Goal: Task Accomplishment & Management: Use online tool/utility

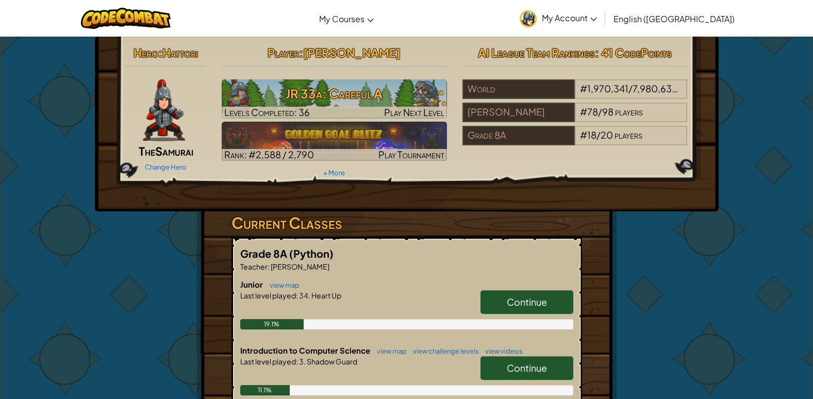
click at [491, 295] on link "Continue" at bounding box center [527, 302] width 93 height 24
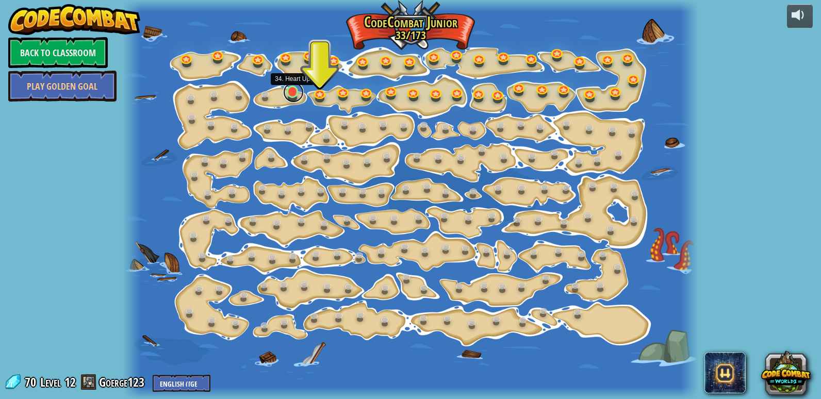
click at [293, 91] on link at bounding box center [293, 92] width 21 height 21
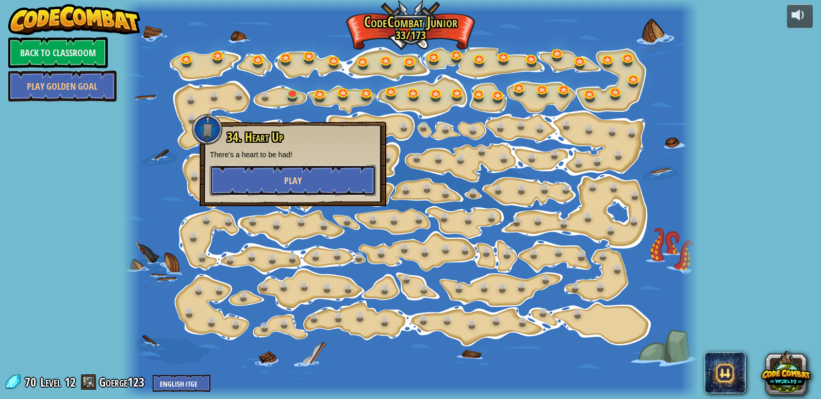
click at [310, 177] on button "Play" at bounding box center [293, 180] width 166 height 31
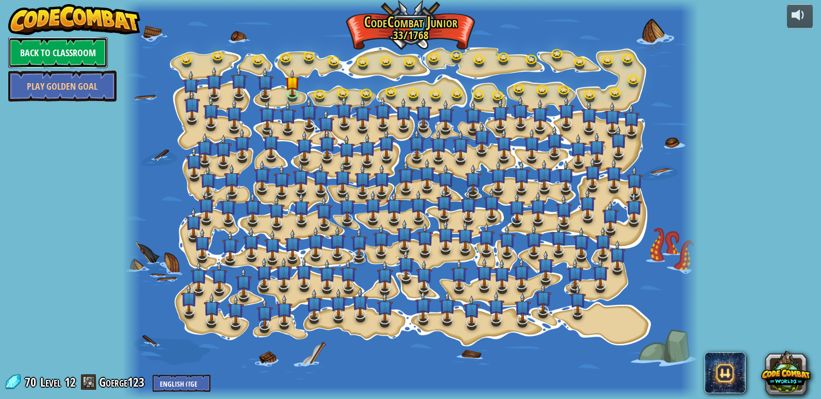
drag, startPoint x: 60, startPoint y: 22, endPoint x: 37, endPoint y: 53, distance: 38.7
click at [37, 53] on link "Back to Classroom" at bounding box center [58, 52] width 100 height 31
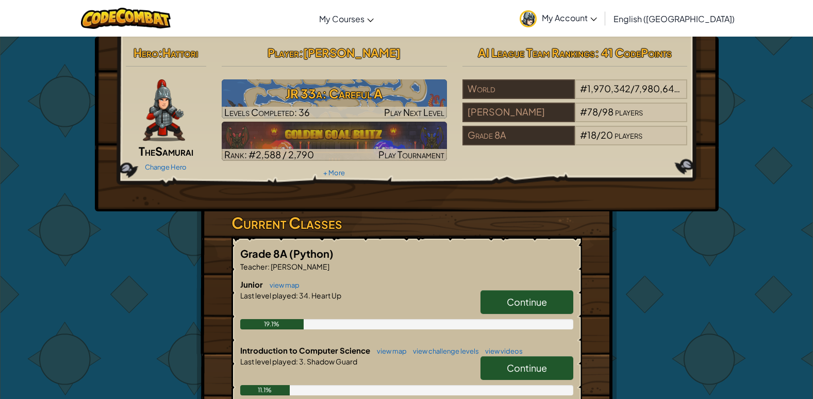
scroll to position [103, 0]
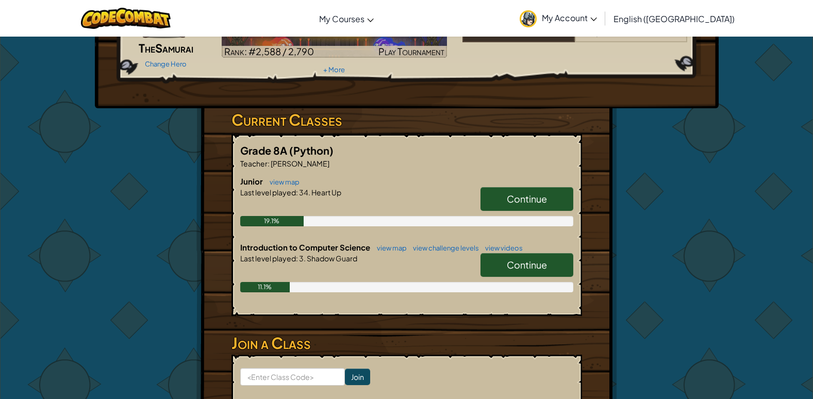
click at [504, 264] on link "Continue" at bounding box center [527, 265] width 93 height 24
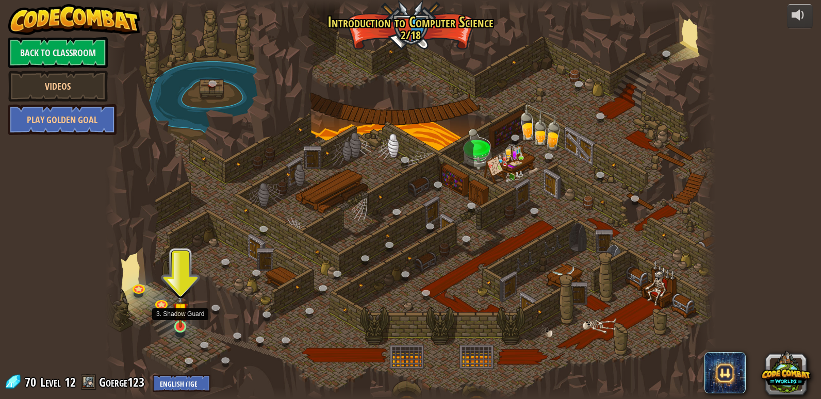
click at [173, 321] on img at bounding box center [180, 310] width 15 height 36
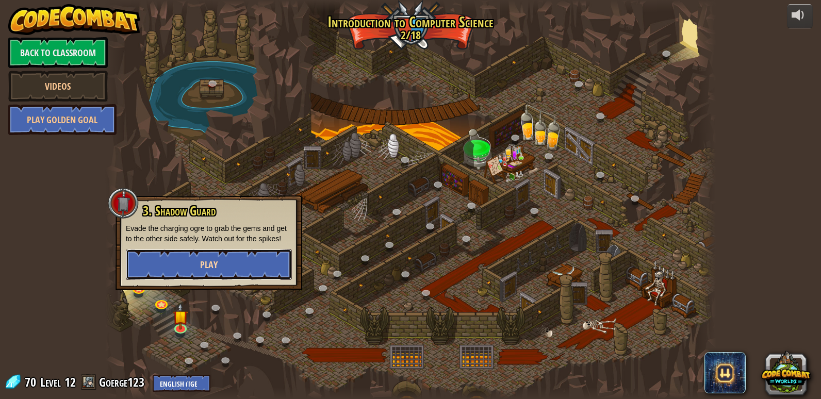
click at [220, 258] on button "Play" at bounding box center [209, 264] width 166 height 31
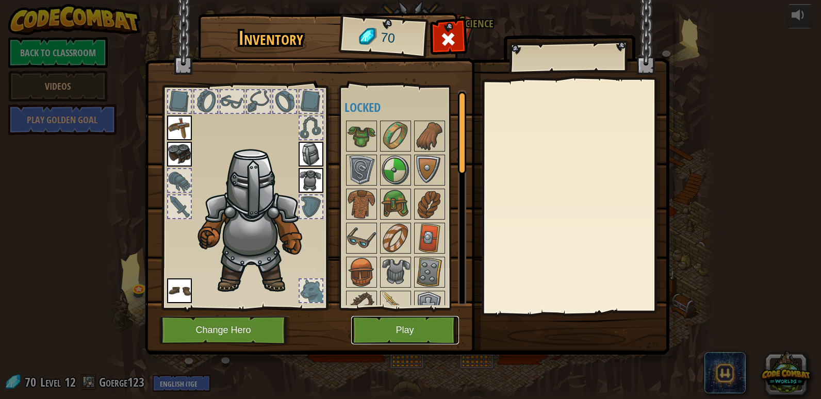
click at [369, 325] on button "Play" at bounding box center [405, 330] width 108 height 28
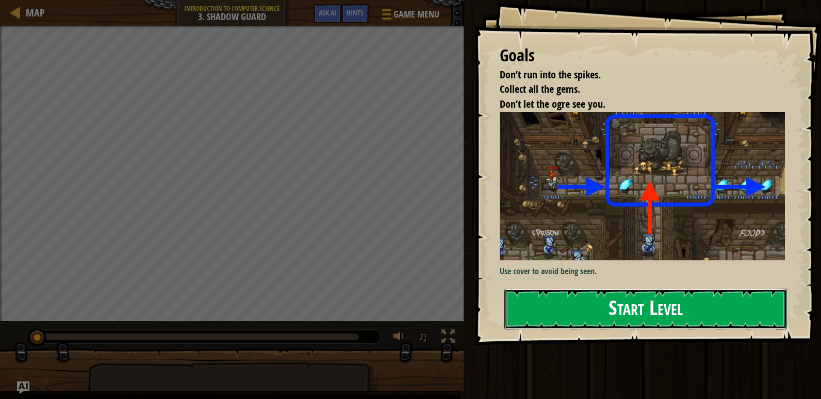
click at [539, 306] on button "Start Level" at bounding box center [645, 309] width 283 height 41
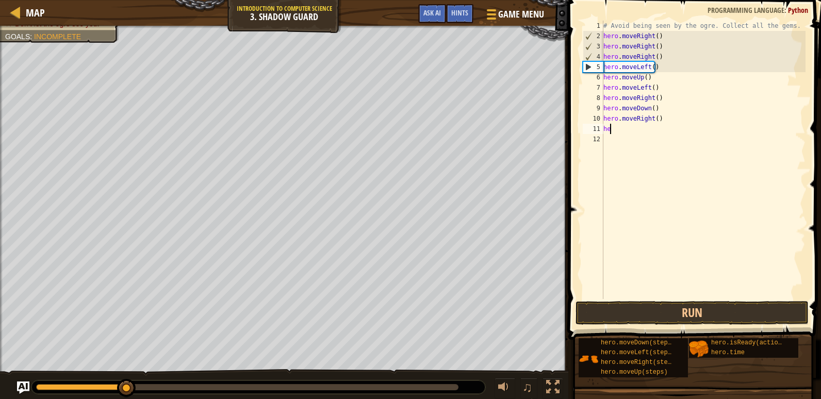
type textarea "h"
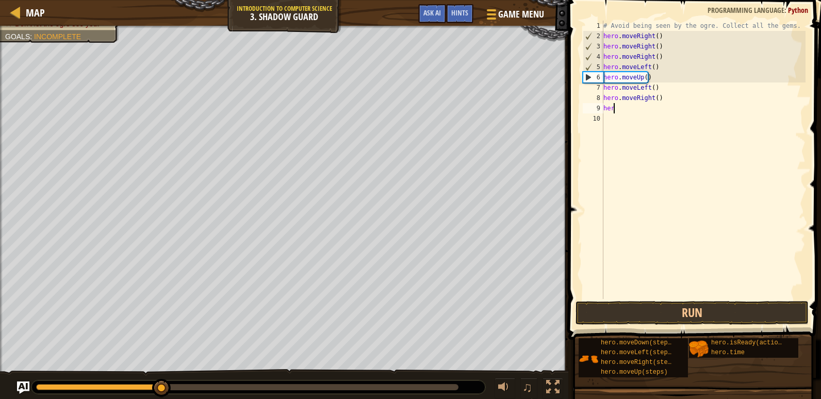
type textarea "h"
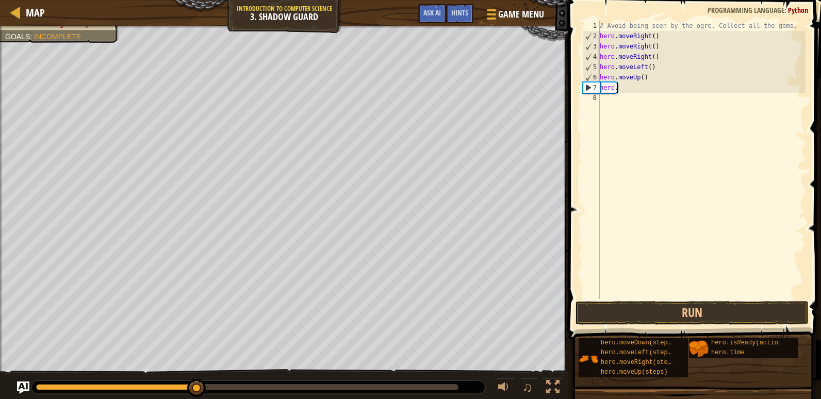
type textarea "h"
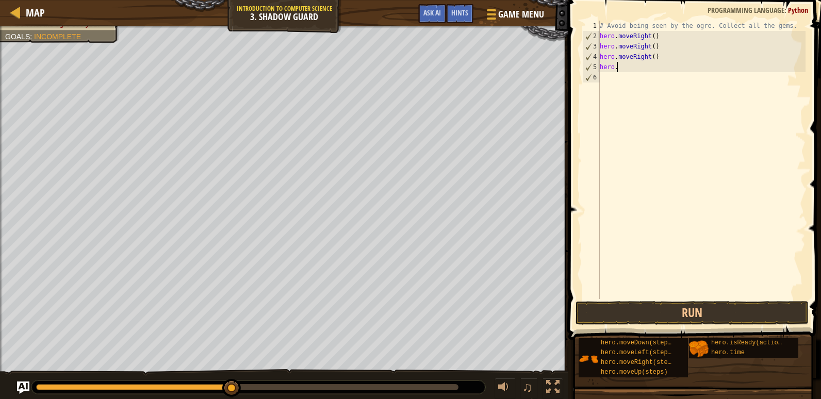
type textarea "h"
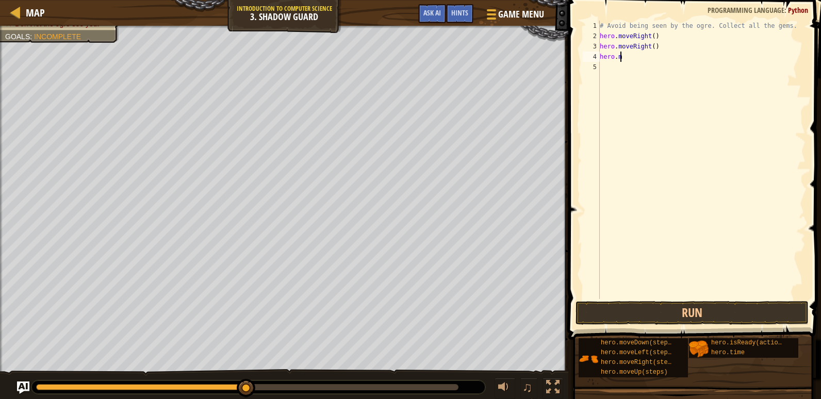
type textarea "h"
type textarea "j"
type textarea "h"
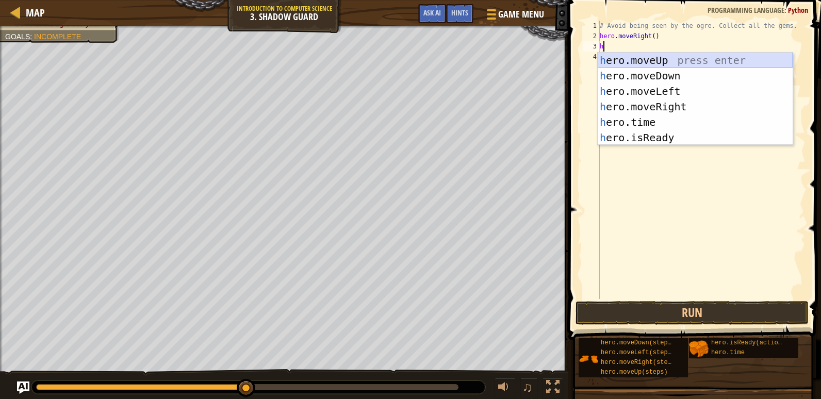
click at [630, 56] on div "h ero.moveUp press enter h ero.moveDown press enter h ero.moveLeft press enter …" at bounding box center [695, 115] width 195 height 124
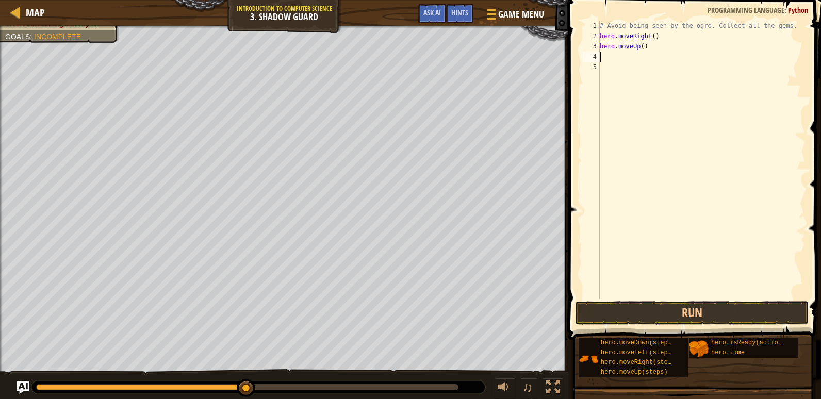
type textarea "h"
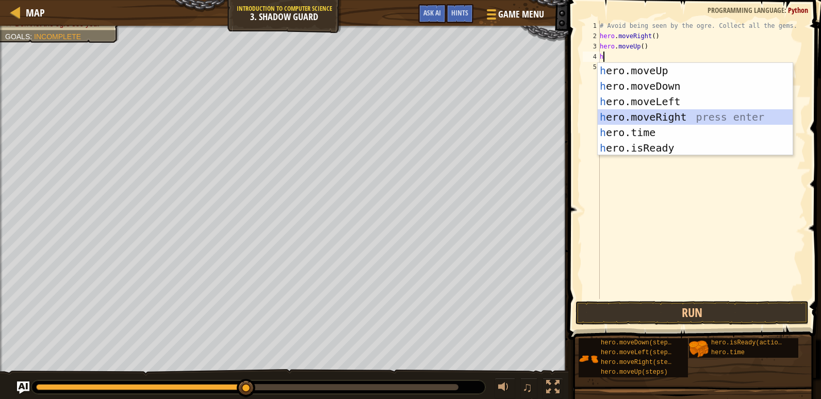
click at [671, 118] on div "h ero.moveUp press enter h ero.moveDown press enter h ero.moveLeft press enter …" at bounding box center [695, 125] width 195 height 124
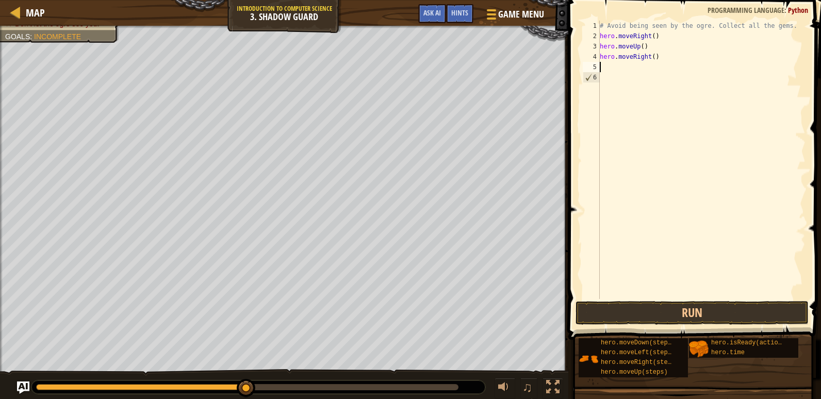
type textarea "h"
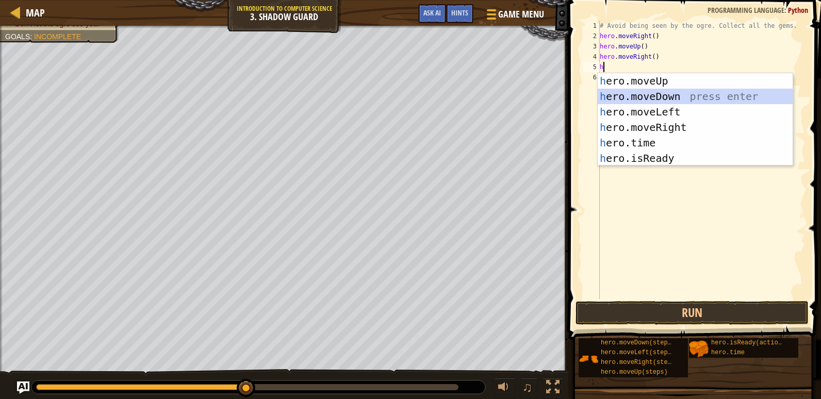
click at [664, 98] on div "h ero.moveUp press enter h ero.moveDown press enter h ero.moveLeft press enter …" at bounding box center [695, 135] width 195 height 124
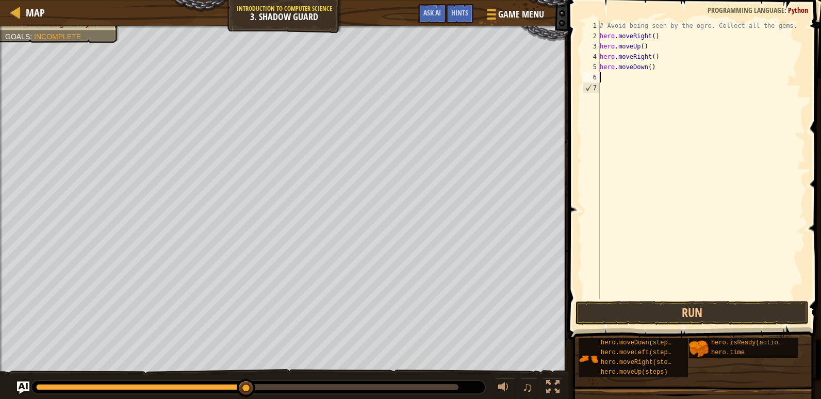
type textarea "h"
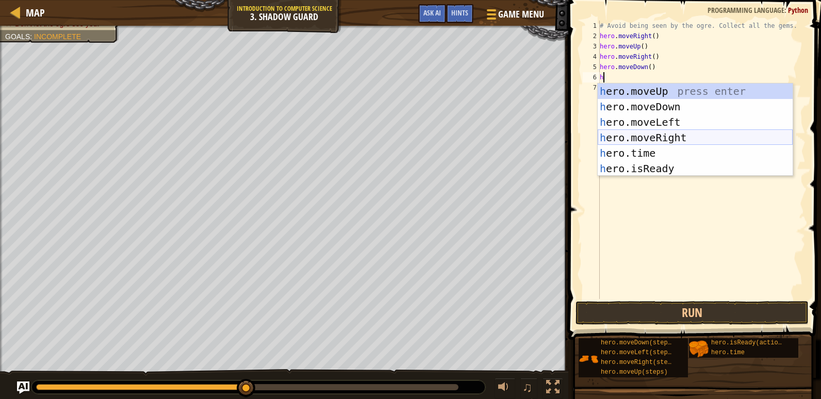
click at [650, 135] on div "h ero.moveUp press enter h ero.moveDown press enter h ero.moveLeft press enter …" at bounding box center [695, 146] width 195 height 124
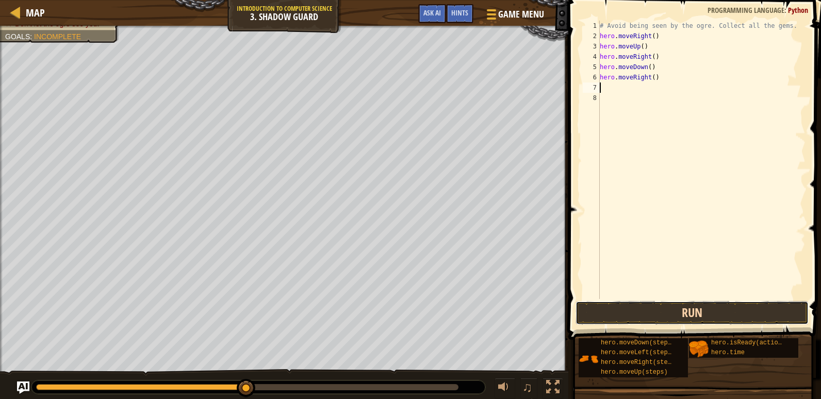
click at [640, 312] on button "Run" at bounding box center [691, 313] width 233 height 24
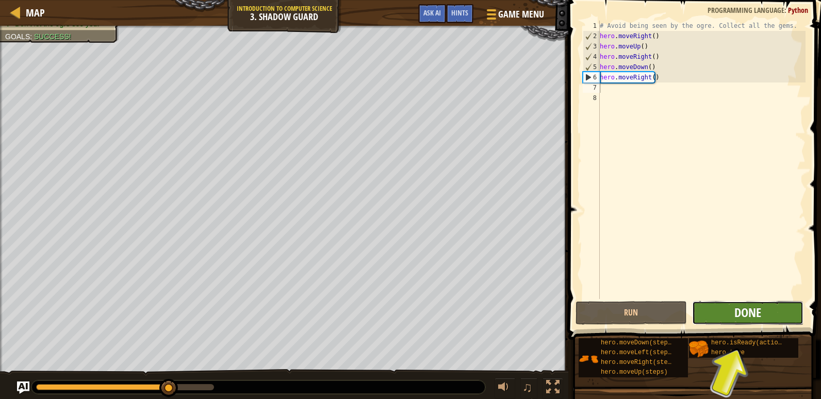
click at [744, 311] on span "Done" at bounding box center [747, 312] width 27 height 17
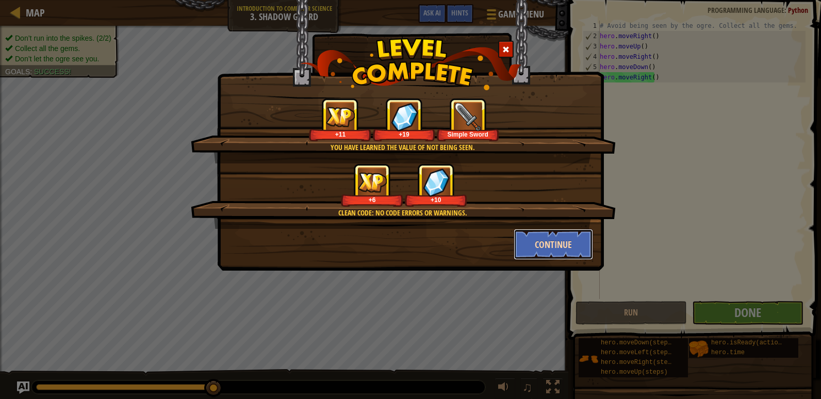
click at [546, 249] on button "Continue" at bounding box center [554, 244] width 80 height 31
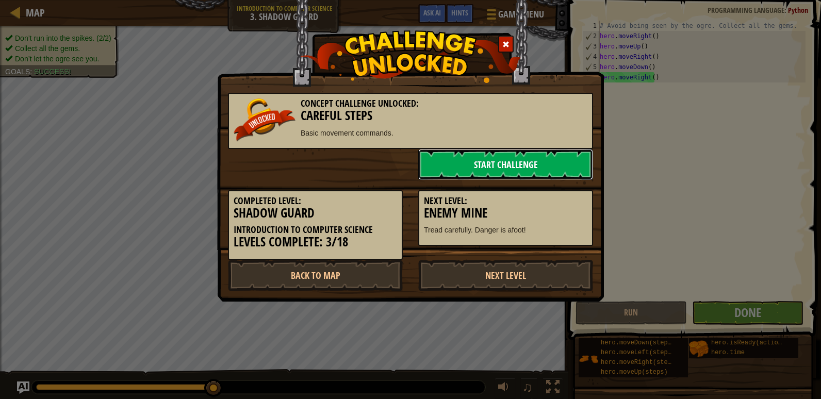
click at [431, 171] on link "Start Challenge" at bounding box center [505, 164] width 175 height 31
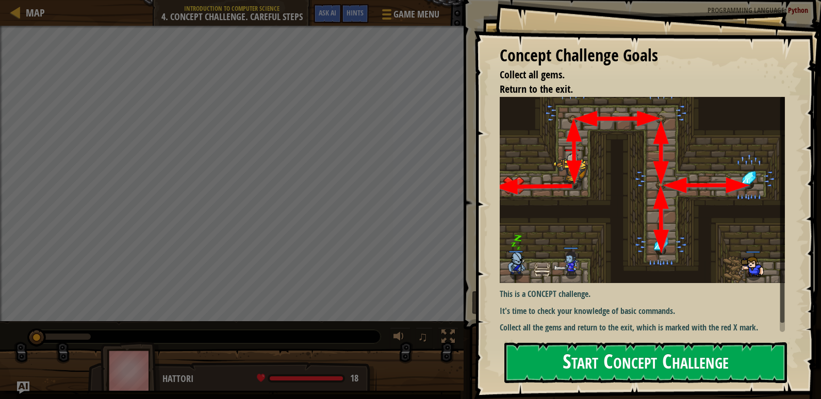
click at [616, 367] on button "Start Concept Challenge" at bounding box center [645, 362] width 283 height 41
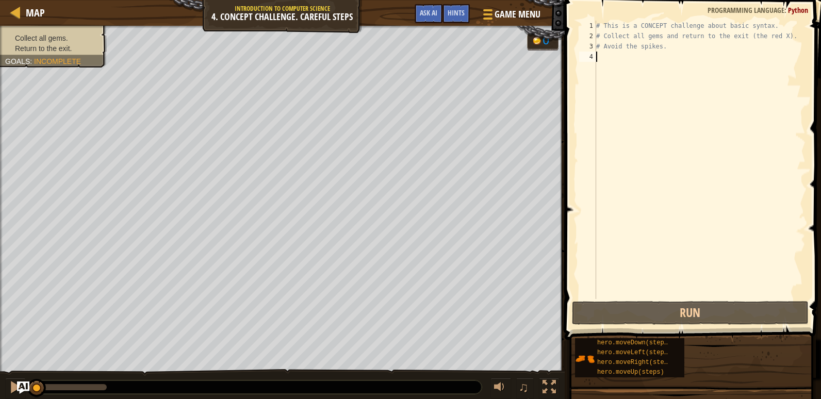
type textarea "h"
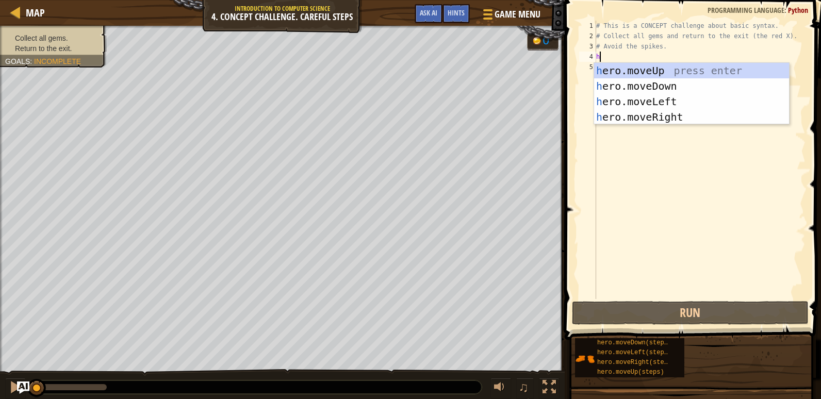
scroll to position [5, 0]
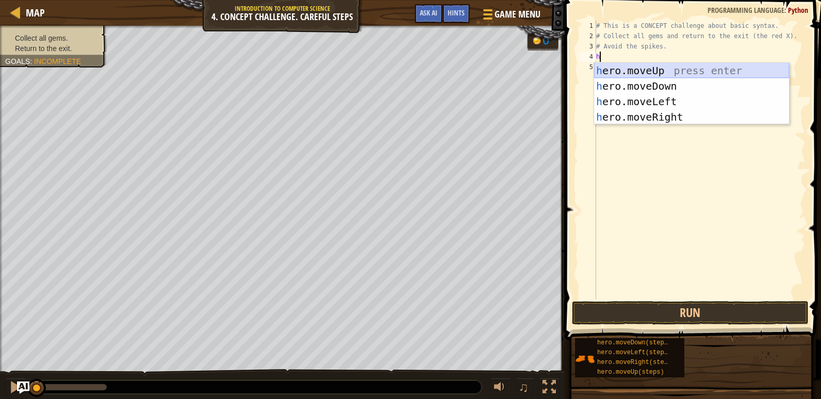
click at [625, 75] on div "h ero.moveUp press enter h ero.moveDown press enter h ero.moveLeft press enter …" at bounding box center [691, 109] width 195 height 93
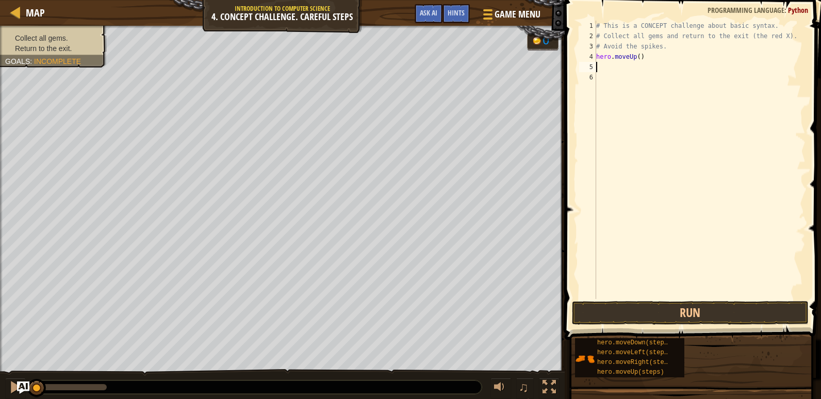
type textarea "h"
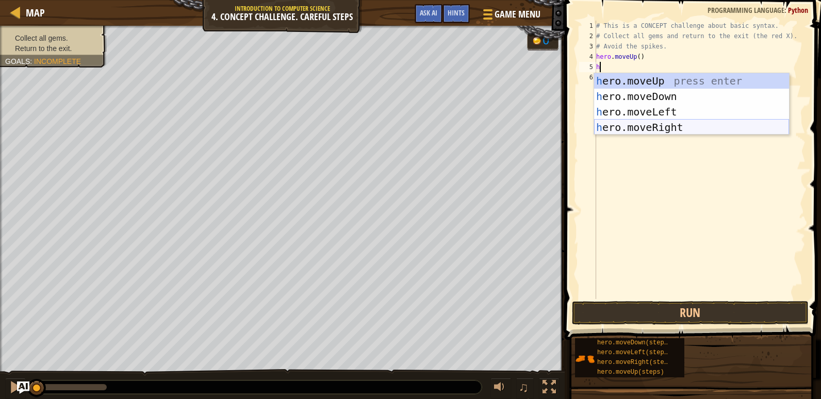
click at [664, 127] on div "h ero.moveUp press enter h ero.moveDown press enter h ero.moveLeft press enter …" at bounding box center [691, 119] width 195 height 93
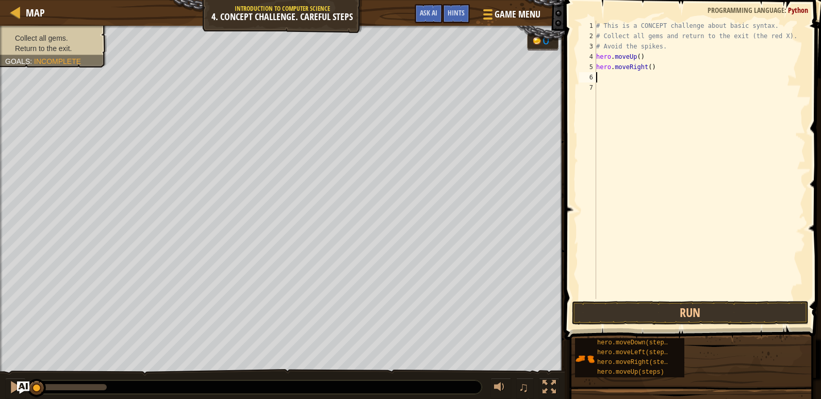
type textarea "h"
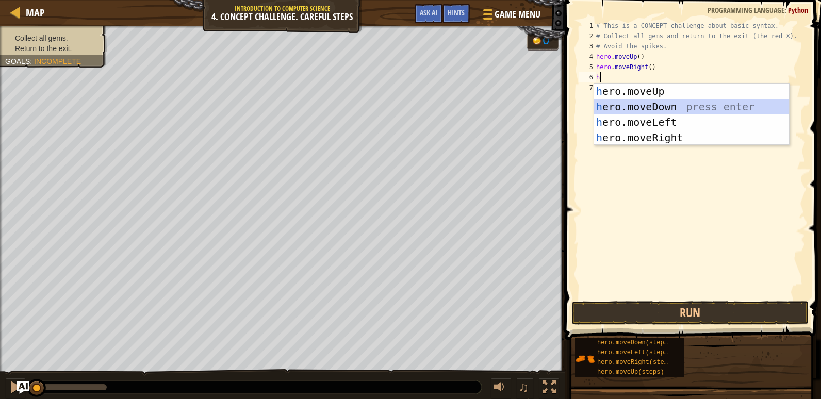
click at [643, 110] on div "h ero.moveUp press enter h ero.moveDown press enter h ero.moveLeft press enter …" at bounding box center [691, 130] width 195 height 93
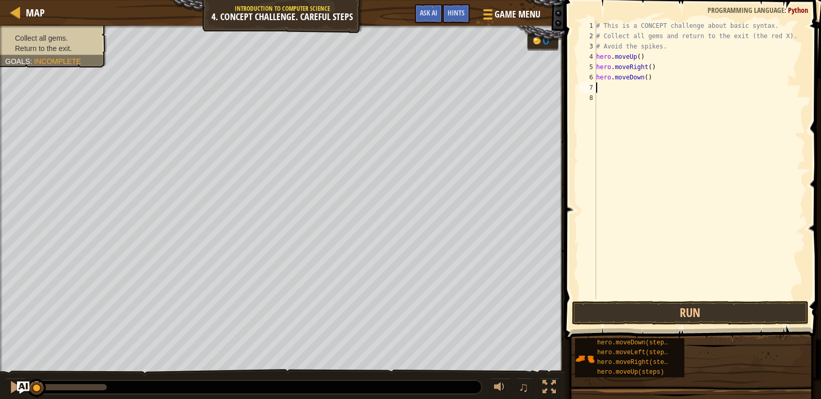
type textarea "h"
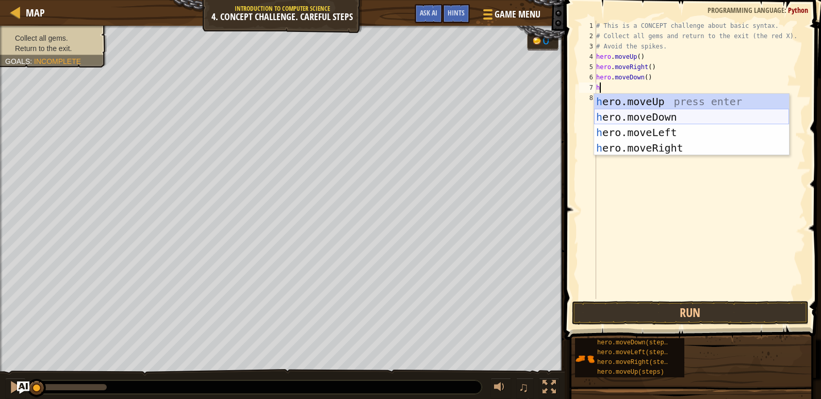
click at [648, 114] on div "h ero.moveUp press enter h ero.moveDown press enter h ero.moveLeft press enter …" at bounding box center [691, 140] width 195 height 93
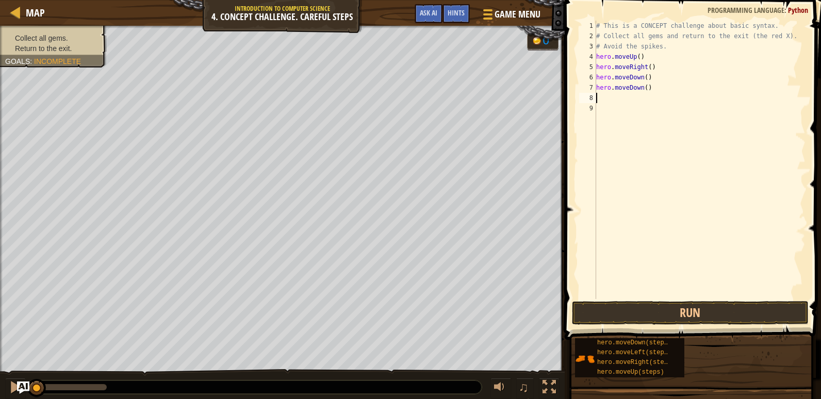
type textarea "h"
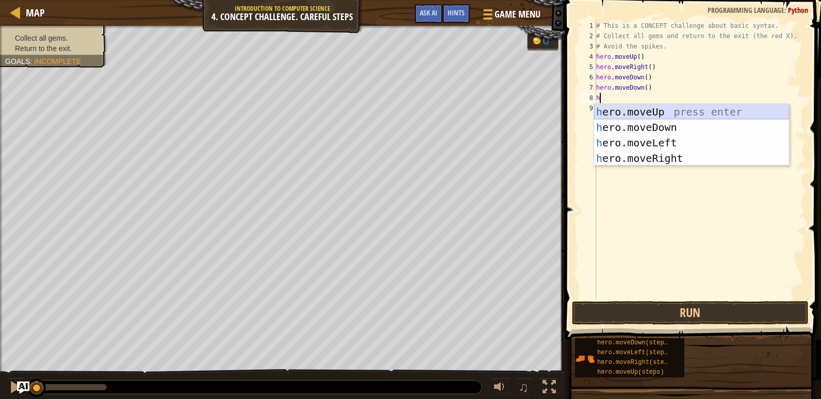
click at [643, 112] on div "h ero.moveUp press enter h ero.moveDown press enter h ero.moveLeft press enter …" at bounding box center [691, 150] width 195 height 93
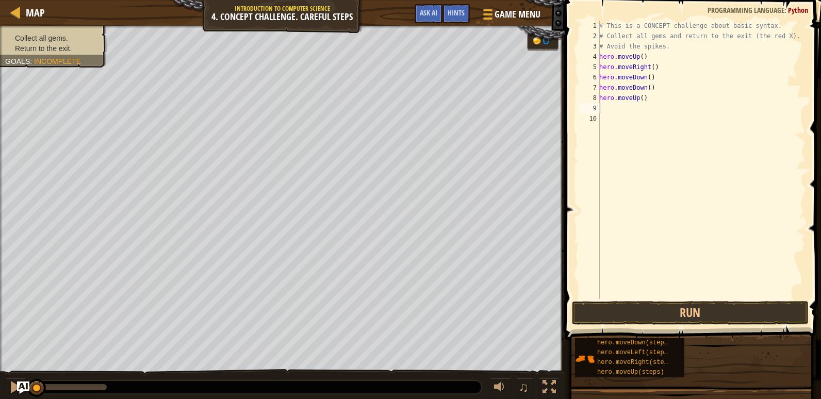
type textarea "h"
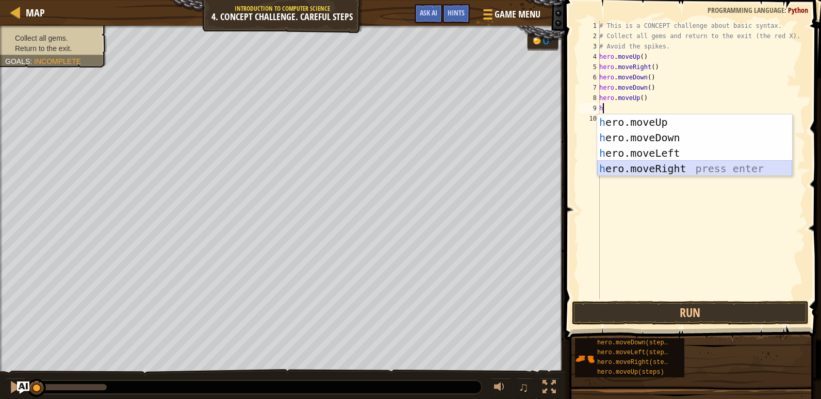
click at [657, 164] on div "h ero.moveUp press enter h ero.moveDown press enter h ero.moveLeft press enter …" at bounding box center [694, 160] width 195 height 93
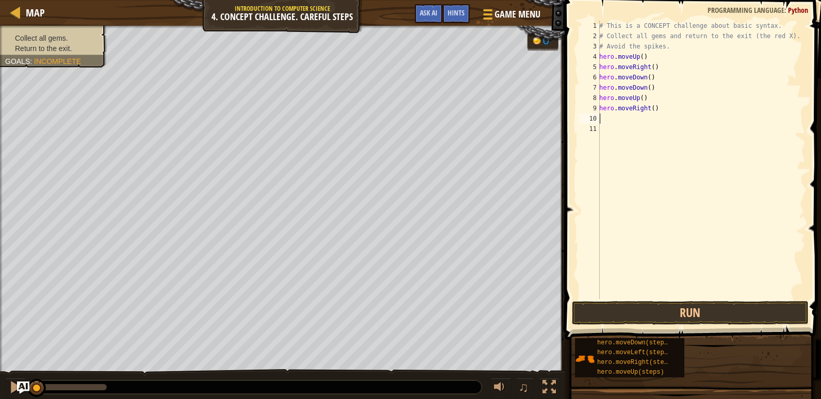
type textarea "h"
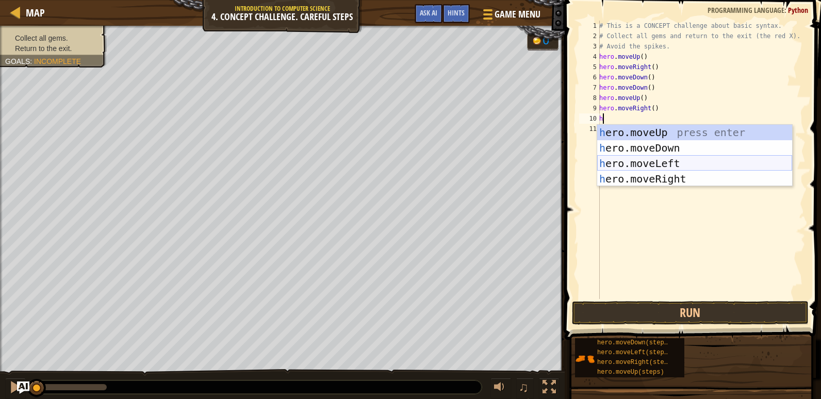
click at [646, 163] on div "h ero.moveUp press enter h ero.moveDown press enter h ero.moveLeft press enter …" at bounding box center [694, 171] width 195 height 93
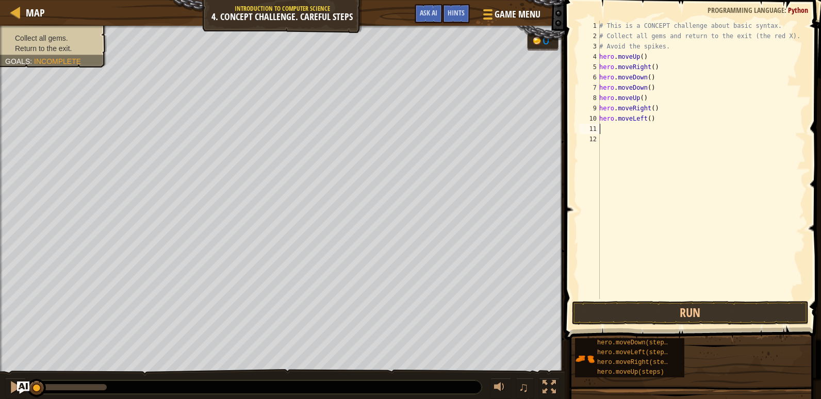
type textarea "h"
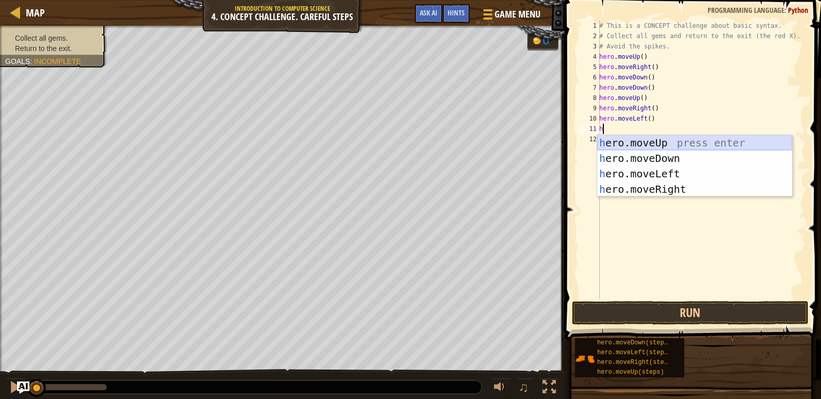
click at [642, 145] on div "h ero.moveUp press enter h ero.moveDown press enter h ero.moveLeft press enter …" at bounding box center [694, 181] width 195 height 93
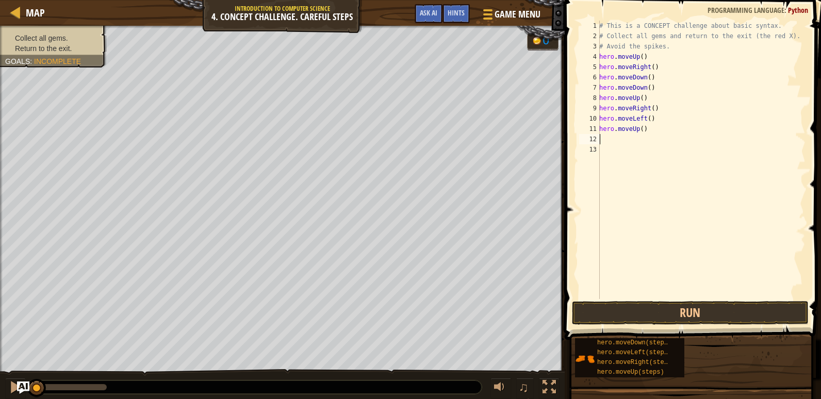
type textarea "h"
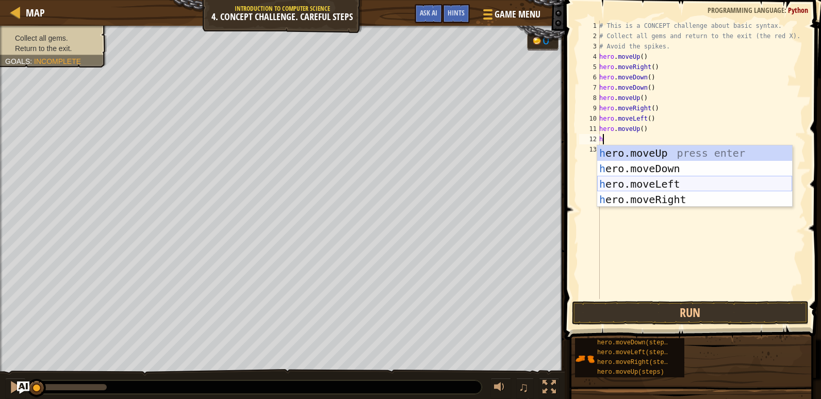
click at [653, 185] on div "h ero.moveUp press enter h ero.moveDown press enter h ero.moveLeft press enter …" at bounding box center [694, 191] width 195 height 93
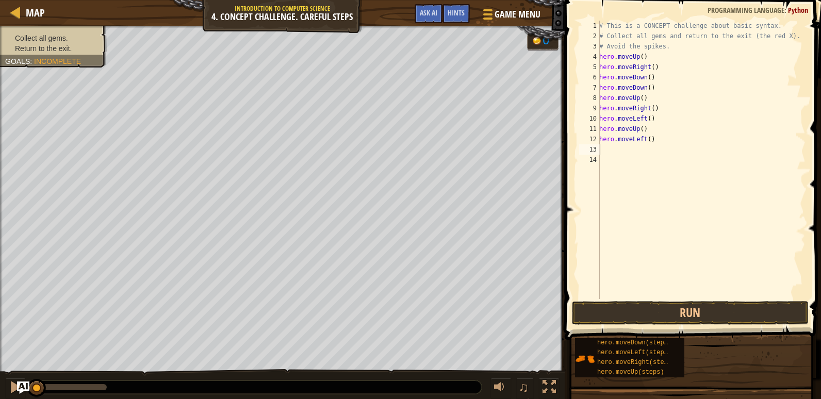
type textarea "h"
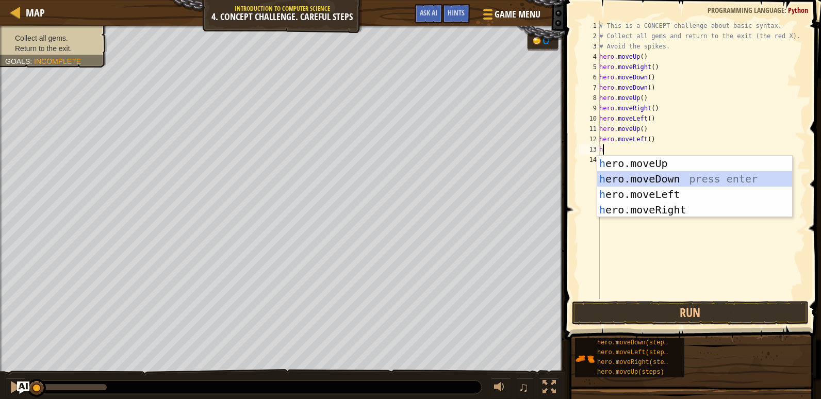
click at [657, 182] on div "h ero.moveUp press enter h ero.moveDown press enter h ero.moveLeft press enter …" at bounding box center [694, 202] width 195 height 93
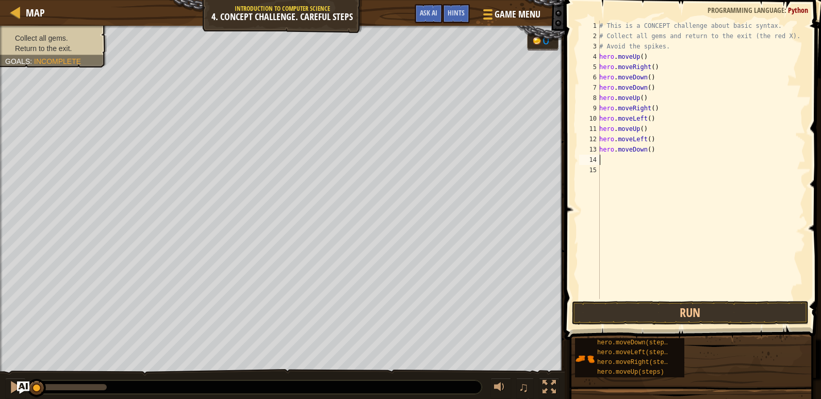
type textarea "h"
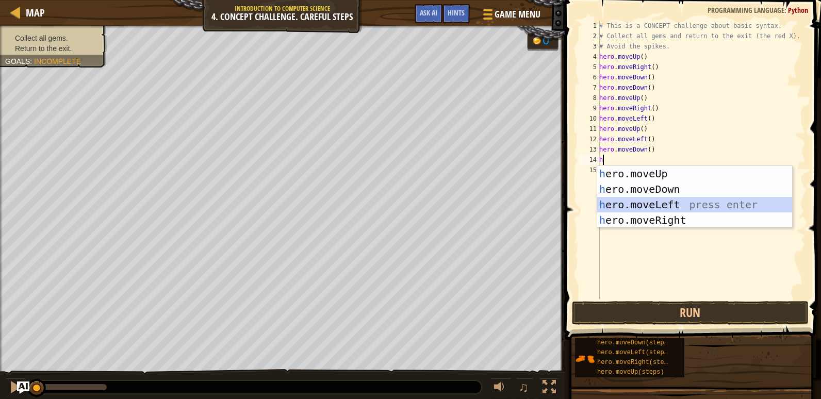
click at [651, 206] on div "h ero.moveUp press enter h ero.moveDown press enter h ero.moveLeft press enter …" at bounding box center [694, 212] width 195 height 93
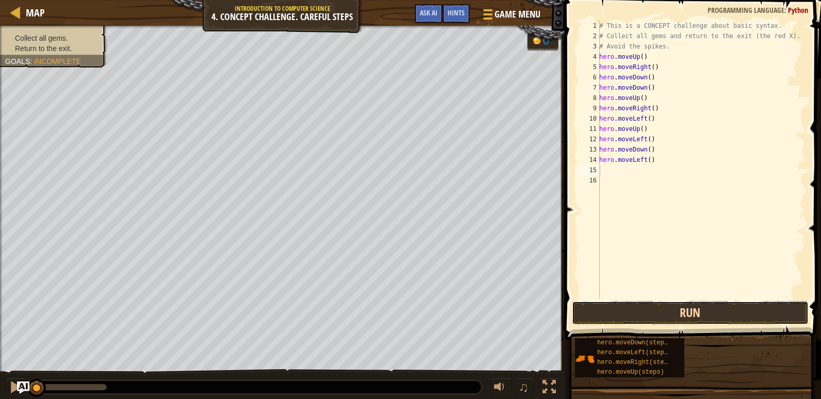
click at [669, 312] on button "Run" at bounding box center [690, 313] width 237 height 24
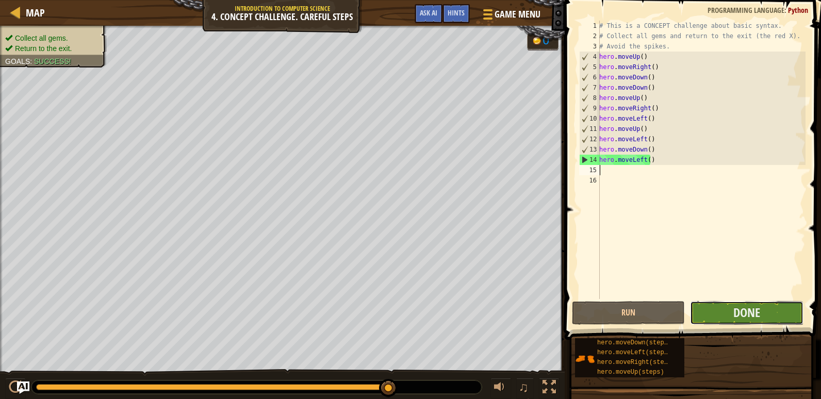
click at [719, 318] on button "Done" at bounding box center [746, 313] width 113 height 24
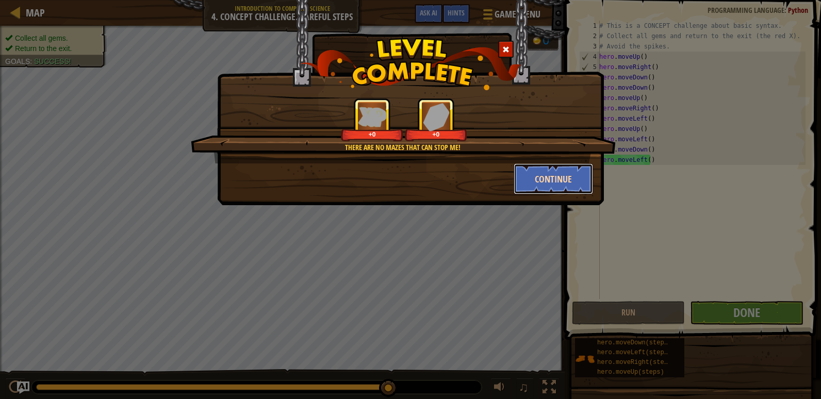
click at [550, 175] on button "Continue" at bounding box center [554, 178] width 80 height 31
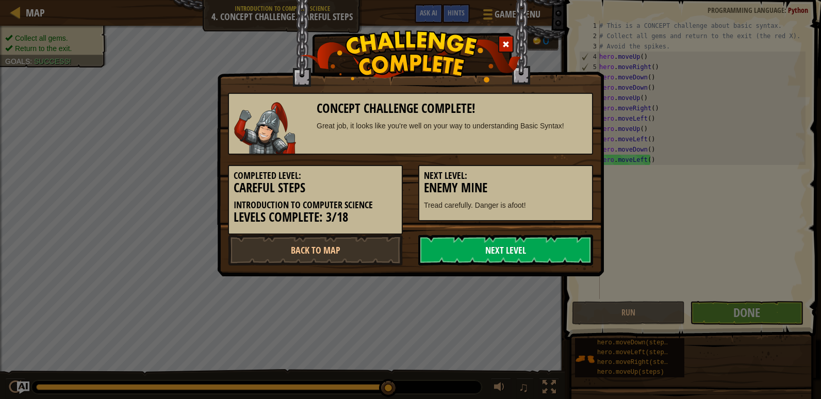
click at [545, 249] on link "Next Level" at bounding box center [505, 250] width 175 height 31
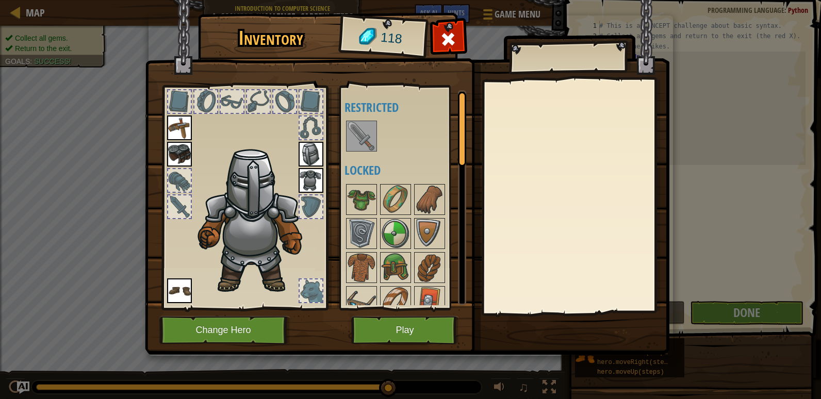
click at [369, 130] on img at bounding box center [361, 136] width 29 height 29
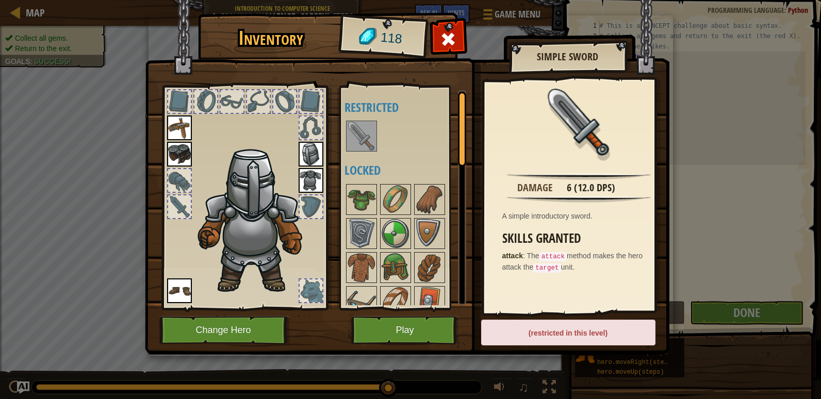
click at [530, 331] on div "(restricted in this level)" at bounding box center [568, 333] width 174 height 26
click at [262, 218] on img at bounding box center [256, 220] width 126 height 150
click at [312, 177] on img at bounding box center [311, 180] width 25 height 25
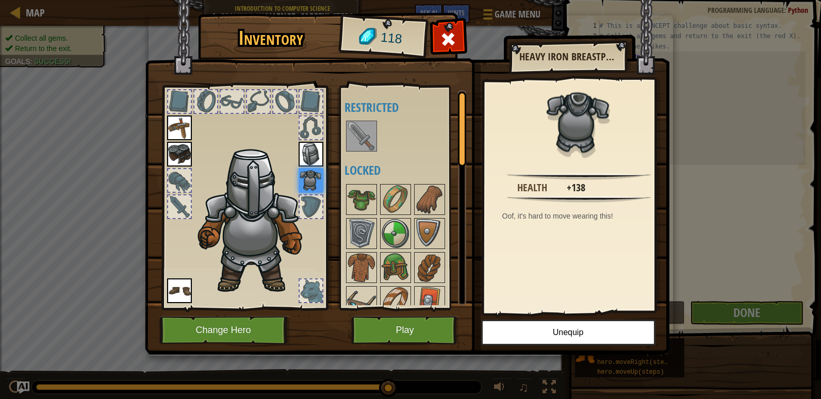
click at [311, 160] on img at bounding box center [311, 154] width 25 height 25
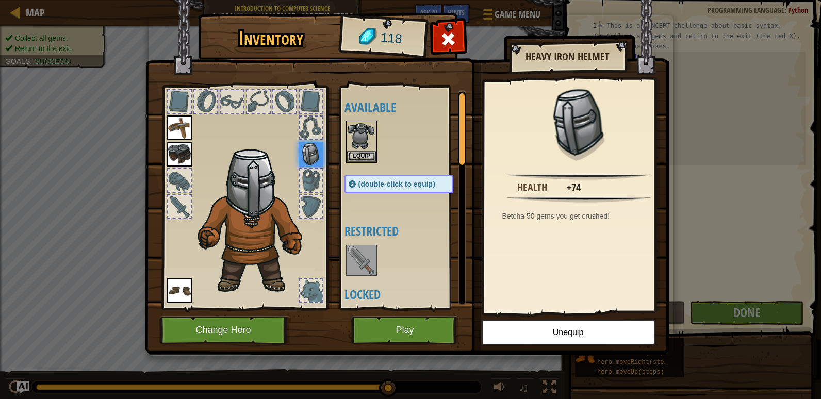
click at [310, 112] on div at bounding box center [311, 101] width 23 height 23
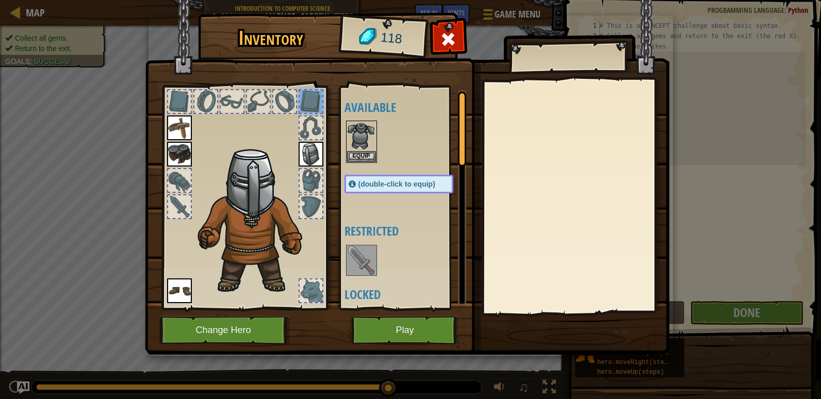
click at [276, 103] on div at bounding box center [284, 101] width 23 height 23
click at [356, 155] on button "Equip" at bounding box center [361, 156] width 29 height 11
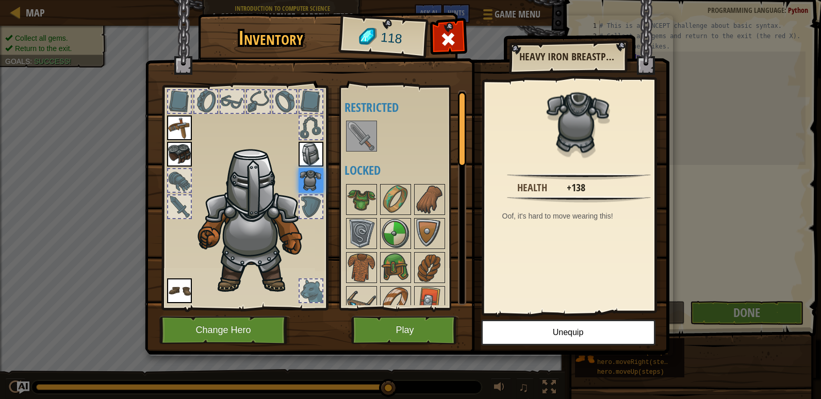
click at [354, 137] on img at bounding box center [361, 136] width 29 height 29
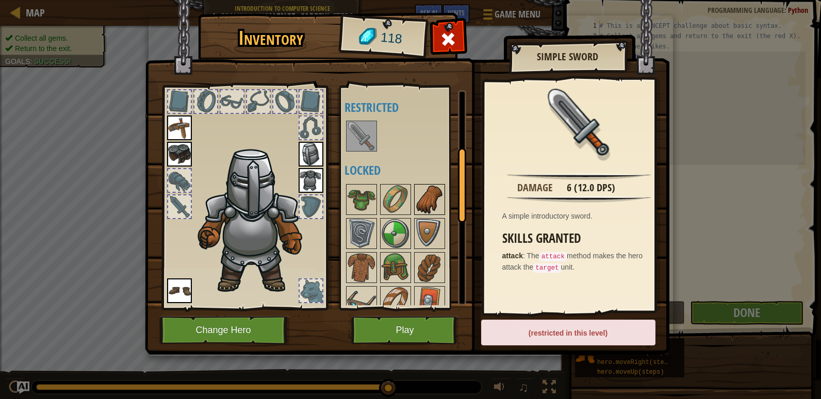
scroll to position [206, 0]
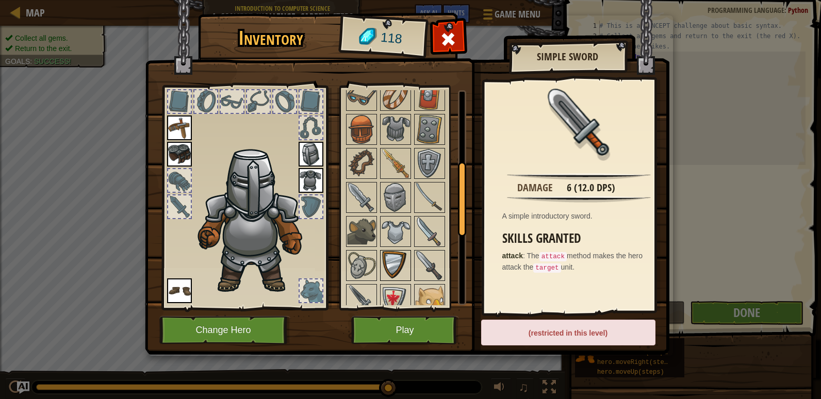
click at [386, 257] on img at bounding box center [395, 265] width 29 height 29
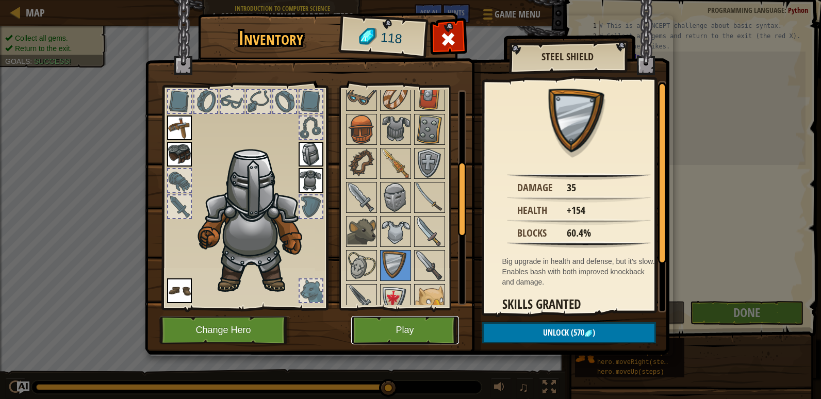
click at [408, 332] on button "Play" at bounding box center [405, 330] width 108 height 28
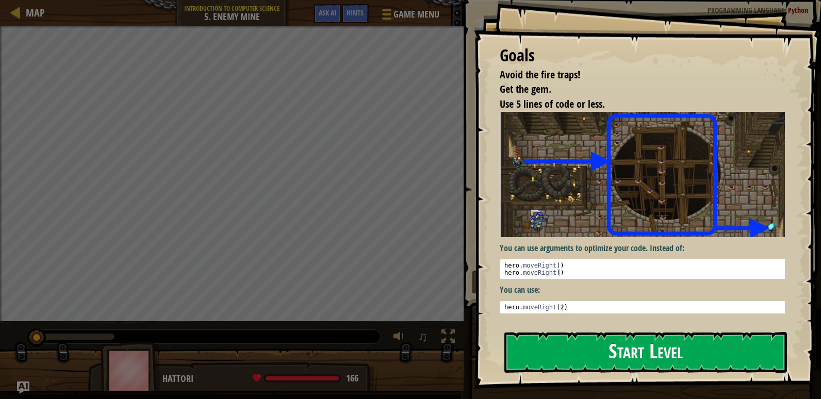
click at [547, 353] on button "Start Level" at bounding box center [645, 352] width 283 height 41
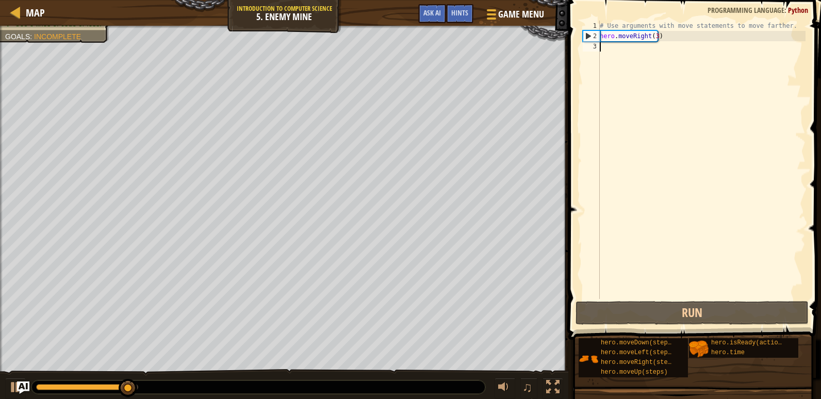
type textarea "h"
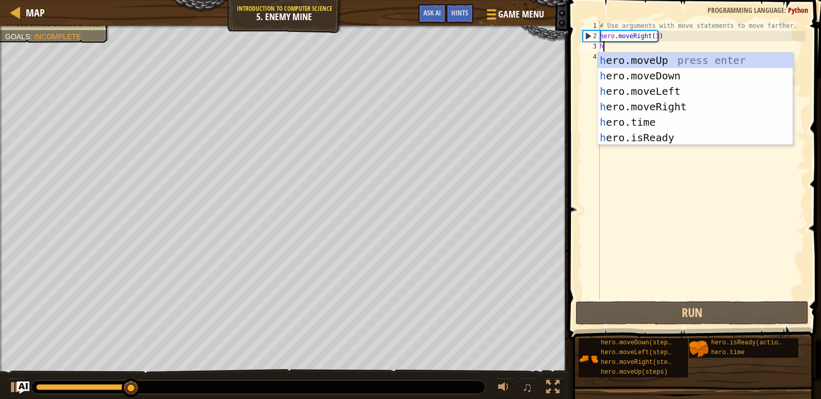
scroll to position [5, 0]
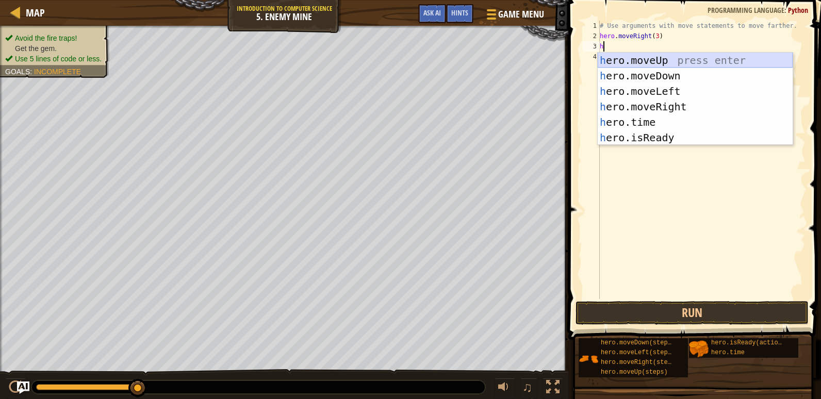
click at [656, 62] on div "h ero.moveUp press enter h ero.moveDown press enter h ero.moveLeft press enter …" at bounding box center [695, 115] width 195 height 124
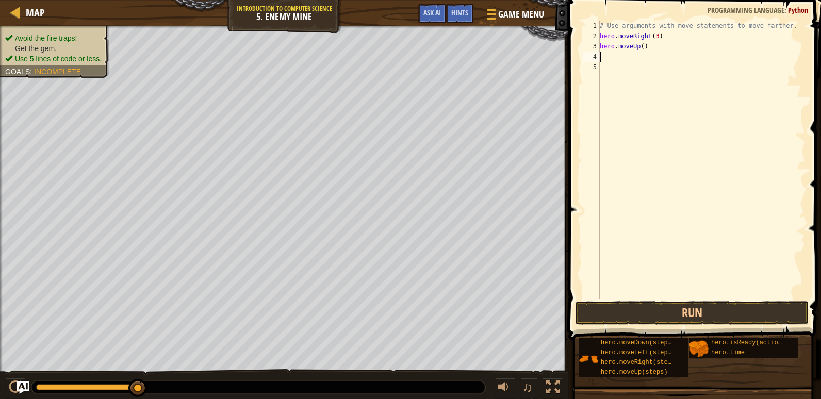
type textarea "h"
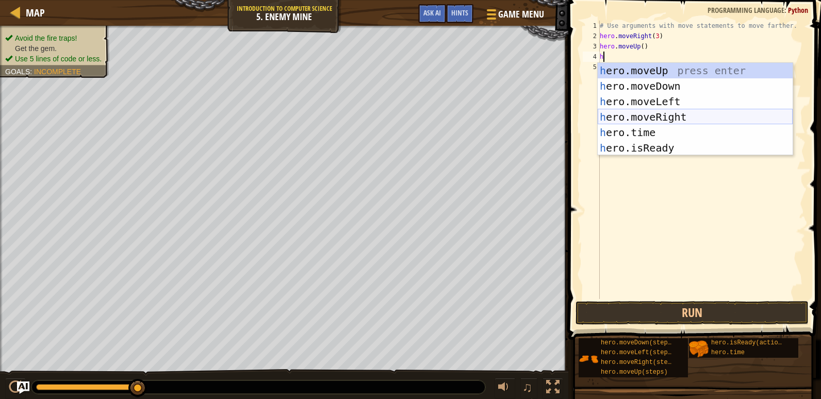
click at [666, 113] on div "h ero.moveUp press enter h ero.moveDown press enter h ero.moveLeft press enter …" at bounding box center [695, 125] width 195 height 124
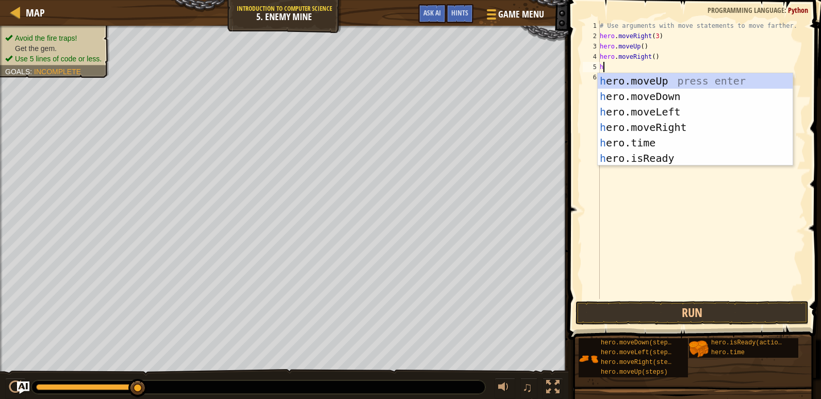
type textarea "h"
click at [654, 100] on div "h ero.moveUp press enter h ero.moveDown press enter h ero.moveLeft press enter …" at bounding box center [695, 135] width 195 height 124
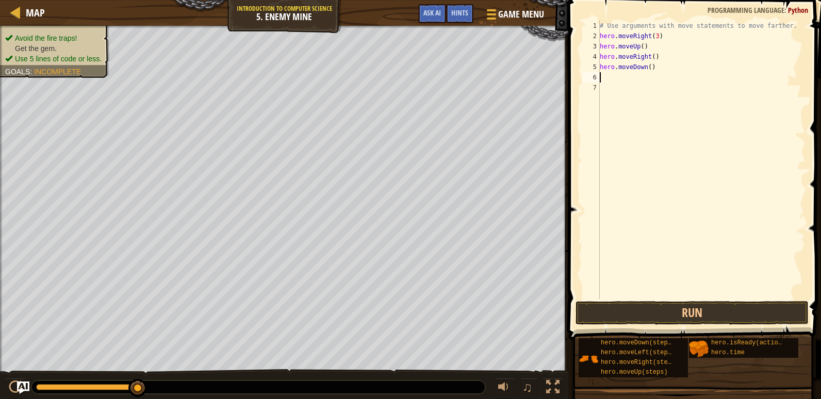
type textarea "h"
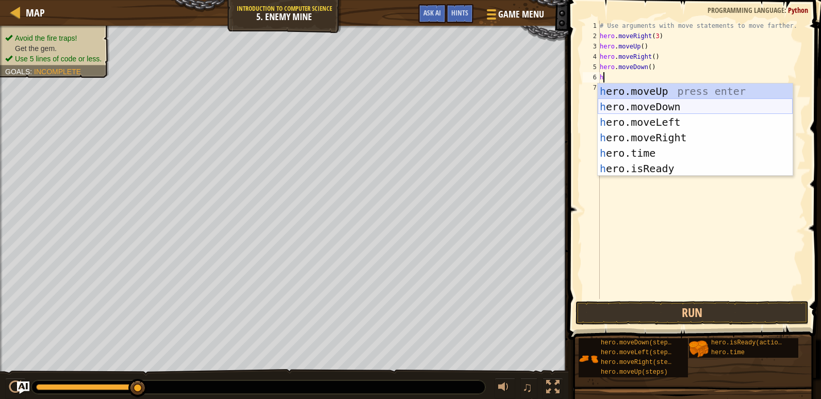
click at [654, 106] on div "h ero.moveUp press enter h ero.moveDown press enter h ero.moveLeft press enter …" at bounding box center [695, 146] width 195 height 124
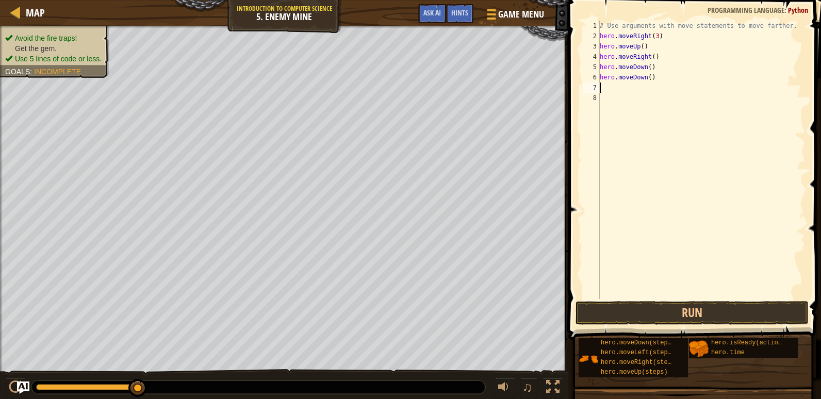
type textarea "h"
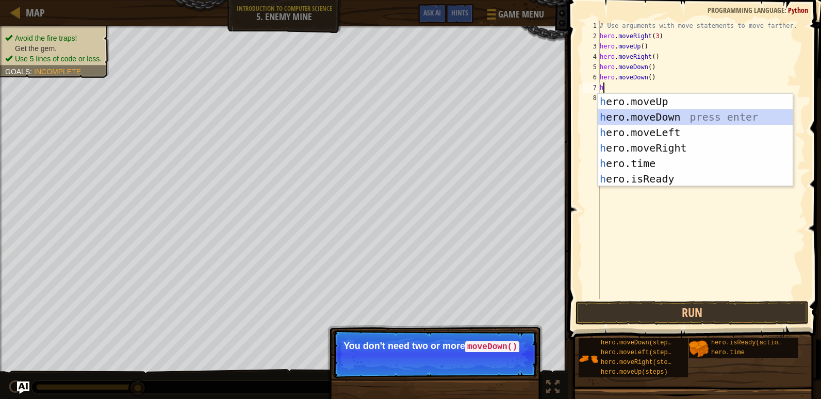
click at [652, 119] on div "h ero.moveUp press enter h ero.moveDown press enter h ero.moveLeft press enter …" at bounding box center [695, 156] width 195 height 124
type textarea "h"
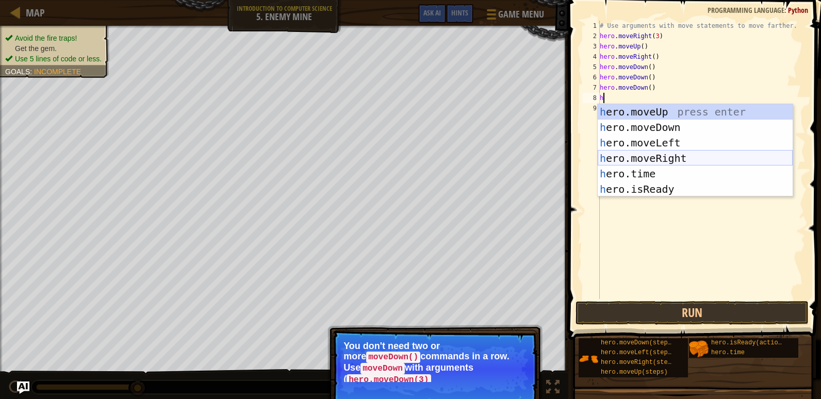
click at [654, 158] on div "h ero.moveUp press enter h ero.moveDown press enter h ero.moveLeft press enter …" at bounding box center [695, 166] width 195 height 124
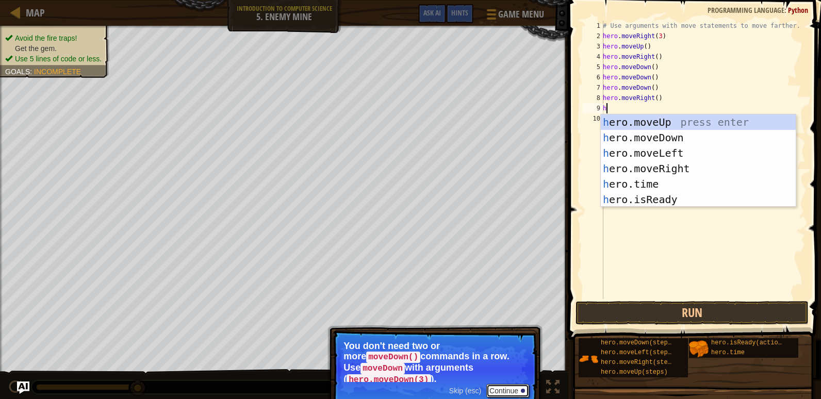
click at [507, 384] on button "Continue" at bounding box center [507, 390] width 43 height 13
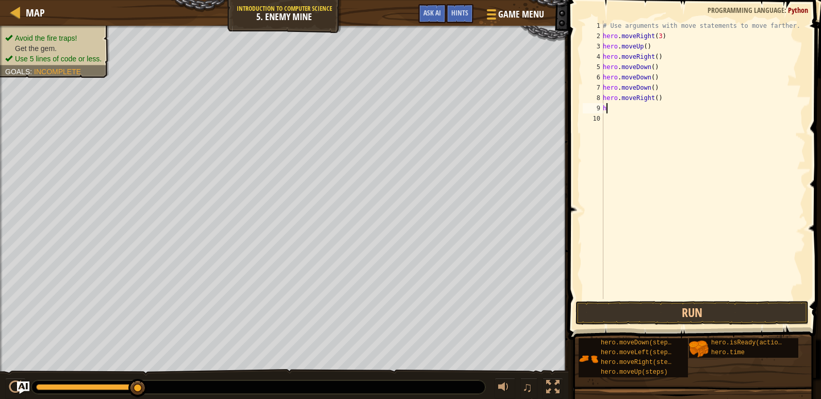
type textarea "hh"
click at [630, 177] on div "# Use arguments with move statements to move farther. hero . moveRight ( 3 ) he…" at bounding box center [703, 170] width 205 height 299
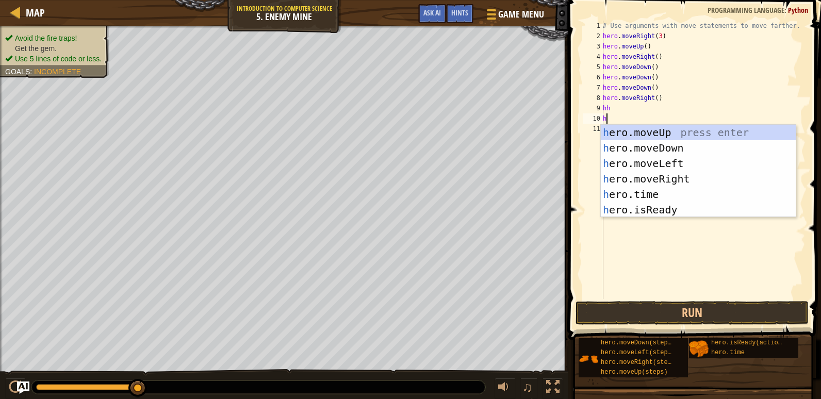
click at [626, 112] on div "# Use arguments with move statements to move farther. hero . moveRight ( 3 ) he…" at bounding box center [703, 170] width 205 height 299
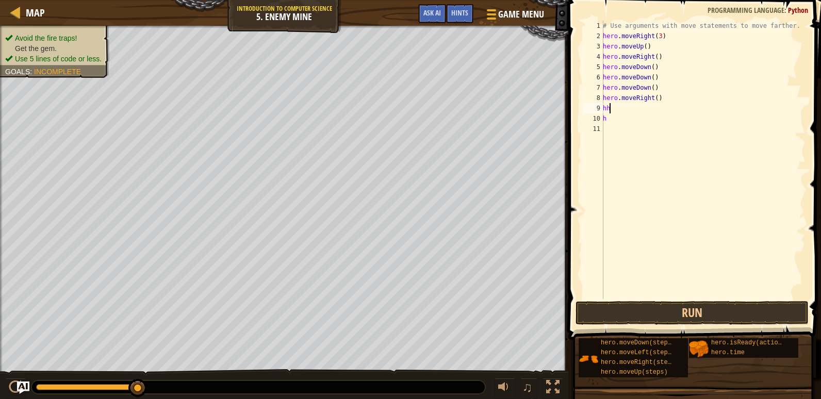
type textarea "h"
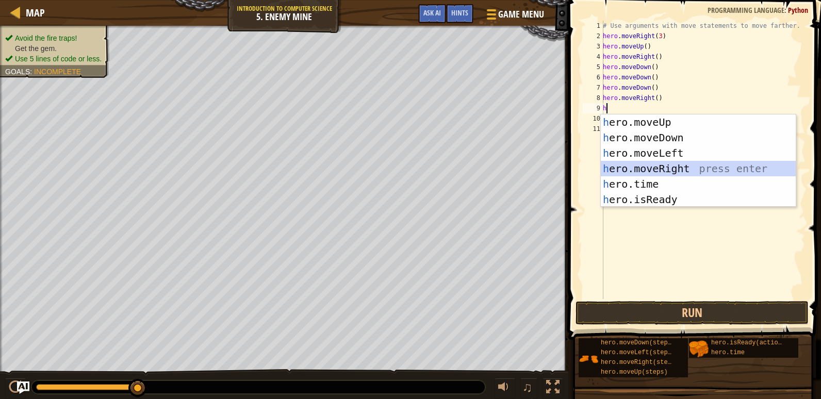
click at [635, 166] on div "h ero.moveUp press enter h ero.moveDown press enter h ero.moveLeft press enter …" at bounding box center [698, 176] width 195 height 124
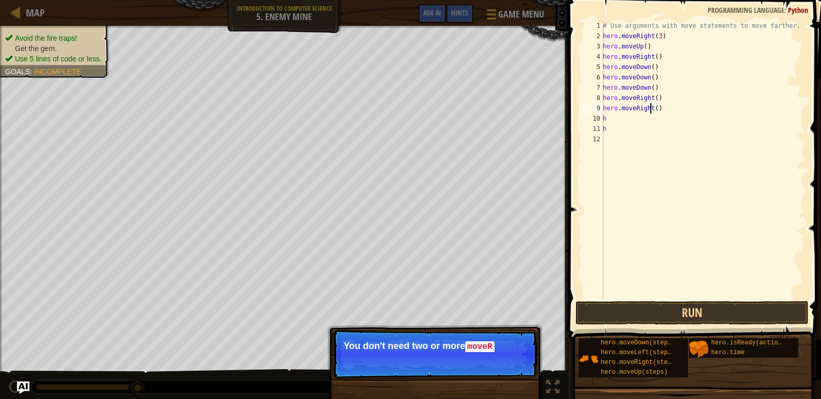
click at [650, 106] on div "# Use arguments with move statements to move farther. hero . moveRight ( 3 ) he…" at bounding box center [703, 170] width 205 height 299
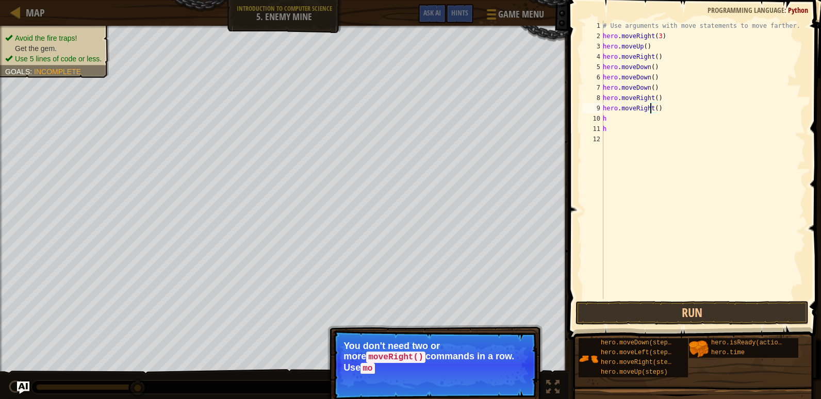
click at [653, 98] on div "# Use arguments with move statements to move farther. hero . moveRight ( 3 ) he…" at bounding box center [703, 170] width 205 height 299
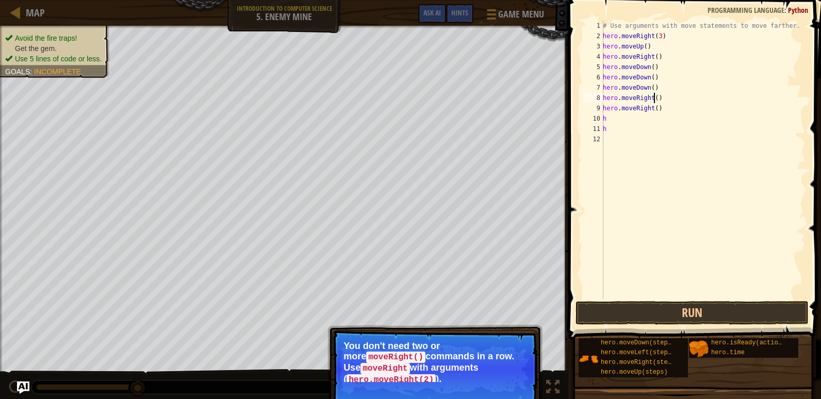
scroll to position [5, 4]
click at [655, 108] on div "# Use arguments with move statements to move farther. hero . moveRight ( 3 ) he…" at bounding box center [703, 170] width 205 height 299
click at [650, 72] on div "# Use arguments with move statements to move farther. hero . moveRight ( 3 ) he…" at bounding box center [703, 170] width 205 height 299
click at [651, 68] on div "# Use arguments with move statements to move farther. hero . moveRight ( 3 ) he…" at bounding box center [703, 170] width 205 height 299
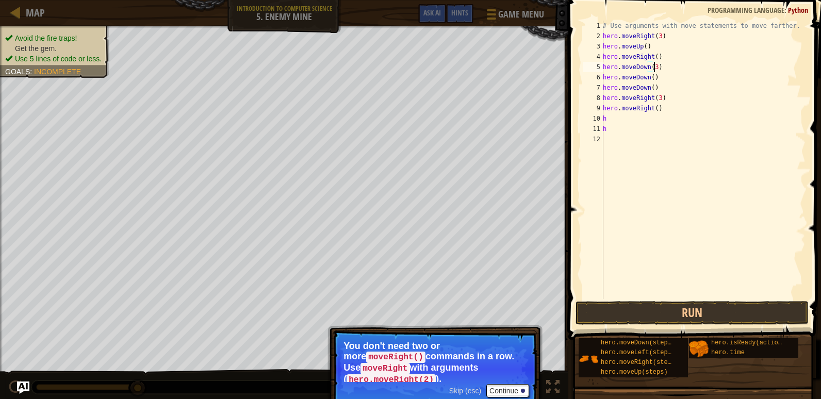
scroll to position [5, 4]
click at [663, 110] on div "# Use arguments with move statements to move farther. hero . moveRight ( 3 ) he…" at bounding box center [703, 170] width 205 height 299
type textarea "h"
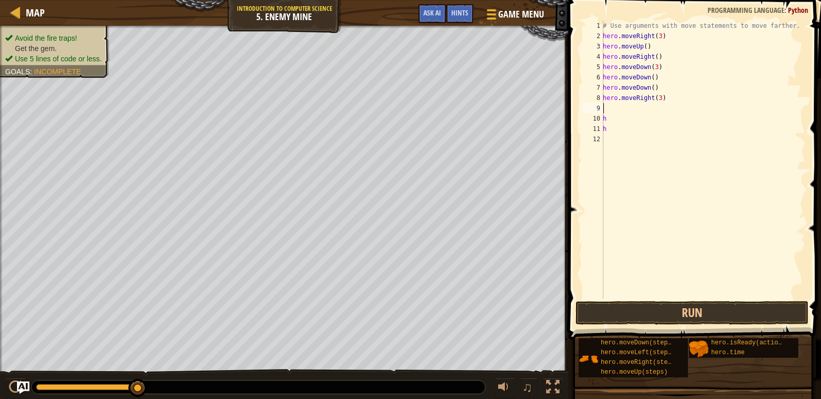
click at [676, 84] on div "# Use arguments with move statements to move farther. hero . moveRight ( 3 ) he…" at bounding box center [703, 170] width 205 height 299
type textarea "h"
click at [676, 313] on button "Run" at bounding box center [691, 313] width 233 height 24
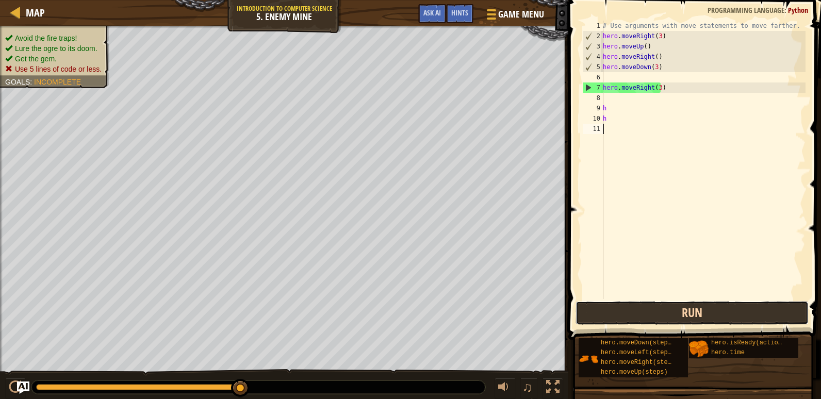
click at [599, 305] on button "Run" at bounding box center [691, 313] width 233 height 24
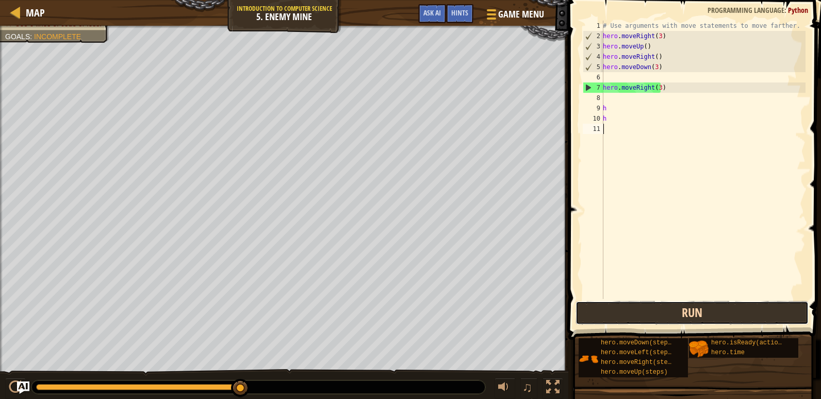
click at [643, 321] on button "Run" at bounding box center [691, 313] width 233 height 24
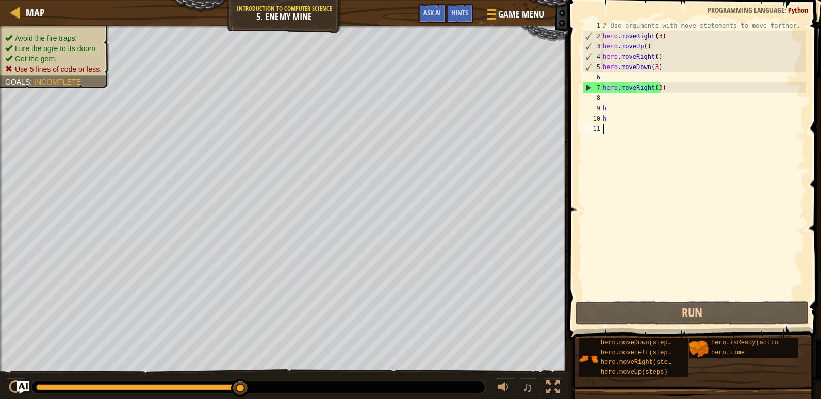
click at [642, 79] on div "# Use arguments with move statements to move farther. hero . moveRight ( 3 ) he…" at bounding box center [703, 170] width 205 height 299
type textarea "hero.moveDown(3)"
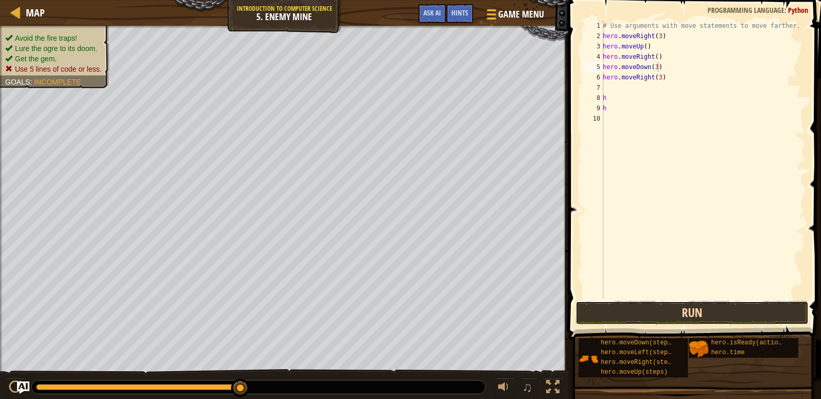
click at [612, 307] on button "Run" at bounding box center [691, 313] width 233 height 24
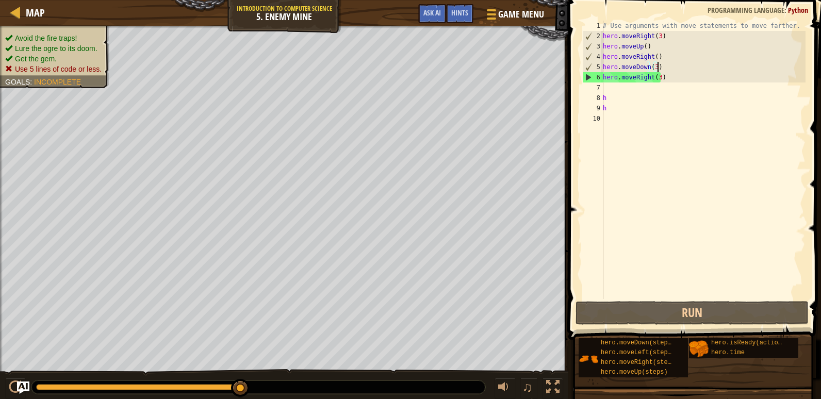
click at [673, 75] on div "# Use arguments with move statements to move farther. hero . moveRight ( 3 ) he…" at bounding box center [703, 170] width 205 height 299
click at [667, 63] on div "# Use arguments with move statements to move farther. hero . moveRight ( 3 ) he…" at bounding box center [703, 170] width 205 height 299
click at [668, 77] on div "# Use arguments with move statements to move farther. hero . moveRight ( 3 ) he…" at bounding box center [703, 170] width 205 height 299
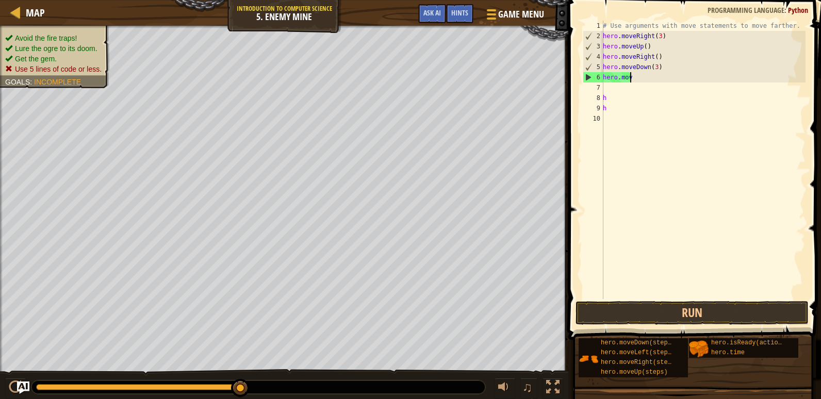
type textarea "h"
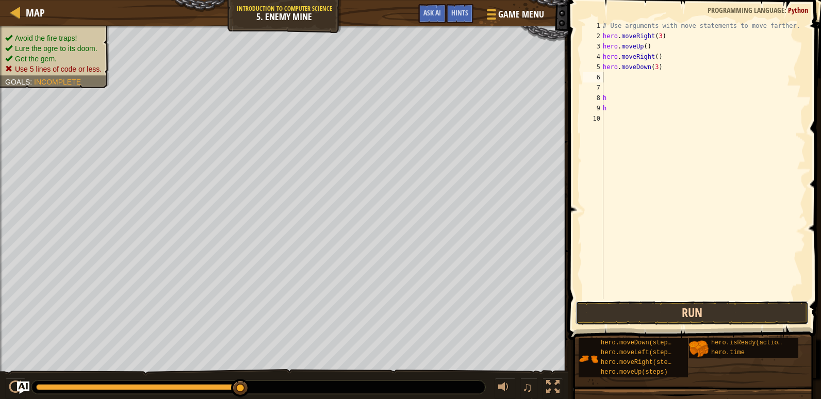
click at [695, 307] on button "Run" at bounding box center [691, 313] width 233 height 24
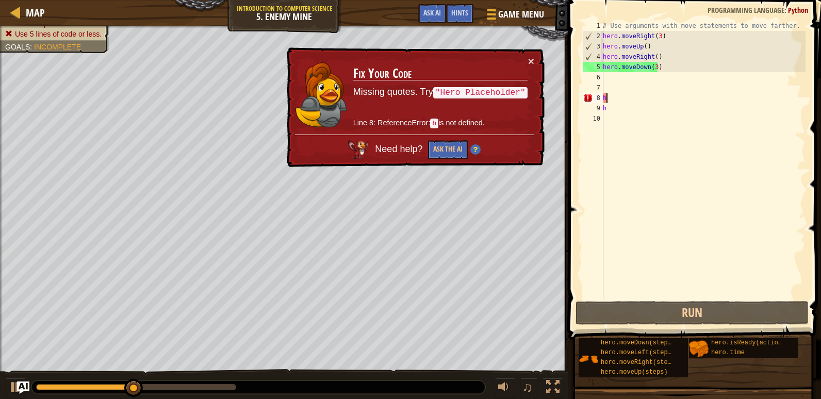
click at [651, 98] on div "# Use arguments with move statements to move farther. hero . moveRight ( 3 ) he…" at bounding box center [703, 170] width 205 height 299
type textarea "h"
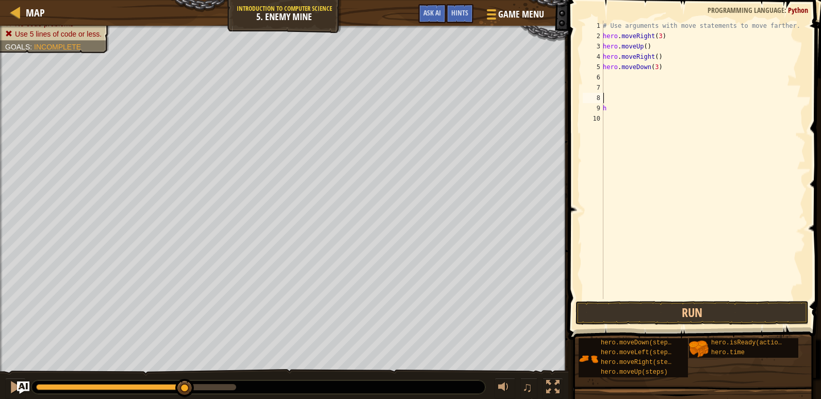
click at [623, 102] on div "# Use arguments with move statements to move farther. hero . moveRight ( 3 ) he…" at bounding box center [703, 170] width 205 height 299
click at [619, 112] on div "# Use arguments with move statements to move farther. hero . moveRight ( 3 ) he…" at bounding box center [703, 170] width 205 height 299
type textarea "h"
click at [615, 80] on div "# Use arguments with move statements to move farther. hero . moveRight ( 3 ) he…" at bounding box center [703, 170] width 205 height 299
type textarea "h"
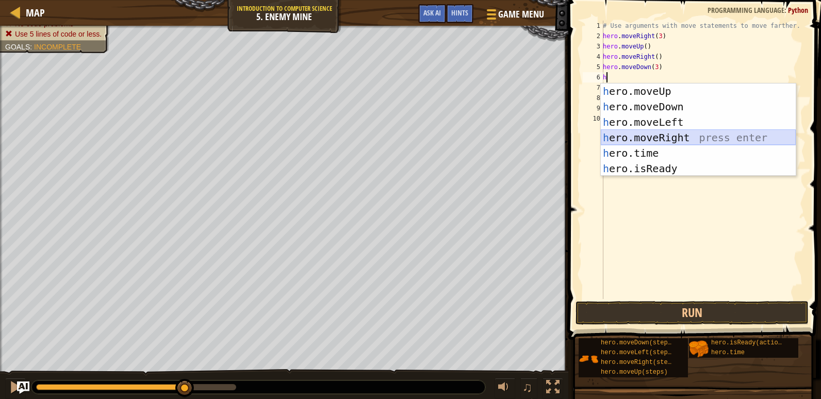
click at [676, 138] on div "h ero.moveUp press enter h ero.moveDown press enter h ero.moveLeft press enter …" at bounding box center [698, 146] width 195 height 124
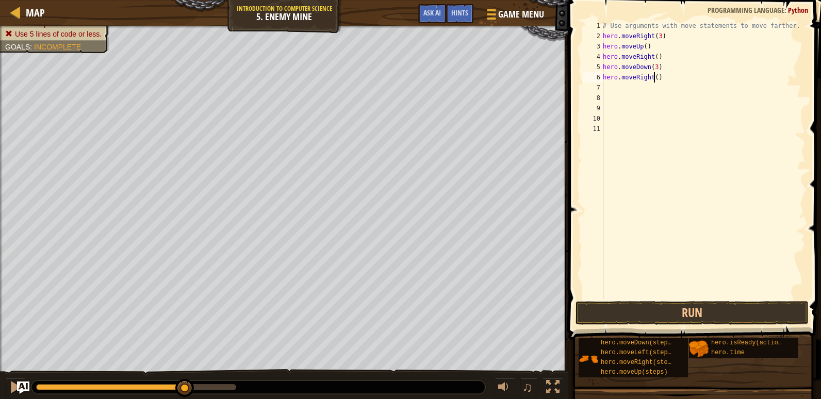
click at [654, 78] on div "# Use arguments with move statements to move farther. hero . moveRight ( 3 ) he…" at bounding box center [703, 170] width 205 height 299
type textarea "hero.moveRight(4)"
drag, startPoint x: 709, startPoint y: 311, endPoint x: 719, endPoint y: 311, distance: 9.8
click at [715, 311] on button "Run" at bounding box center [691, 313] width 233 height 24
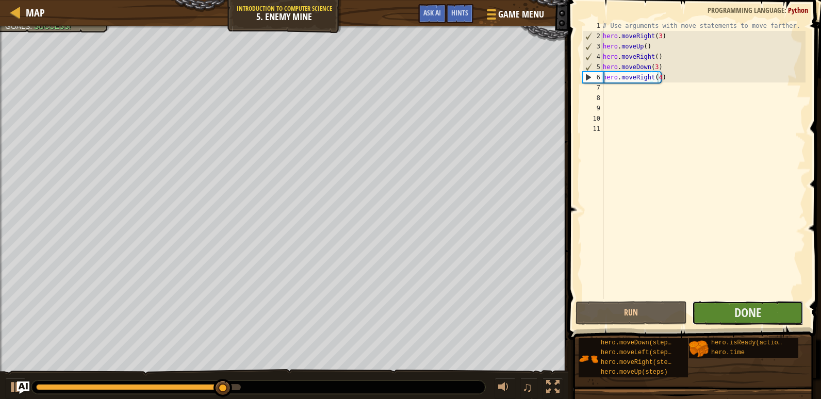
click at [721, 305] on button "Done" at bounding box center [747, 313] width 111 height 24
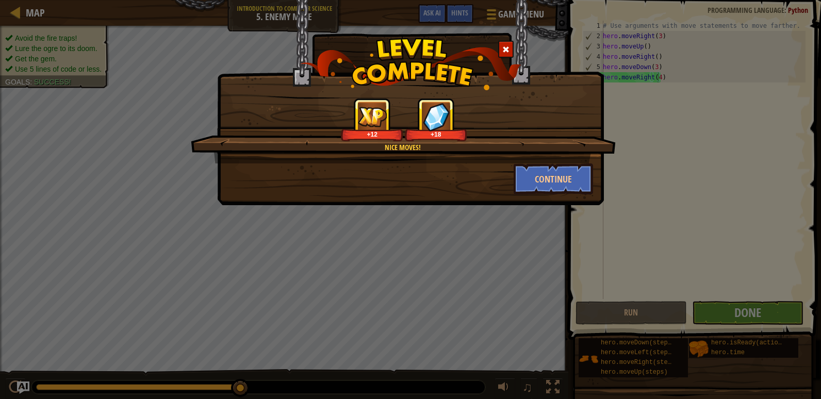
click at [601, 340] on div "Nice moves! +12 +18 Continue" at bounding box center [410, 199] width 821 height 399
click at [535, 188] on button "Continue" at bounding box center [554, 178] width 80 height 31
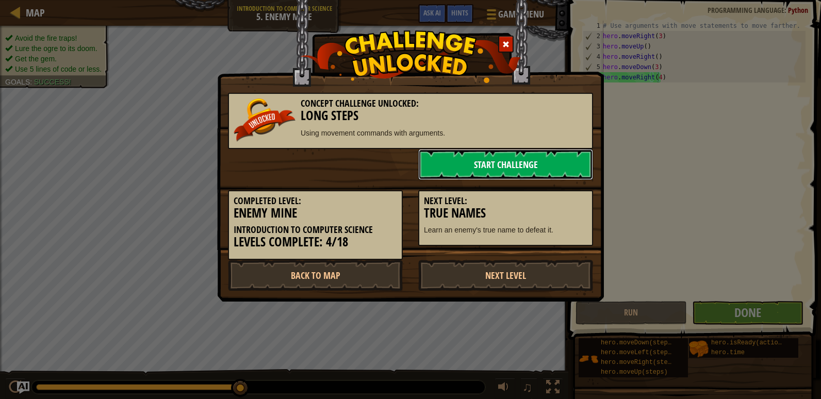
click at [427, 169] on link "Start Challenge" at bounding box center [505, 164] width 175 height 31
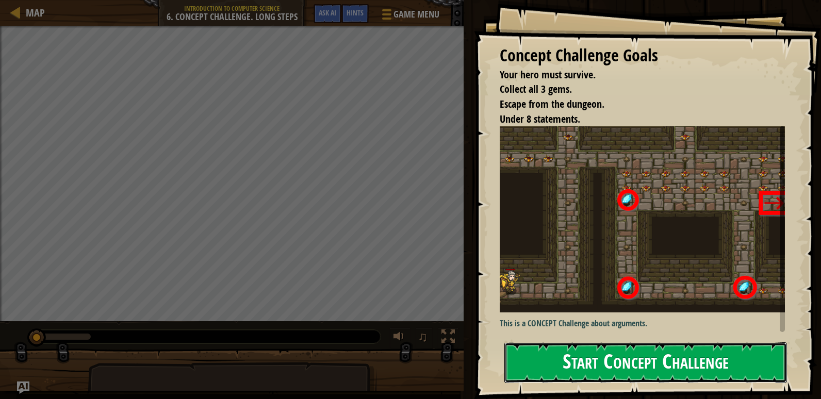
click at [752, 364] on button "Start Concept Challenge" at bounding box center [645, 362] width 283 height 41
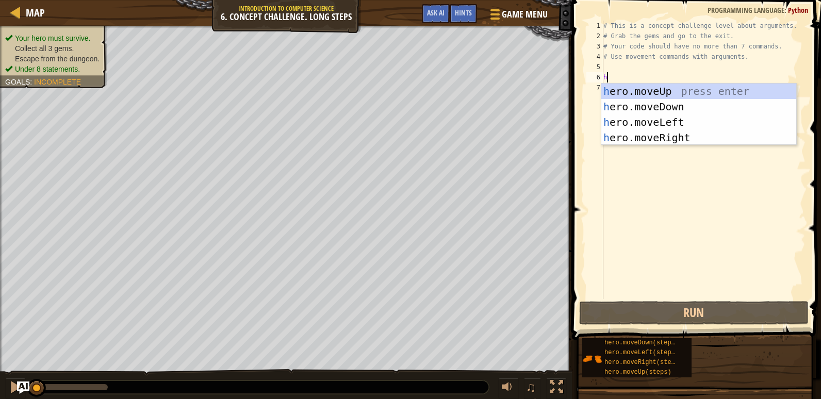
scroll to position [5, 0]
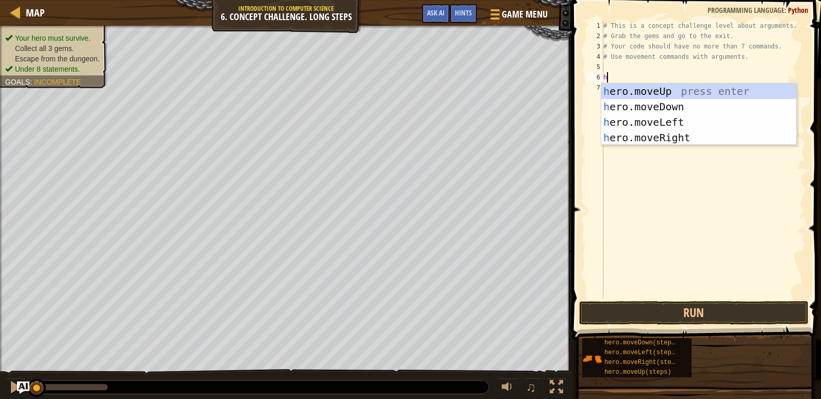
type textarea "h"
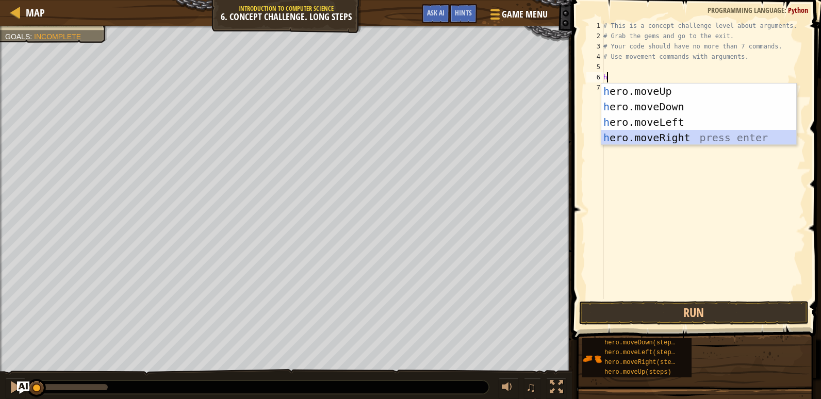
click at [663, 134] on div "h ero.moveUp press enter h ero.moveDown press enter h ero.moveLeft press enter …" at bounding box center [698, 130] width 195 height 93
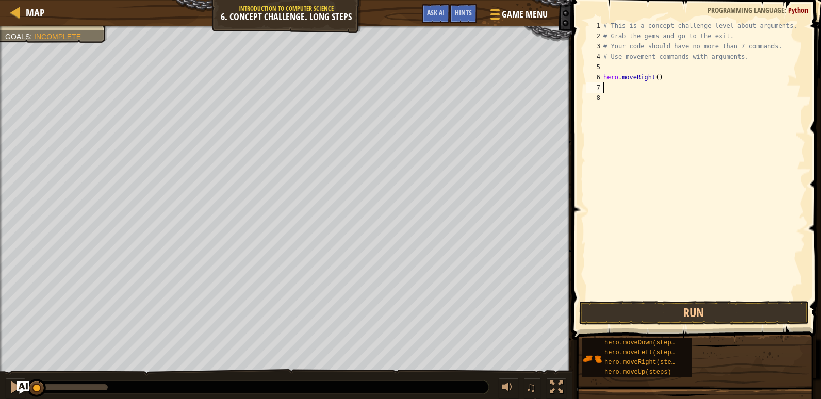
type textarea "h"
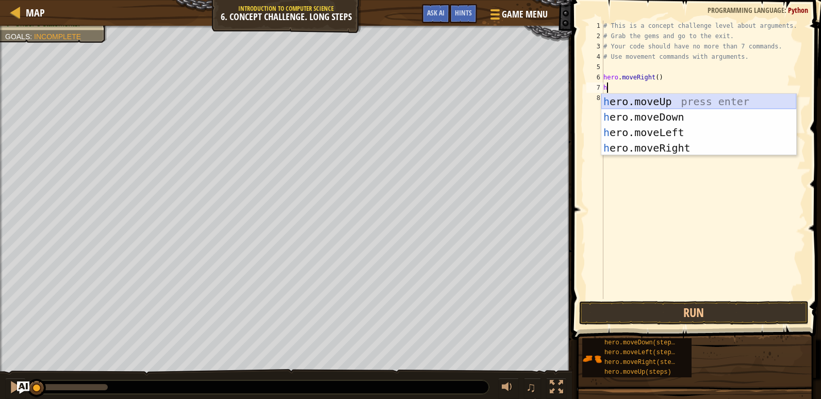
click at [680, 103] on div "h ero.moveUp press enter h ero.moveDown press enter h ero.moveLeft press enter …" at bounding box center [698, 140] width 195 height 93
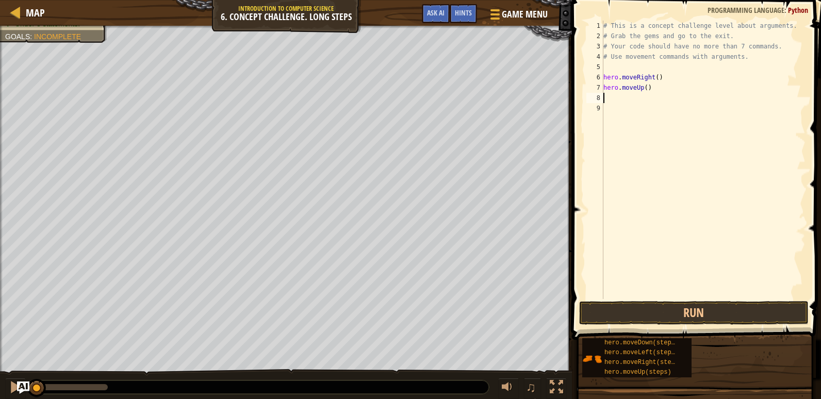
click at [644, 88] on div "# This is a concept challenge level about arguments. # Grab the gems and go to …" at bounding box center [703, 170] width 204 height 299
type textarea "hero.moveUp(4)"
click at [654, 109] on div "# This is a concept challenge level about arguments. # Grab the gems and go to …" at bounding box center [703, 170] width 204 height 299
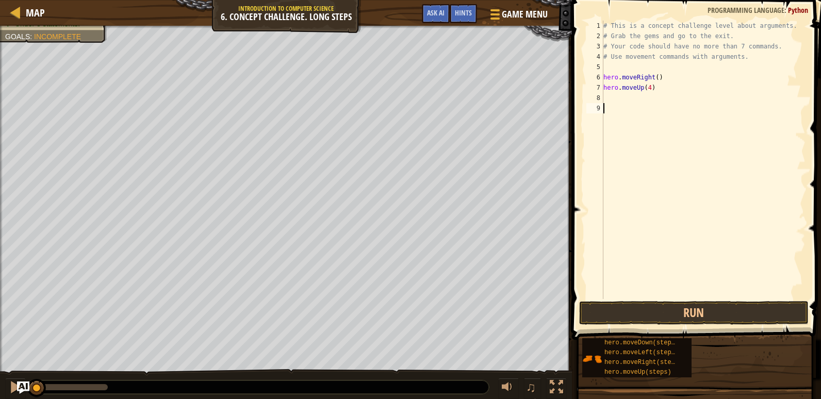
click at [608, 98] on div "# This is a concept challenge level about arguments. # Grab the gems and go to …" at bounding box center [703, 170] width 204 height 299
click at [649, 89] on div "# This is a concept challenge level about arguments. # Grab the gems and go to …" at bounding box center [703, 170] width 204 height 299
type textarea "hero.moveUp(3)"
click at [614, 98] on div "# This is a concept challenge level about arguments. # Grab the gems and go to …" at bounding box center [703, 170] width 204 height 299
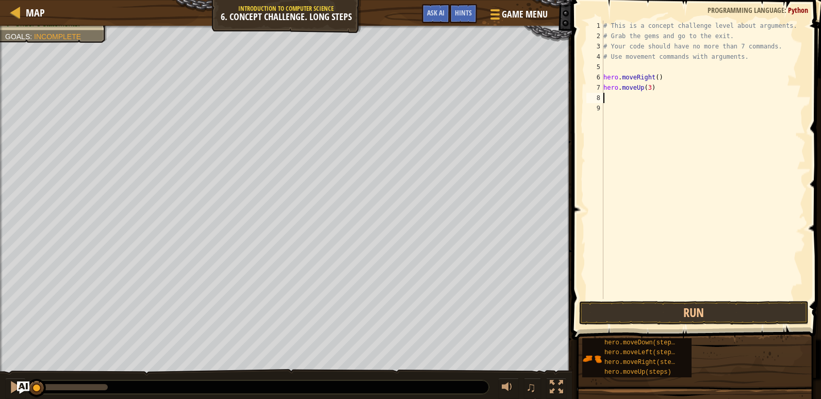
scroll to position [5, 0]
type textarea "h"
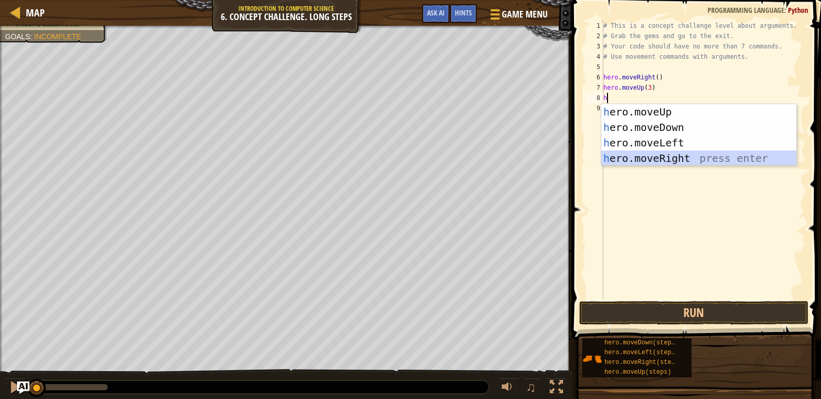
click at [618, 156] on div "h ero.moveUp press enter h ero.moveDown press enter h ero.moveLeft press enter …" at bounding box center [698, 150] width 195 height 93
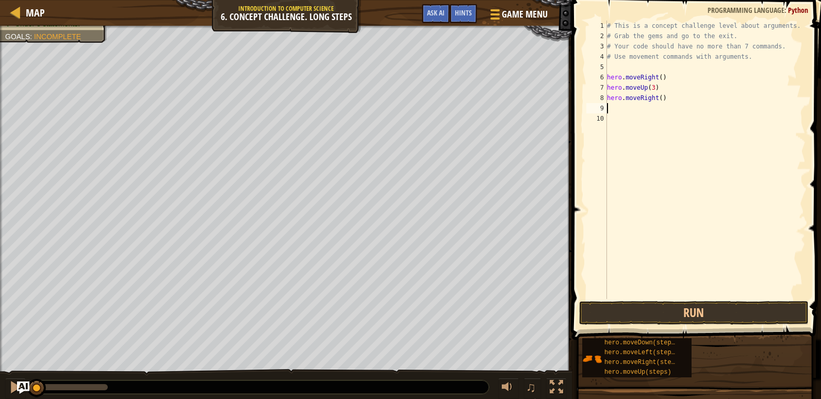
click at [657, 99] on div "# This is a concept challenge level about arguments. # Grab the gems and go to …" at bounding box center [705, 170] width 201 height 299
type textarea "hero.moveRight(2)"
click at [645, 122] on div "# This is a concept challenge level about arguments. # Grab the gems and go to …" at bounding box center [705, 170] width 201 height 299
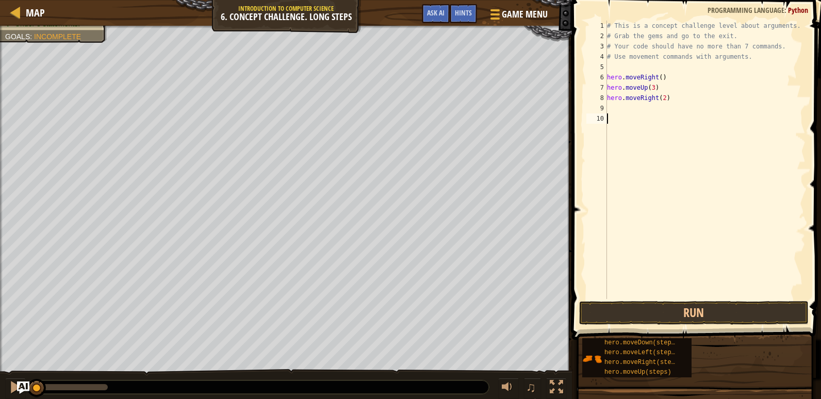
click at [641, 117] on div "# This is a concept challenge level about arguments. # Grab the gems and go to …" at bounding box center [705, 170] width 201 height 299
click at [639, 111] on div "# This is a concept challenge level about arguments. # Grab the gems and go to …" at bounding box center [705, 170] width 201 height 299
type textarea "h"
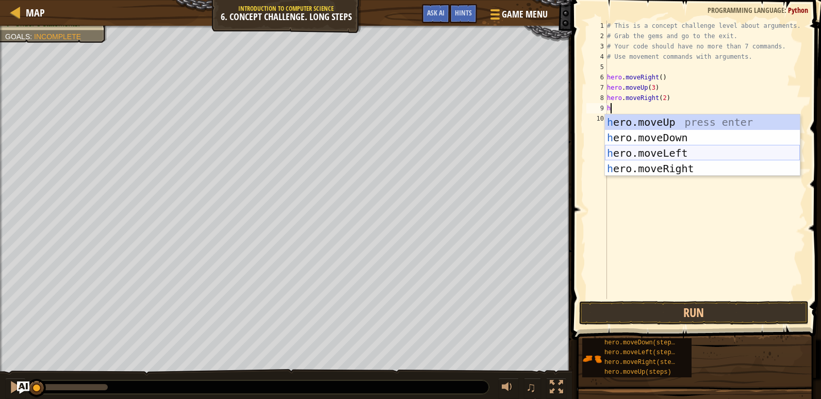
click at [670, 156] on div "h ero.moveUp press enter h ero.moveDown press enter h ero.moveLeft press enter …" at bounding box center [702, 160] width 195 height 93
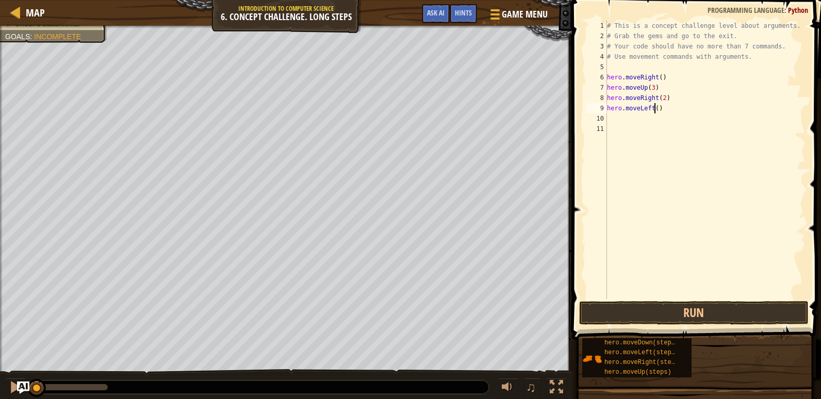
click at [654, 108] on div "# This is a concept challenge level about arguments. # Grab the gems and go to …" at bounding box center [705, 170] width 201 height 299
type textarea "hero.moveLeft()"
click at [620, 130] on div "# This is a concept challenge level about arguments. # Grab the gems and go to …" at bounding box center [705, 170] width 201 height 299
click at [618, 123] on div "# This is a concept challenge level about arguments. # Grab the gems and go to …" at bounding box center [705, 170] width 201 height 299
click at [663, 109] on div "# This is a concept challenge level about arguments. # Grab the gems and go to …" at bounding box center [705, 170] width 201 height 299
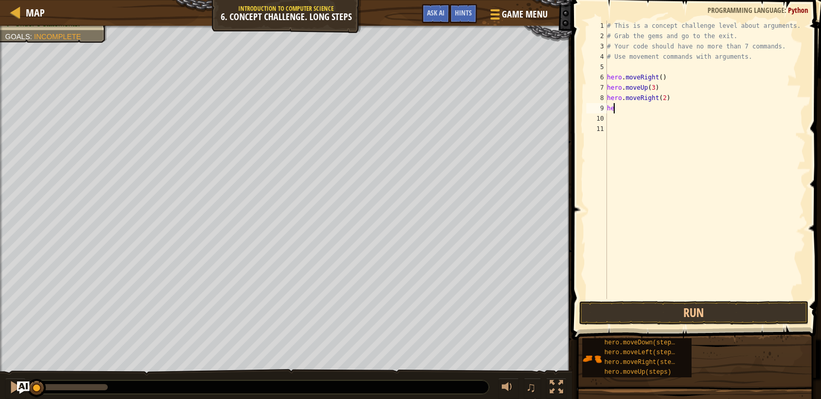
type textarea "h"
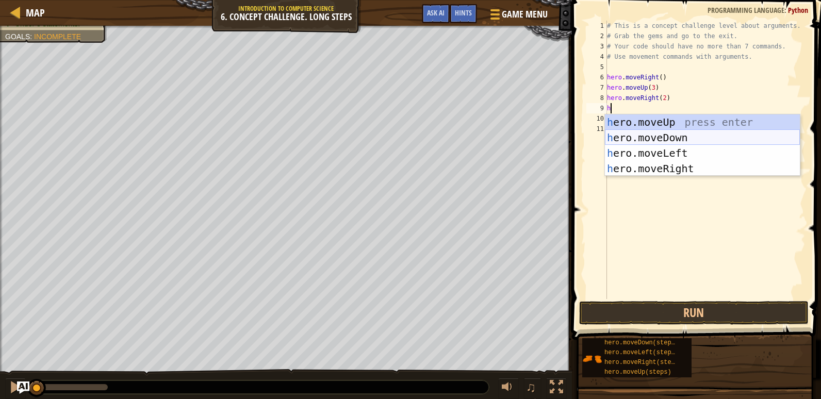
click at [635, 135] on div "h ero.moveUp press enter h ero.moveDown press enter h ero.moveLeft press enter …" at bounding box center [702, 160] width 195 height 93
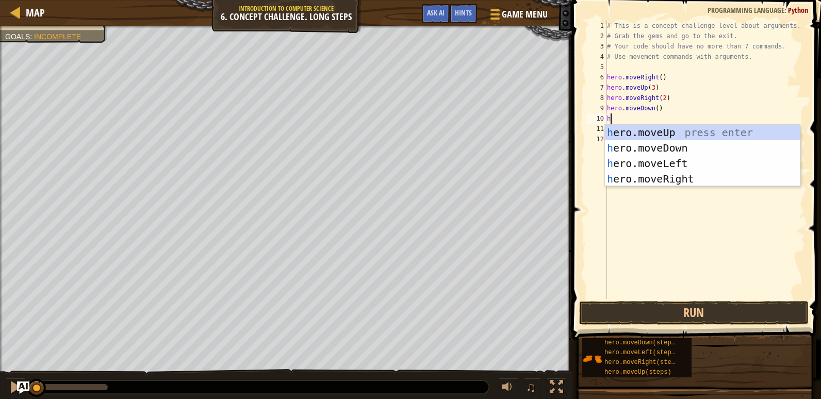
type textarea "h"
click at [654, 161] on div "h ero.moveUp press enter h ero.moveDown press enter h ero.moveLeft press enter …" at bounding box center [702, 171] width 195 height 93
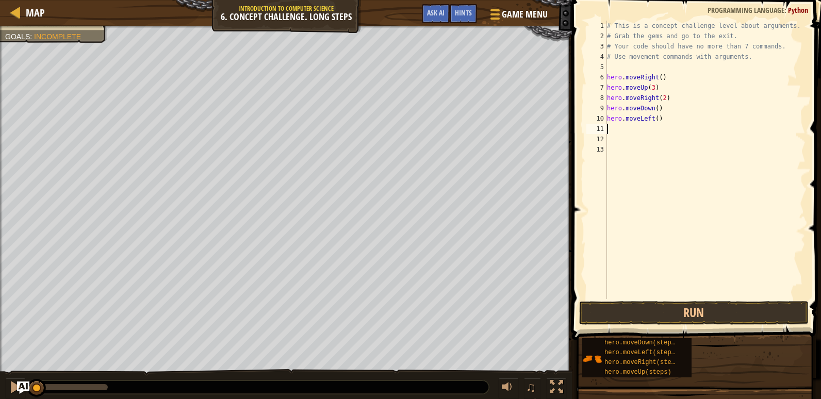
type textarea "h"
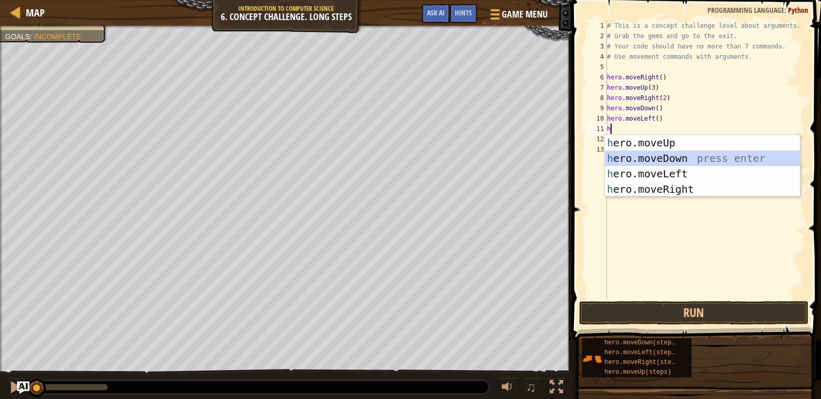
click at [654, 160] on div "h ero.moveUp press enter h ero.moveDown press enter h ero.moveLeft press enter …" at bounding box center [702, 181] width 195 height 93
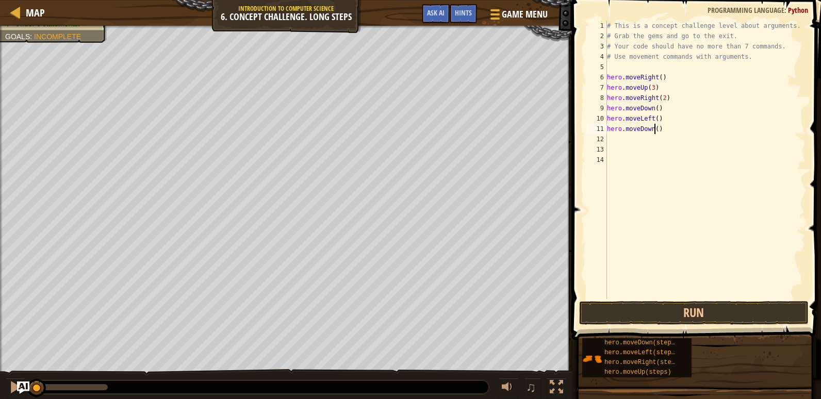
click at [654, 127] on div "# This is a concept challenge level about arguments. # Grab the gems and go to …" at bounding box center [705, 170] width 201 height 299
type textarea "hero.moveDown(2)"
click at [650, 143] on div "# This is a concept challenge level about arguments. # Grab the gems and go to …" at bounding box center [705, 170] width 201 height 299
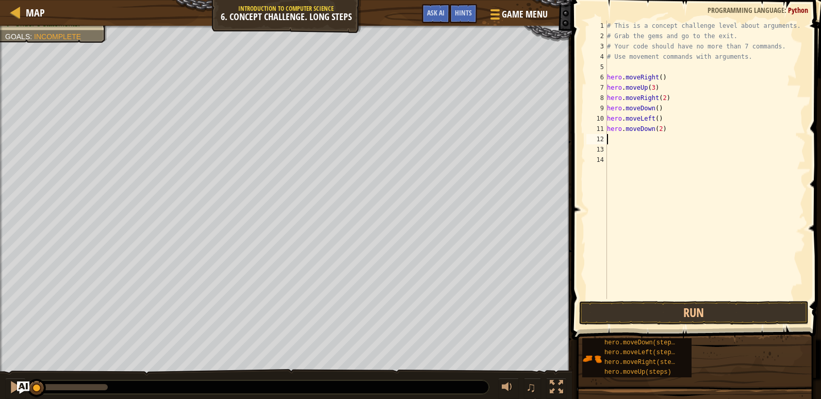
type textarea "h"
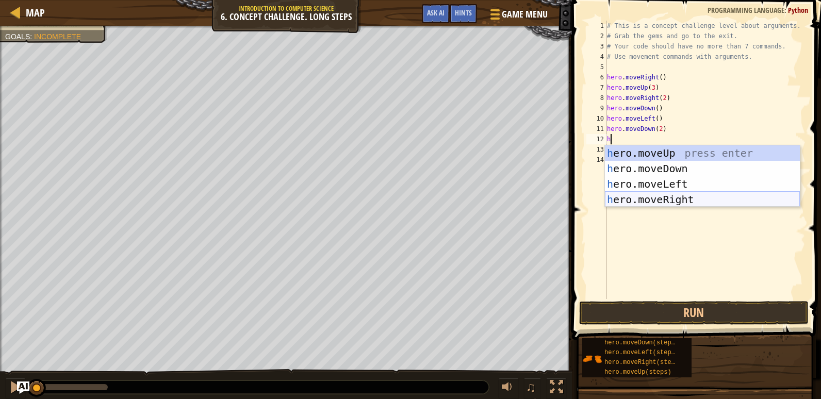
click at [643, 202] on div "h ero.moveUp press enter h ero.moveDown press enter h ero.moveLeft press enter …" at bounding box center [702, 191] width 195 height 93
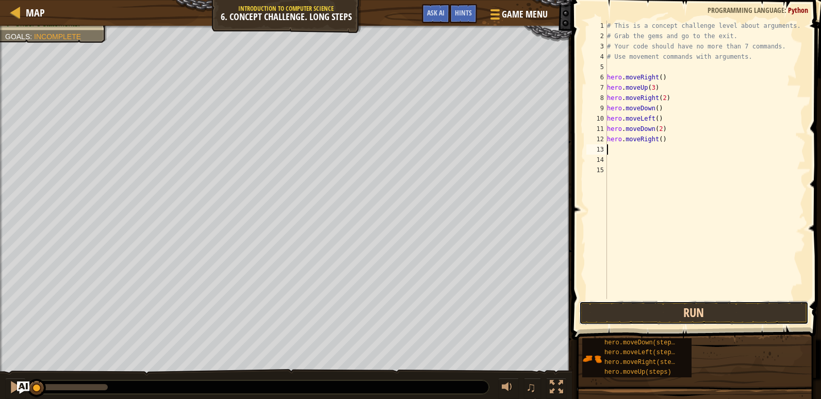
click at [651, 317] on button "Run" at bounding box center [693, 313] width 229 height 24
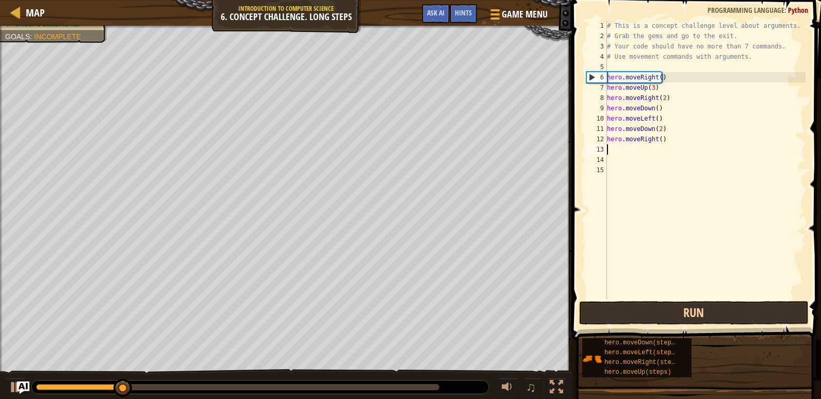
type textarea "h"
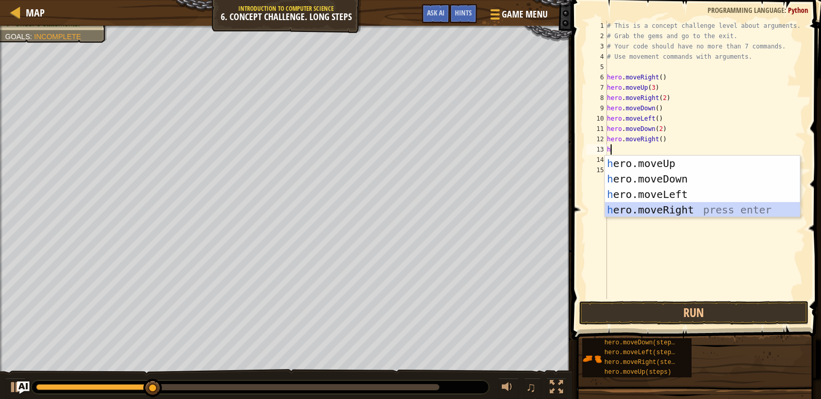
click at [660, 203] on div "h ero.moveUp press enter h ero.moveDown press enter h ero.moveLeft press enter …" at bounding box center [702, 202] width 195 height 93
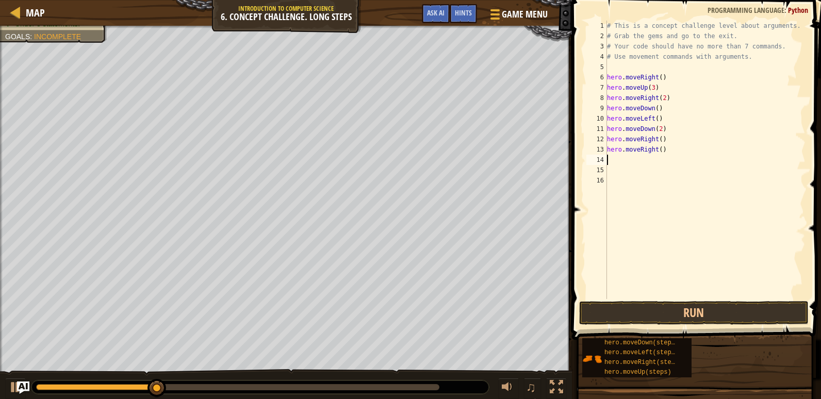
type textarea "h"
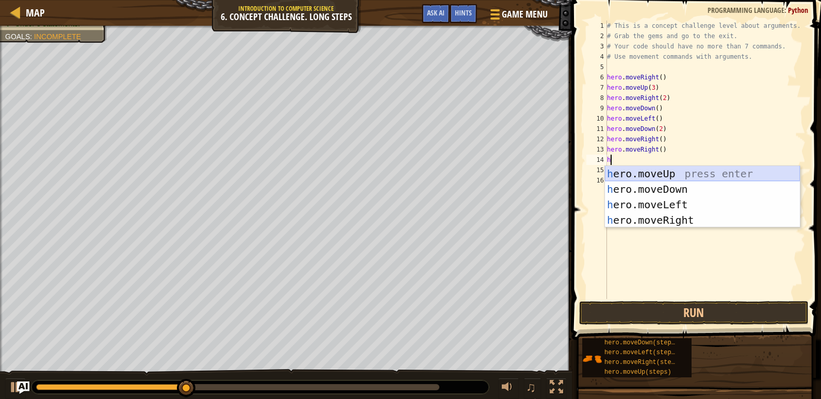
click at [667, 176] on div "h ero.moveUp press enter h ero.moveDown press enter h ero.moveLeft press enter …" at bounding box center [702, 212] width 195 height 93
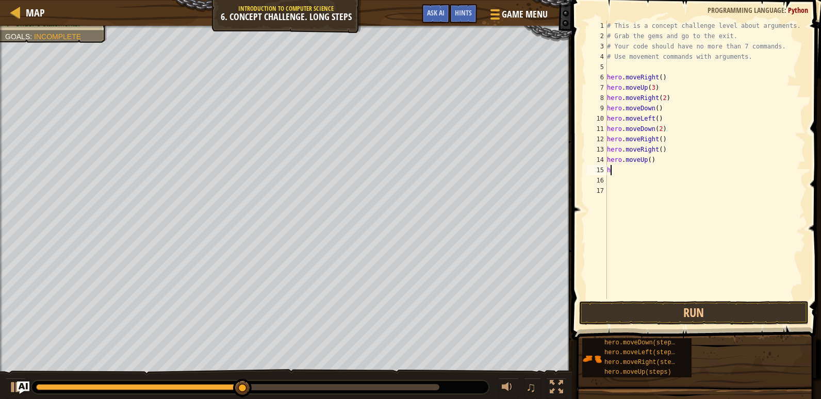
click at [669, 167] on div "# This is a concept challenge level about arguments. # Grab the gems and go to …" at bounding box center [705, 170] width 201 height 299
click at [649, 159] on div "# This is a concept challenge level about arguments. # Grab the gems and go to …" at bounding box center [705, 170] width 201 height 299
type textarea "hero.moveUp(2)"
click at [644, 177] on div "# This is a concept challenge level about arguments. # Grab the gems and go to …" at bounding box center [705, 170] width 201 height 299
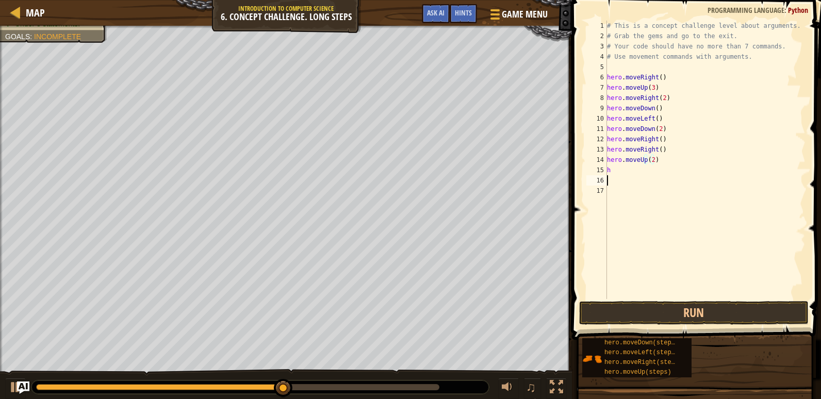
scroll to position [5, 0]
click at [643, 175] on div "# This is a concept challenge level about arguments. # Grab the gems and go to …" at bounding box center [705, 170] width 201 height 299
type textarea "h"
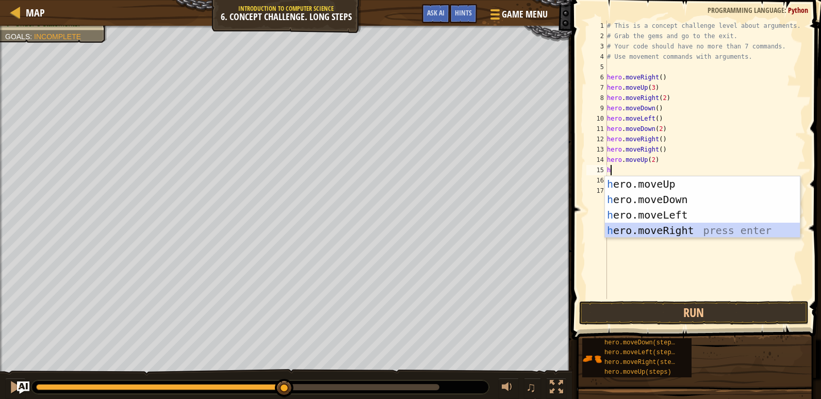
click at [657, 229] on div "h ero.moveUp press enter h ero.moveDown press enter h ero.moveLeft press enter …" at bounding box center [702, 222] width 195 height 93
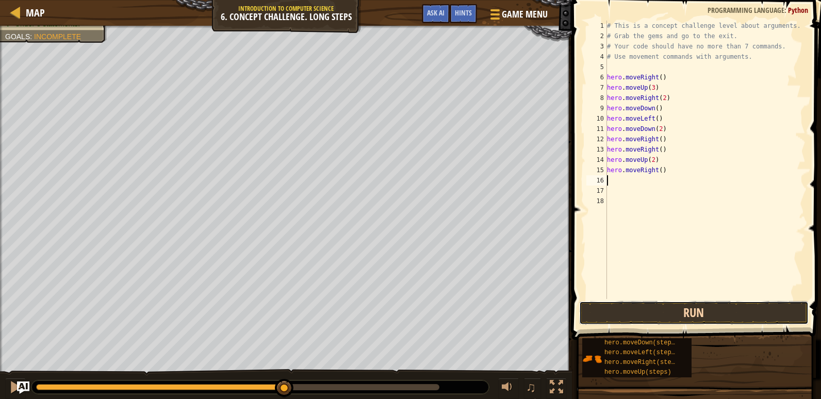
click at [654, 306] on button "Run" at bounding box center [693, 313] width 229 height 24
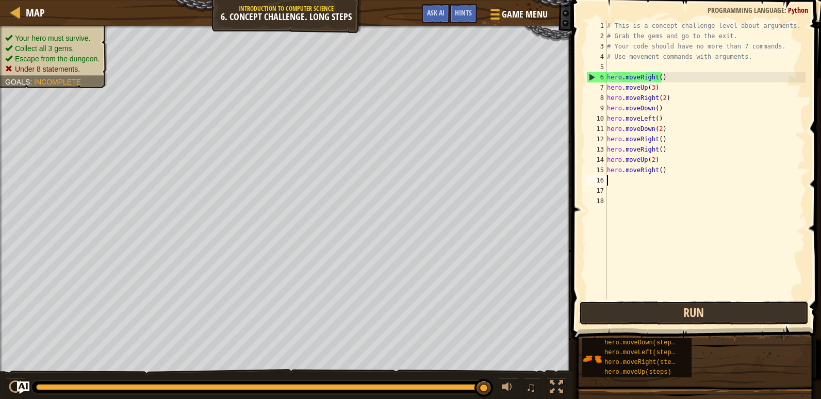
drag, startPoint x: 654, startPoint y: 314, endPoint x: 658, endPoint y: 308, distance: 7.3
click at [658, 308] on button "Run" at bounding box center [693, 313] width 229 height 24
click at [588, 306] on button "Run" at bounding box center [693, 313] width 229 height 24
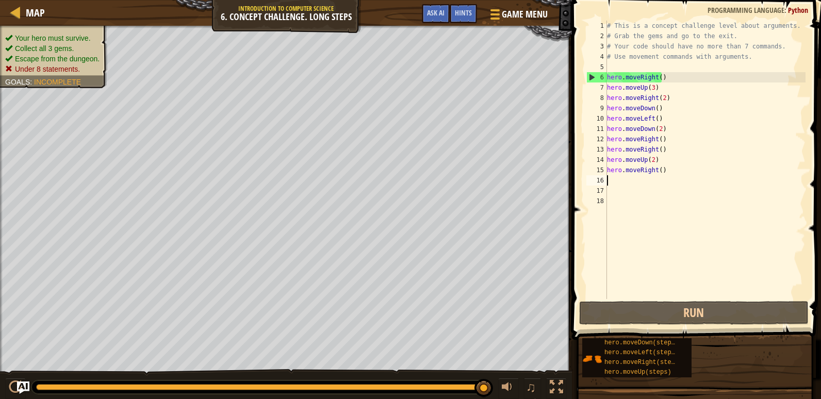
click at [654, 108] on div "# This is a concept challenge level about arguments. # Grab the gems and go to …" at bounding box center [705, 170] width 201 height 299
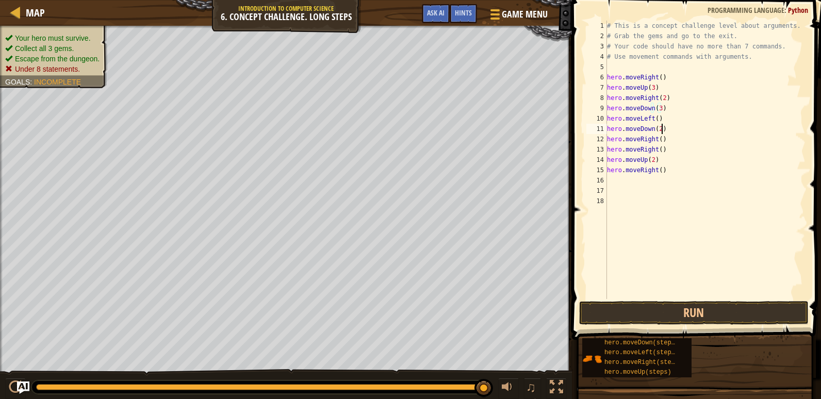
click at [661, 128] on div "# This is a concept challenge level about arguments. # Grab the gems and go to …" at bounding box center [705, 170] width 201 height 299
type textarea "h"
click at [673, 177] on div "# This is a concept challenge level about arguments. # Grab the gems and go to …" at bounding box center [705, 170] width 201 height 299
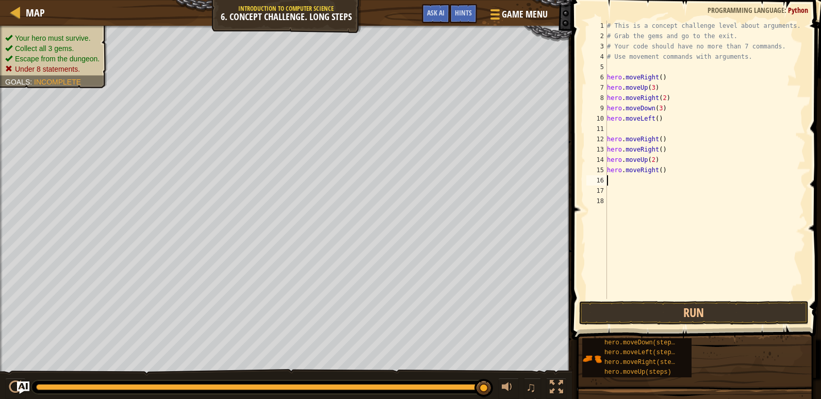
click at [665, 174] on div "# This is a concept challenge level about arguments. # Grab the gems and go to …" at bounding box center [705, 170] width 201 height 299
type textarea "h"
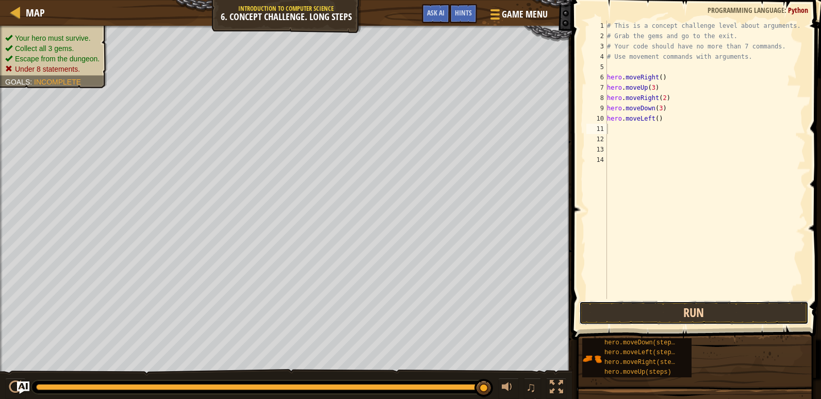
drag, startPoint x: 656, startPoint y: 309, endPoint x: 651, endPoint y: 306, distance: 6.0
click at [655, 309] on button "Run" at bounding box center [693, 313] width 229 height 24
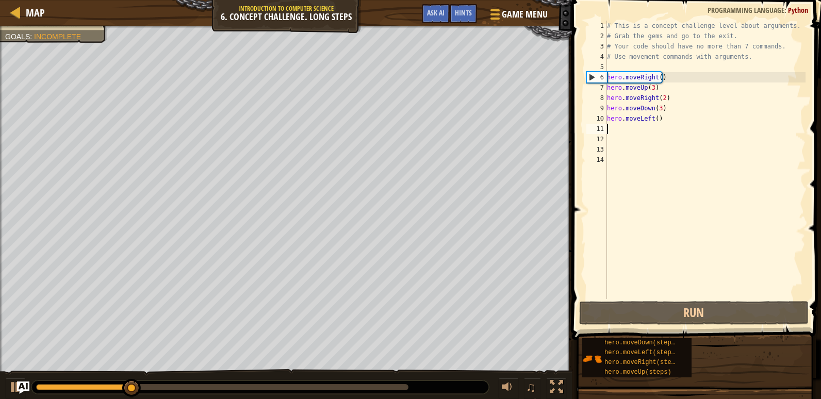
click at [619, 133] on div "# This is a concept challenge level about arguments. # Grab the gems and go to …" at bounding box center [705, 170] width 201 height 299
type textarea "h"
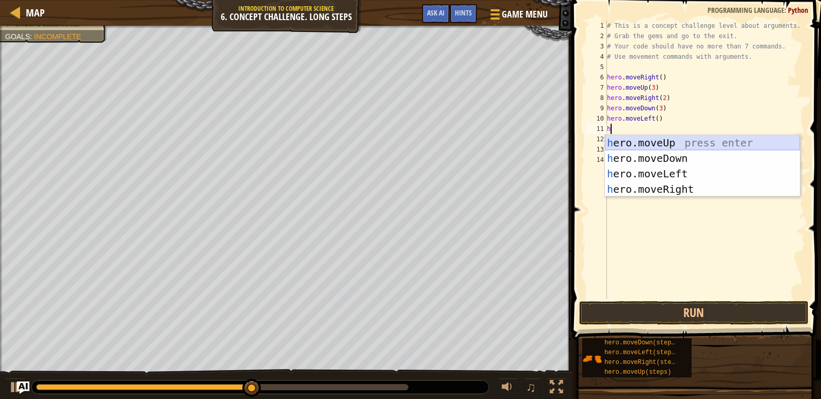
click at [645, 143] on div "h ero.moveUp press enter h ero.moveDown press enter h ero.moveLeft press enter …" at bounding box center [702, 181] width 195 height 93
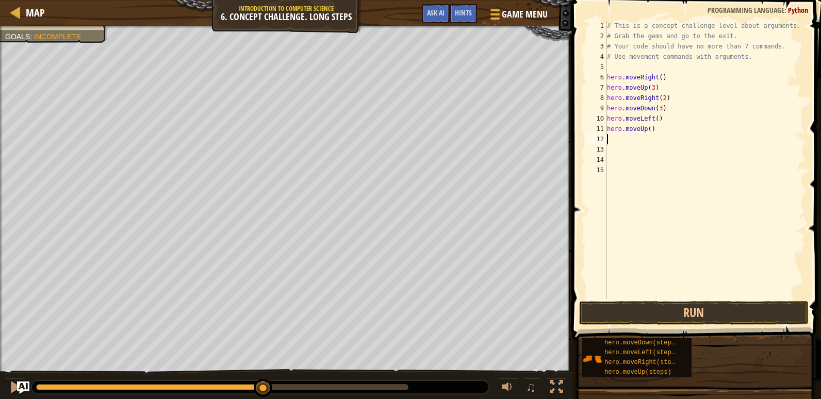
click at [646, 131] on div "# This is a concept challenge level about arguments. # Grab the gems and go to …" at bounding box center [705, 170] width 201 height 299
type textarea "hero.moveUp(2)"
click at [640, 135] on div "# This is a concept challenge level about arguments. # Grab the gems and go to …" at bounding box center [705, 170] width 201 height 299
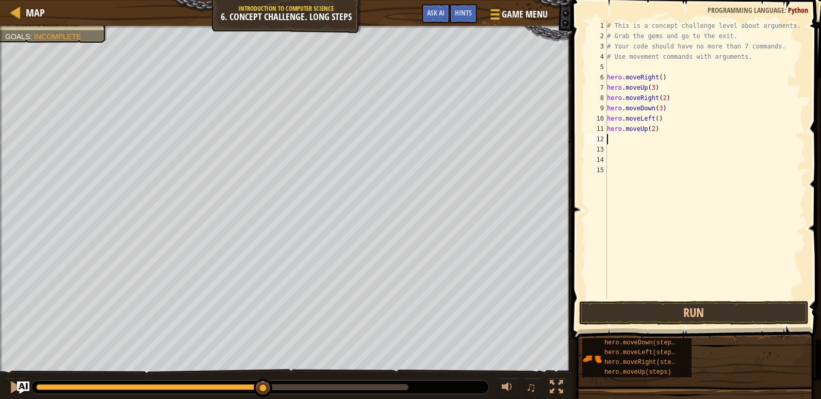
type textarea "h"
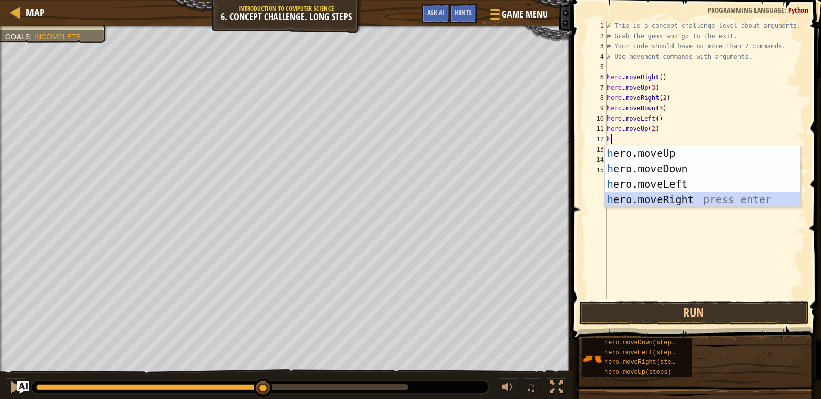
click at [650, 196] on div "h ero.moveUp press enter h ero.moveDown press enter h ero.moveLeft press enter …" at bounding box center [702, 191] width 195 height 93
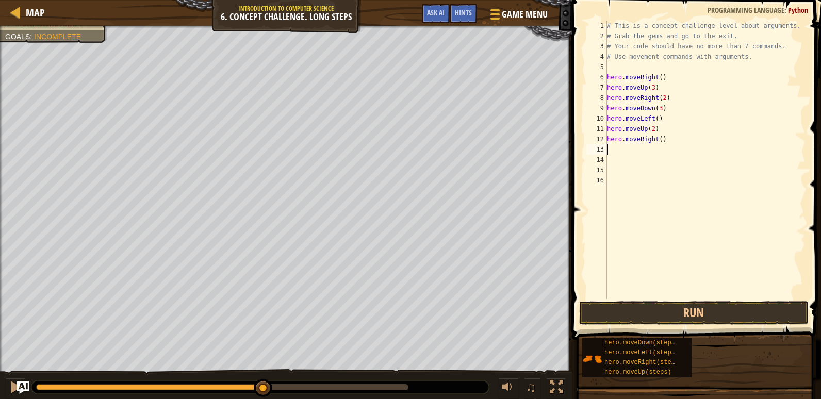
click at [658, 141] on div "# This is a concept challenge level about arguments. # Grab the gems and go to …" at bounding box center [705, 170] width 201 height 299
type textarea "hero.moveRight(5)"
drag, startPoint x: 627, startPoint y: 310, endPoint x: 612, endPoint y: 303, distance: 16.1
click at [625, 310] on button "Run" at bounding box center [693, 313] width 229 height 24
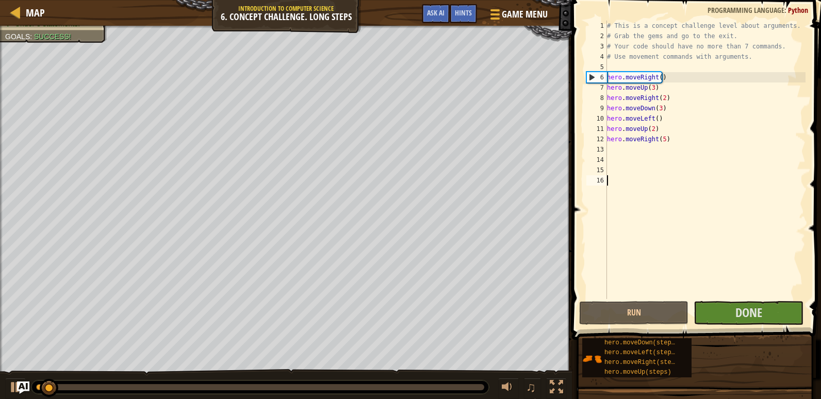
click at [635, 231] on div "# This is a concept challenge level about arguments. # Grab the gems and go to …" at bounding box center [705, 170] width 201 height 299
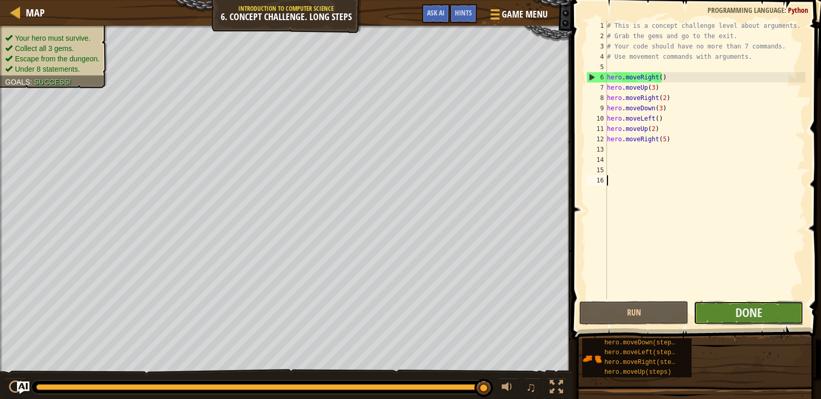
click at [767, 321] on button "Done" at bounding box center [748, 313] width 109 height 24
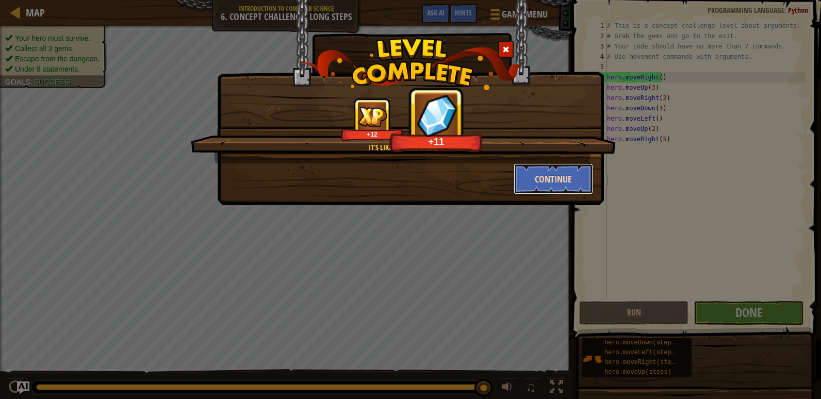
click at [547, 188] on button "Continue" at bounding box center [554, 178] width 80 height 31
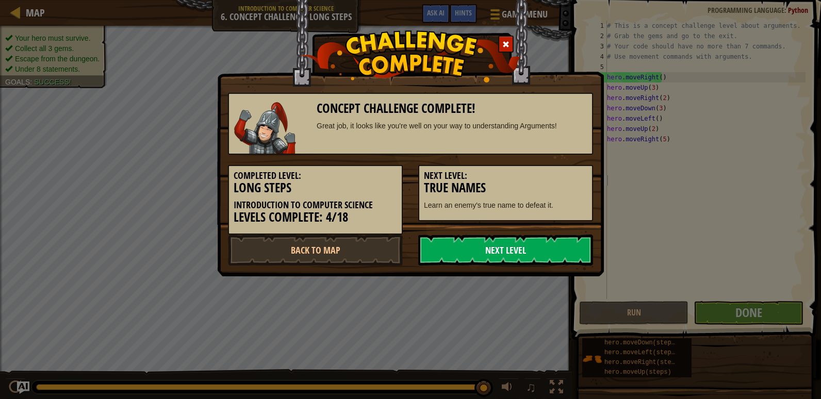
click at [459, 257] on link "Next Level" at bounding box center [505, 250] width 175 height 31
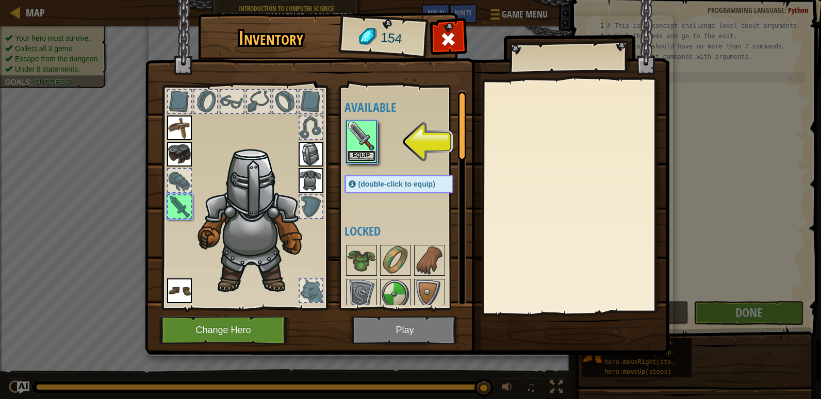
click at [368, 152] on button "Equip" at bounding box center [361, 156] width 29 height 11
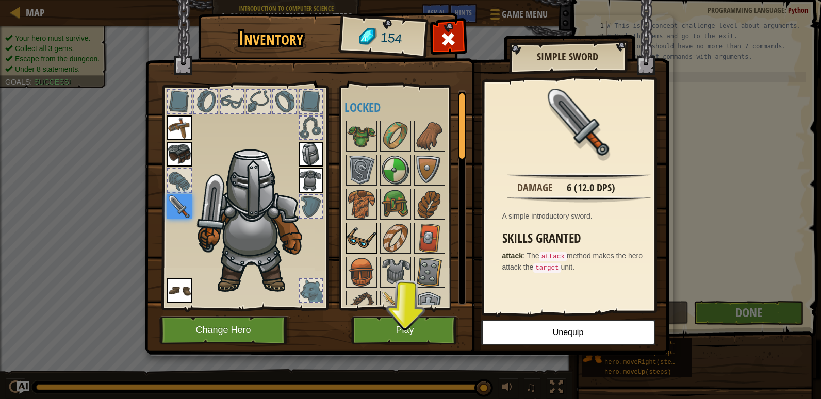
click at [375, 226] on img at bounding box center [361, 238] width 29 height 29
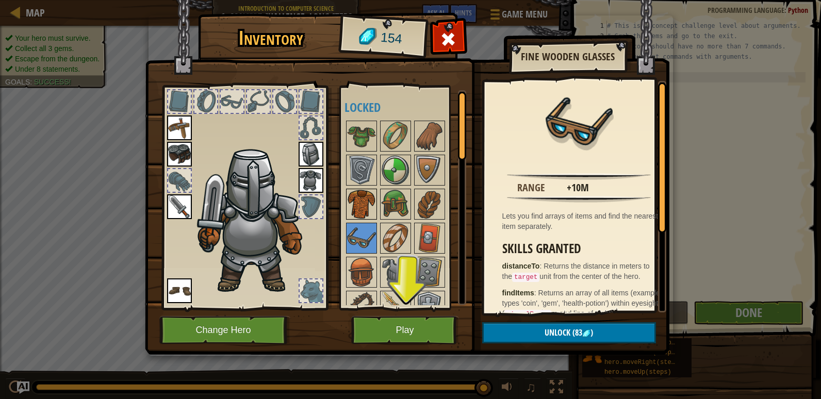
click at [374, 212] on div "Available Equip Equip Equip Equip Equip Equip (double-click to equip) Locked" at bounding box center [408, 197] width 129 height 215
click at [365, 212] on img at bounding box center [361, 204] width 29 height 29
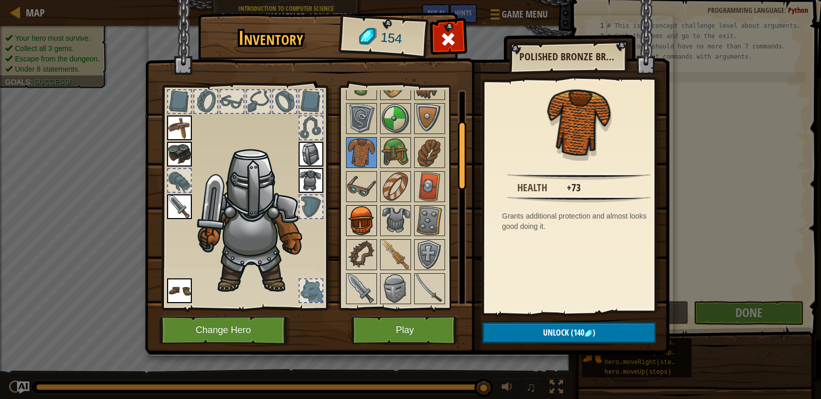
scroll to position [155, 0]
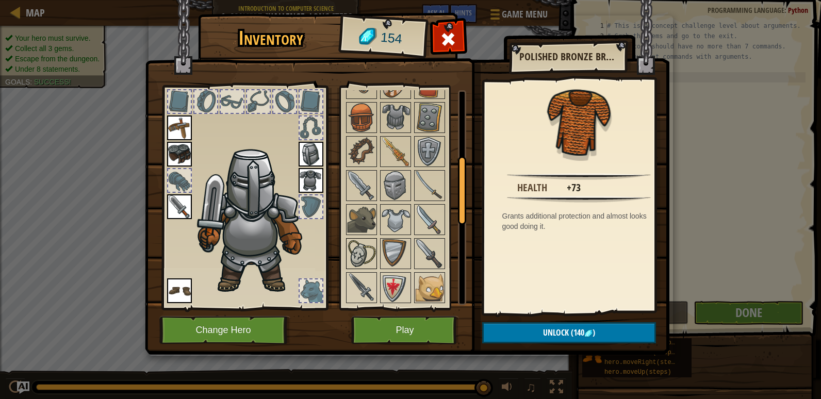
click at [358, 259] on img at bounding box center [361, 253] width 29 height 29
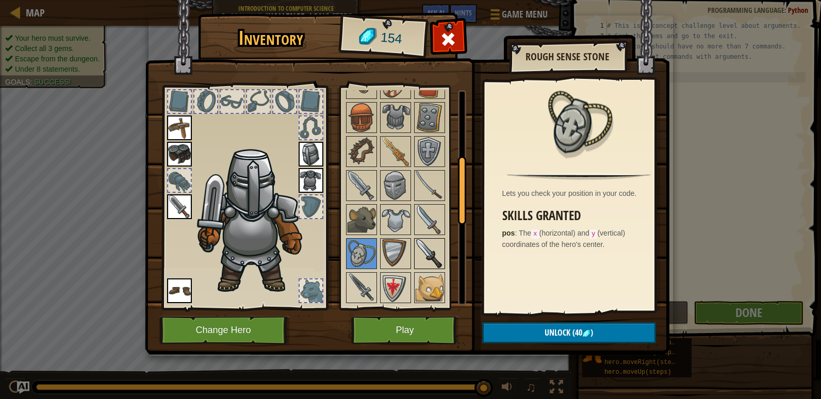
click at [427, 249] on img at bounding box center [429, 253] width 29 height 29
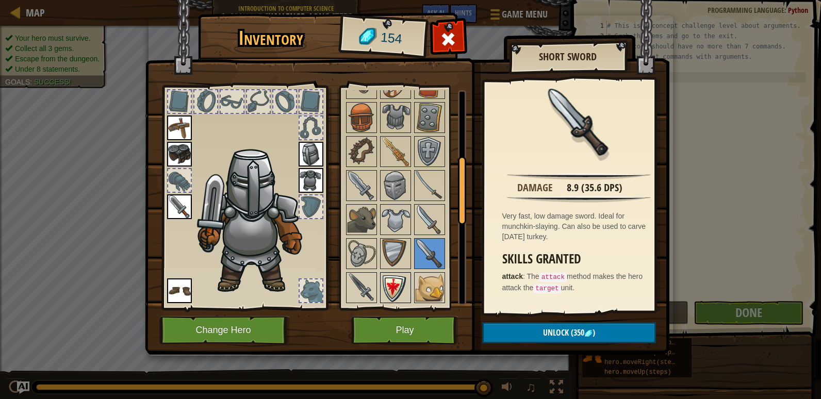
click at [392, 280] on img at bounding box center [395, 287] width 29 height 29
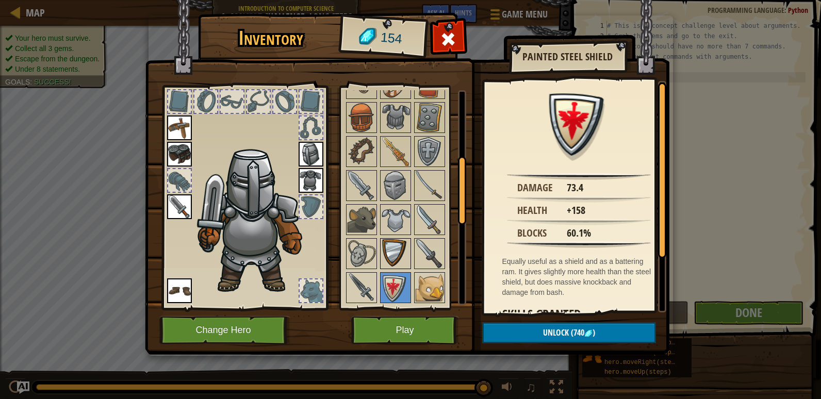
click at [388, 253] on img at bounding box center [395, 253] width 29 height 29
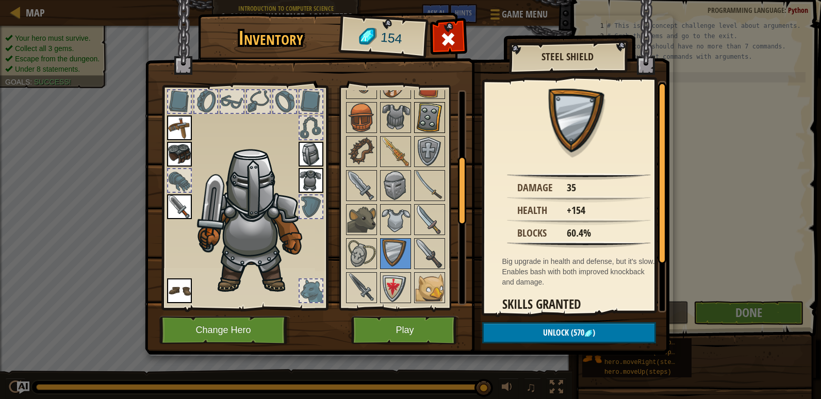
click at [433, 133] on div "Available Equip Equip Equip Equip Equip Equip (double-click to equip) Locked" at bounding box center [408, 197] width 129 height 215
click at [432, 120] on img at bounding box center [429, 117] width 29 height 29
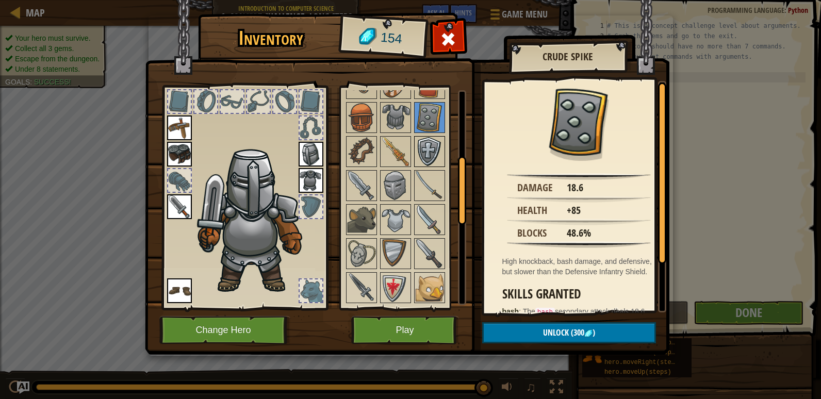
click at [416, 157] on img at bounding box center [429, 151] width 29 height 29
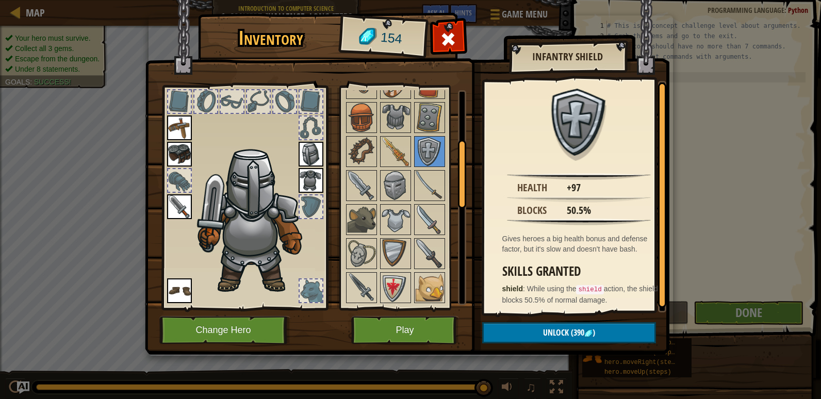
scroll to position [0, 0]
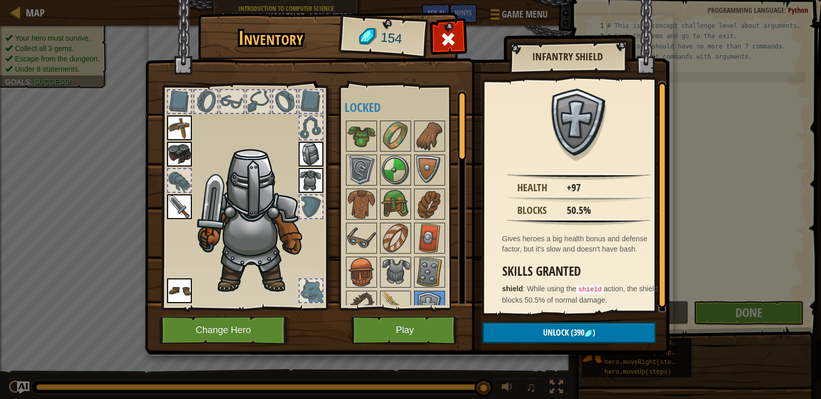
click at [429, 222] on div at bounding box center [408, 391] width 129 height 545
click at [431, 230] on img at bounding box center [429, 238] width 29 height 29
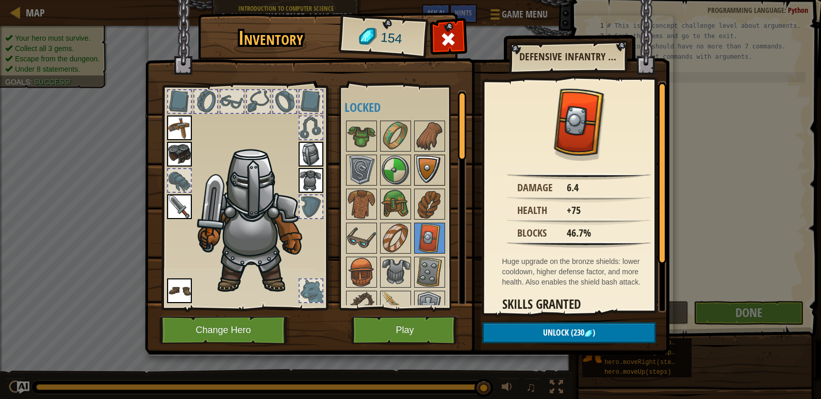
click at [416, 185] on div at bounding box center [429, 170] width 31 height 31
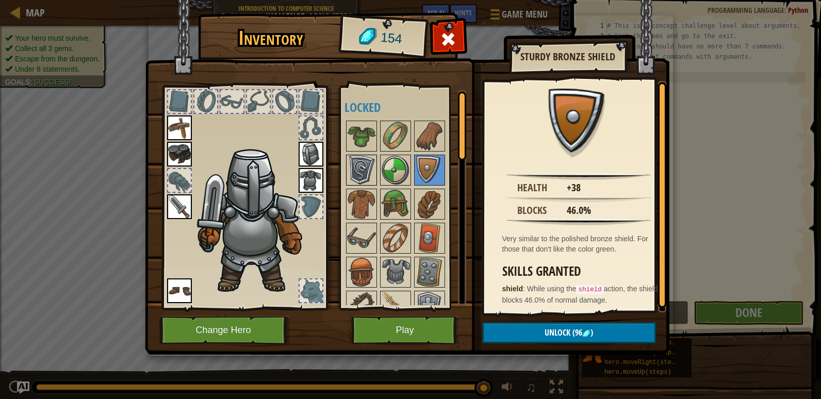
click at [368, 175] on img at bounding box center [361, 170] width 29 height 29
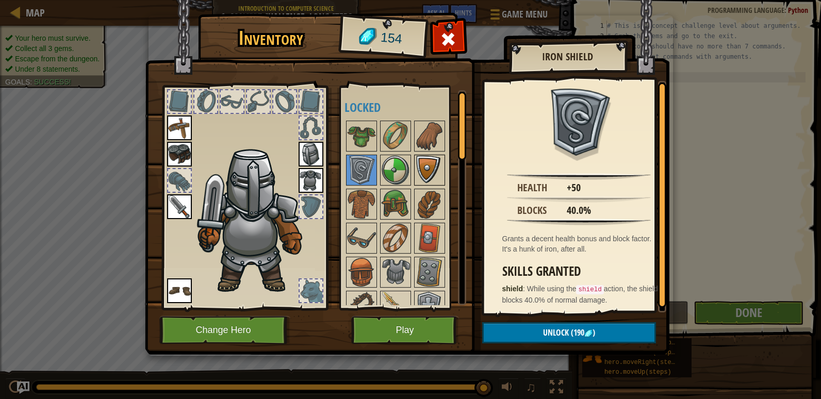
click at [433, 179] on img at bounding box center [429, 170] width 29 height 29
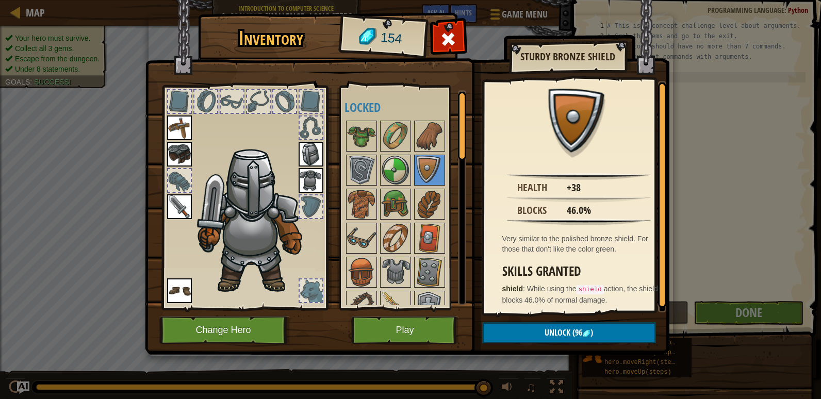
click at [618, 18] on img at bounding box center [407, 167] width 524 height 374
click at [397, 341] on button "Play" at bounding box center [405, 330] width 108 height 28
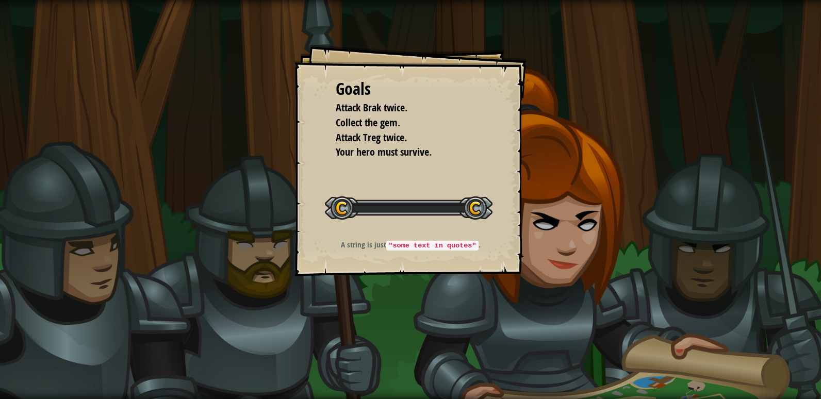
click at [399, 336] on div "Goals Attack Brak twice. Collect the gem. Attack Treg twice. Your hero must sur…" at bounding box center [410, 199] width 821 height 399
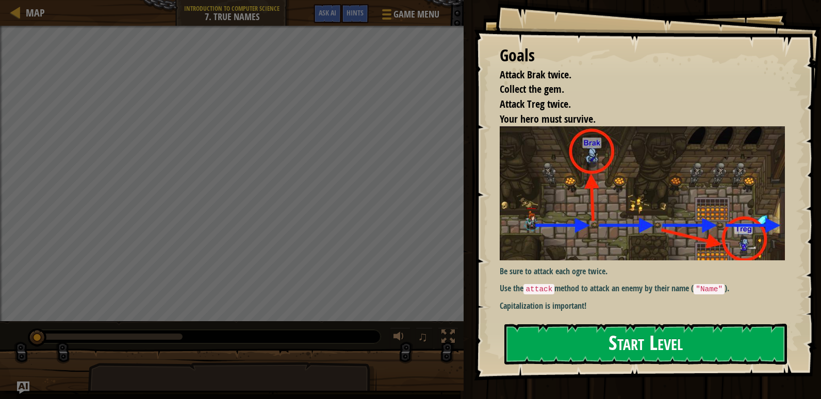
click at [525, 342] on button "Start Level" at bounding box center [645, 344] width 283 height 41
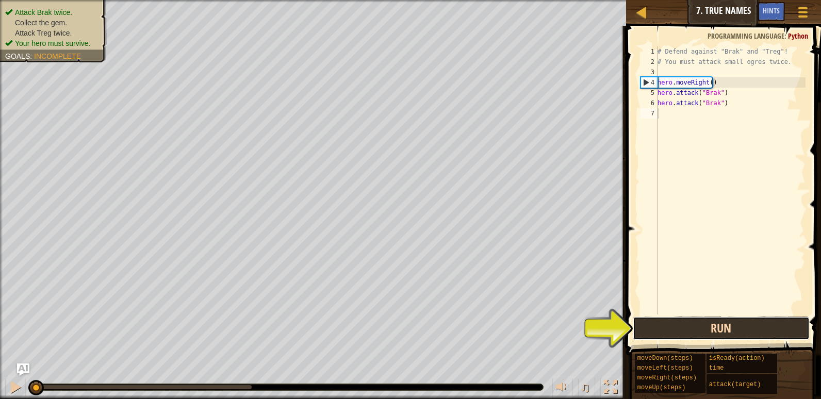
click at [752, 333] on button "Run" at bounding box center [721, 329] width 177 height 24
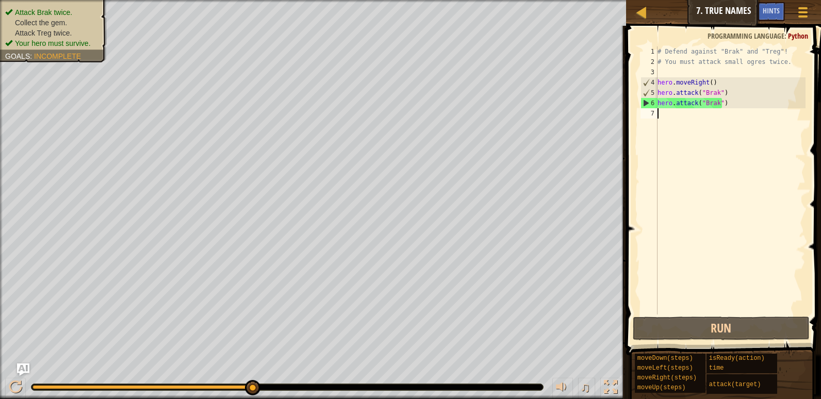
scroll to position [5, 0]
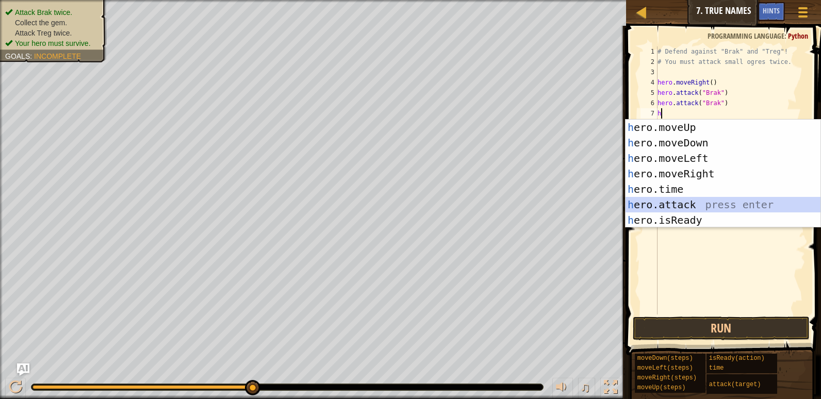
click at [668, 202] on div "h ero.moveUp press enter h ero.moveDown press enter h ero.moveLeft press enter …" at bounding box center [722, 189] width 195 height 139
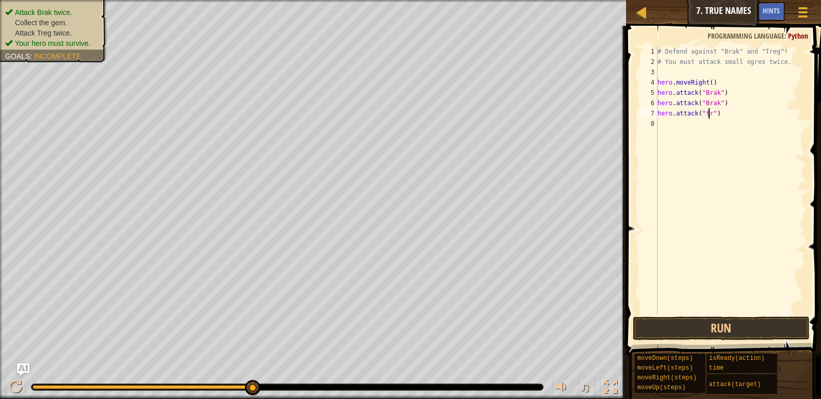
scroll to position [5, 5]
type textarea "hero.attack("treg")"
click at [675, 121] on div "# Defend against "Brak" and "Treg"! # You must attack small ogres twice. hero .…" at bounding box center [730, 190] width 150 height 289
type textarea "h"
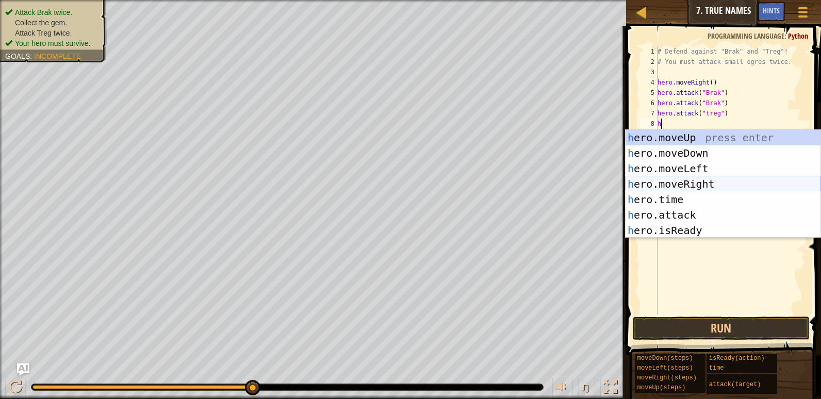
click at [677, 184] on div "h ero.moveUp press enter h ero.moveDown press enter h ero.moveLeft press enter …" at bounding box center [722, 199] width 195 height 139
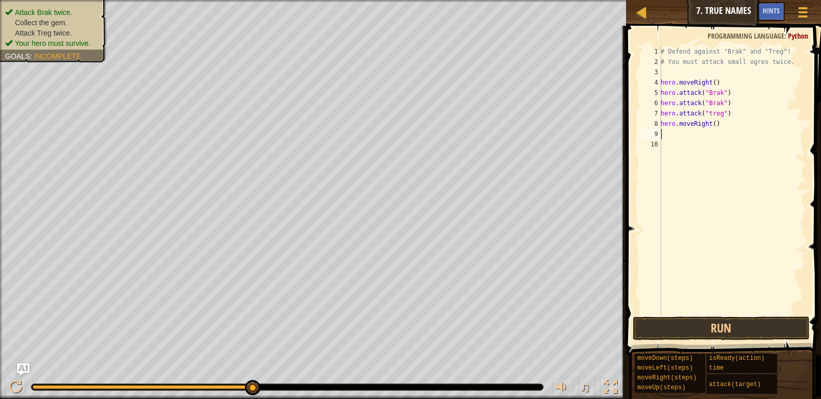
click at [712, 122] on div "# Defend against "Brak" and "Treg"! # You must attack small ogres twice. hero .…" at bounding box center [731, 190] width 147 height 289
click at [730, 319] on button "Run" at bounding box center [721, 329] width 177 height 24
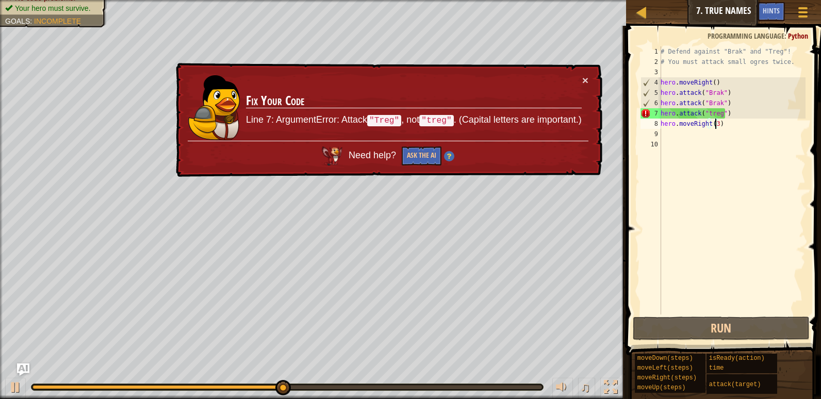
click at [706, 116] on div "# Defend against "Brak" and "Treg"! # You must attack small ogres twice. hero .…" at bounding box center [731, 190] width 147 height 289
click at [708, 115] on div "# Defend against "Brak" and "Treg"! # You must attack small ogres twice. hero .…" at bounding box center [731, 190] width 147 height 289
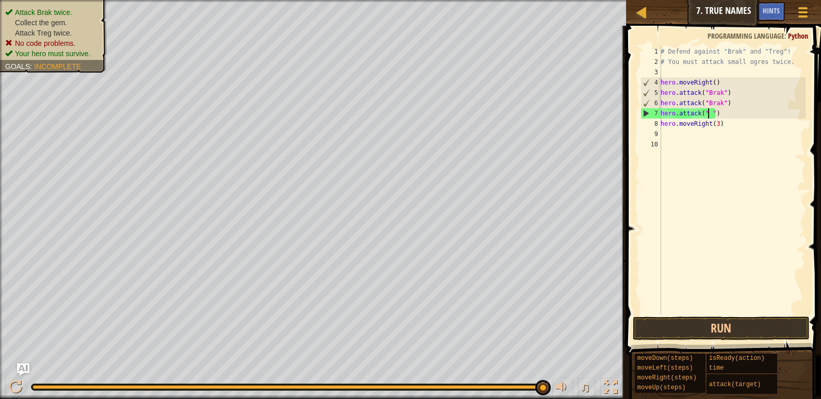
scroll to position [5, 4]
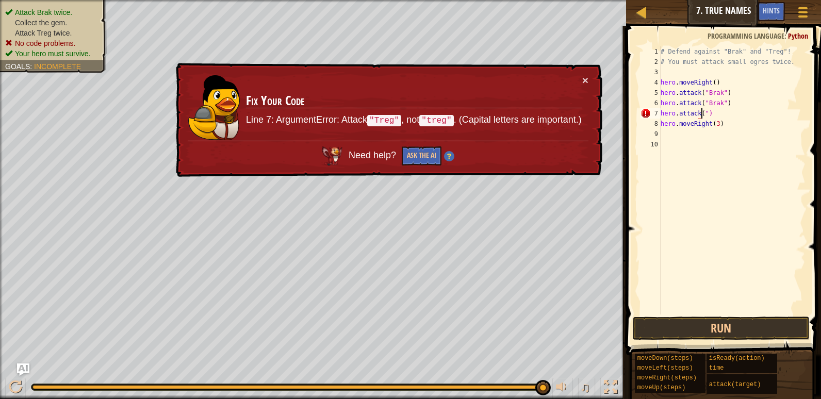
click at [710, 111] on div "# Defend against "Brak" and "Treg"! # You must attack small ogres twice. hero .…" at bounding box center [731, 190] width 147 height 289
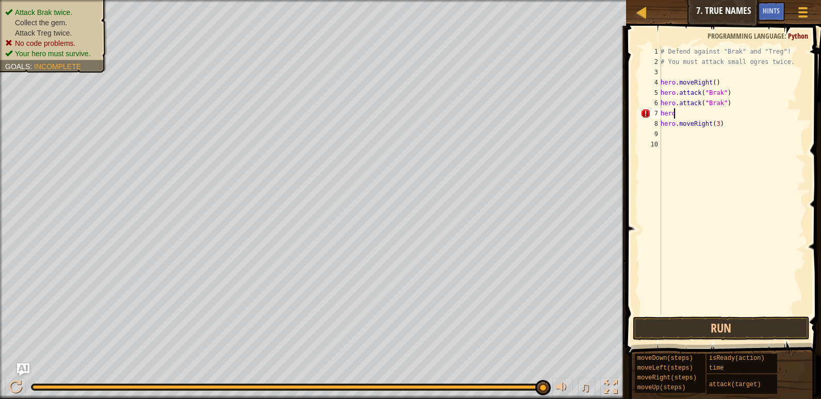
scroll to position [5, 0]
type textarea "h"
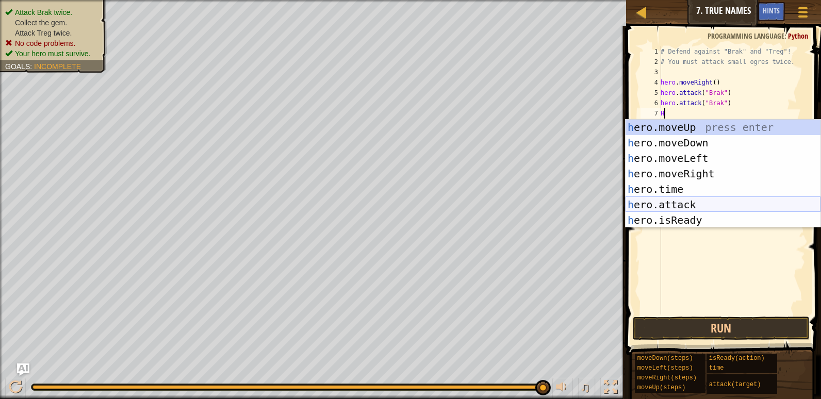
click at [685, 210] on div "h ero.moveUp press enter h ero.moveDown press enter h ero.moveLeft press enter …" at bounding box center [722, 189] width 195 height 139
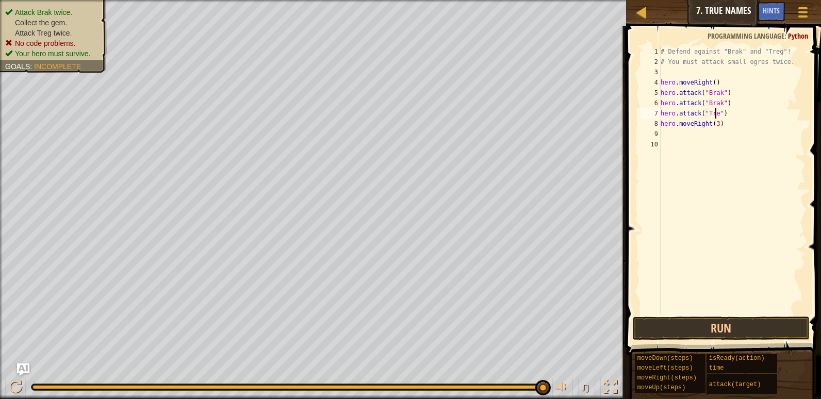
scroll to position [5, 5]
type textarea "hero.attack("Treg")"
click at [696, 327] on button "Run" at bounding box center [721, 329] width 177 height 24
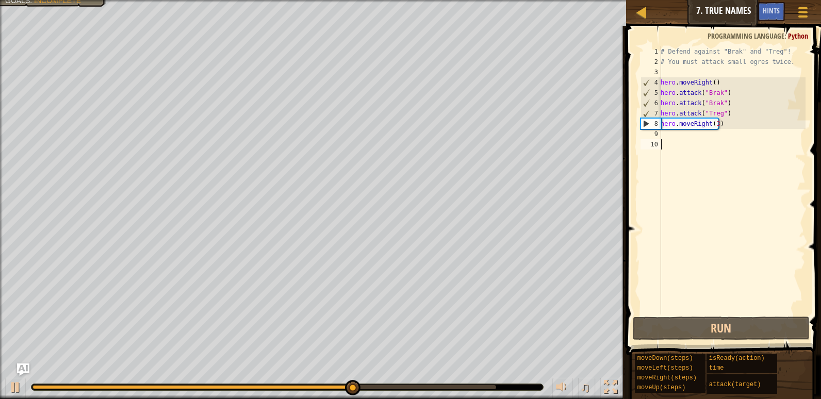
click at [707, 142] on div "# Defend against "Brak" and "Treg"! # You must attack small ogres twice. hero .…" at bounding box center [731, 190] width 147 height 289
click at [686, 139] on div "# Defend against "Brak" and "Treg"! # You must attack small ogres twice. hero .…" at bounding box center [731, 190] width 147 height 289
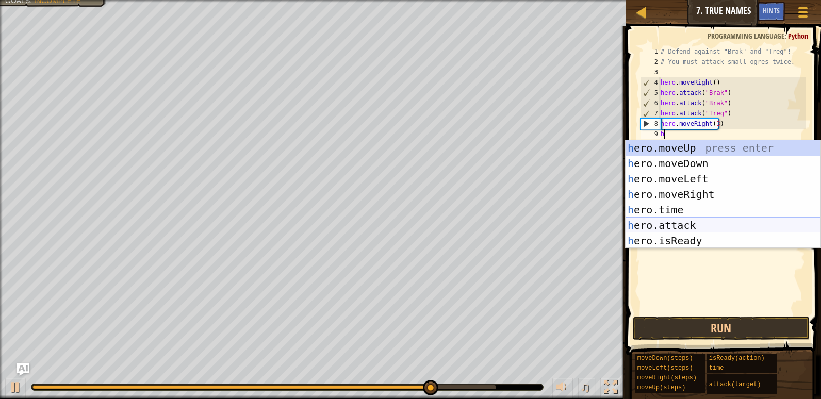
click at [703, 229] on div "h ero.moveUp press enter h ero.moveDown press enter h ero.moveLeft press enter …" at bounding box center [722, 209] width 195 height 139
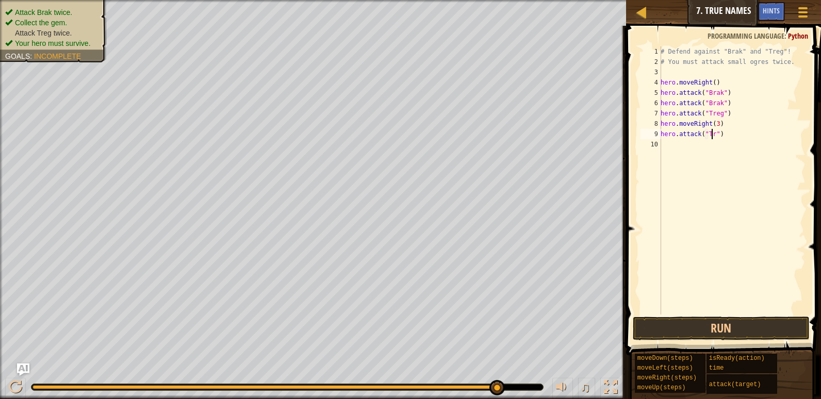
scroll to position [5, 5]
type textarea "hero.attack("Treg")"
click at [744, 319] on button "Run" at bounding box center [721, 329] width 177 height 24
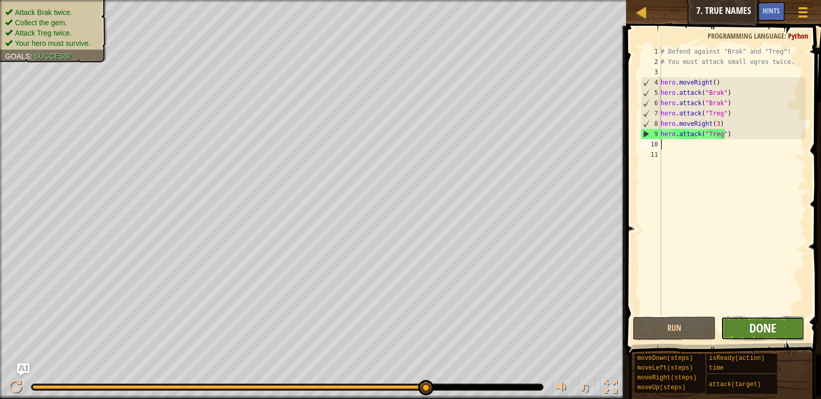
click at [775, 331] on span "Done" at bounding box center [762, 328] width 27 height 17
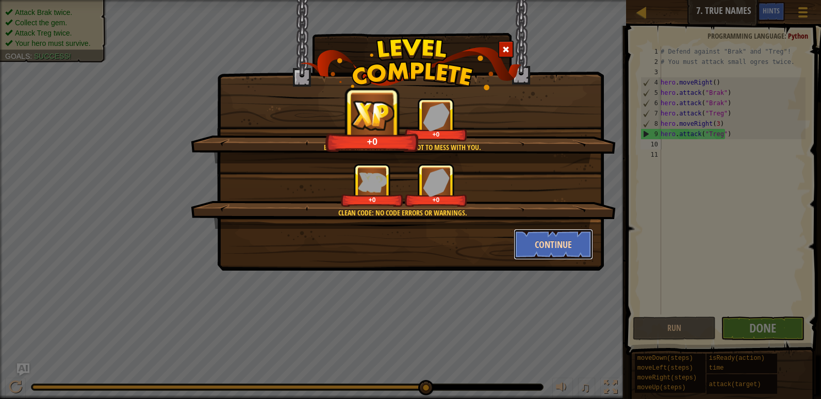
click at [553, 239] on button "Continue" at bounding box center [554, 244] width 80 height 31
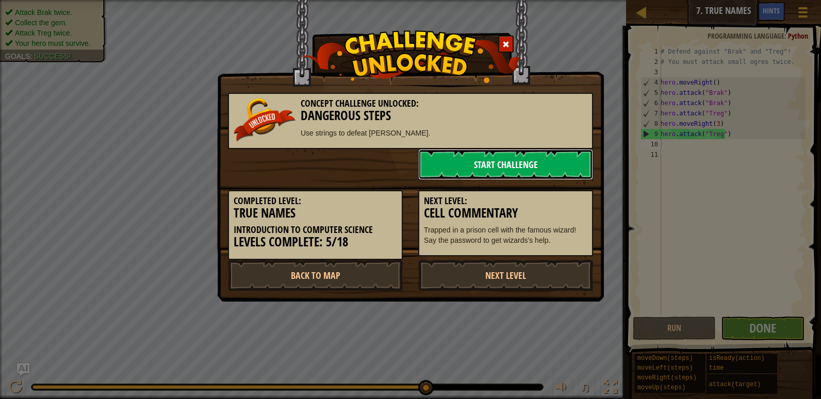
click at [524, 172] on link "Start Challenge" at bounding box center [505, 164] width 175 height 31
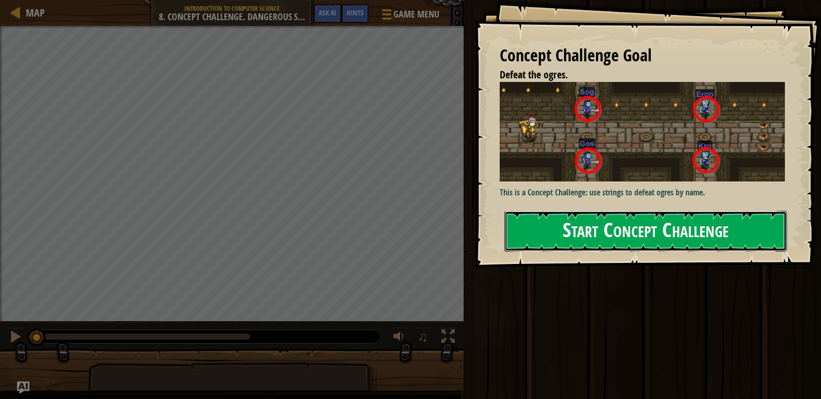
click at [576, 234] on button "Start Concept Challenge" at bounding box center [645, 231] width 283 height 41
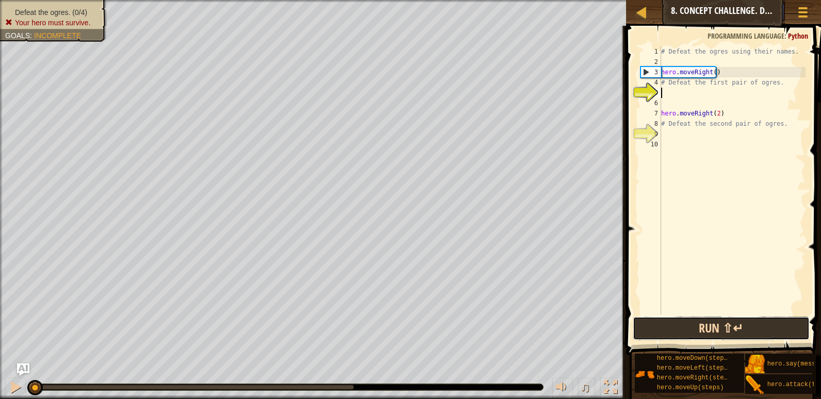
click at [730, 326] on button "Run ⇧↵" at bounding box center [721, 329] width 177 height 24
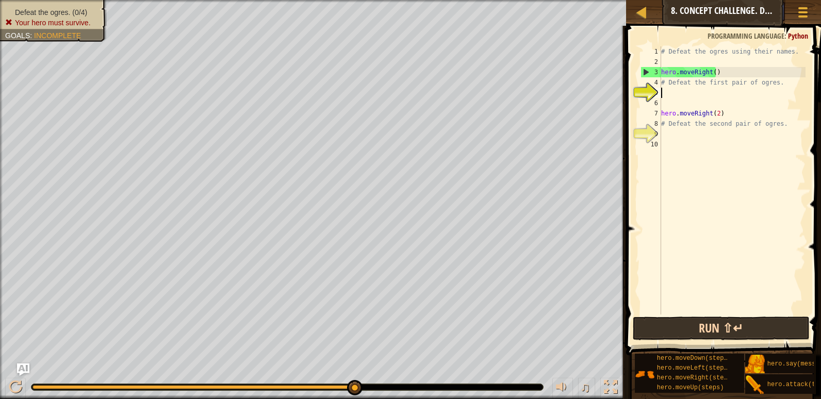
scroll to position [5, 0]
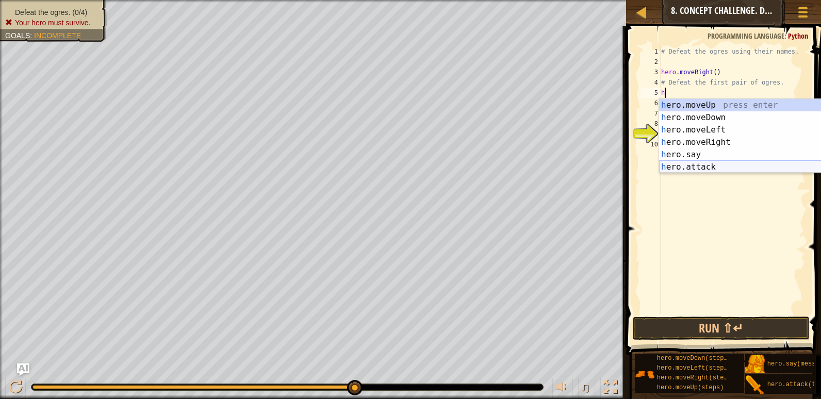
click at [686, 171] on div "h ero.moveUp press enter h ero.moveDown press enter h ero.moveLeft press enter …" at bounding box center [756, 148] width 195 height 99
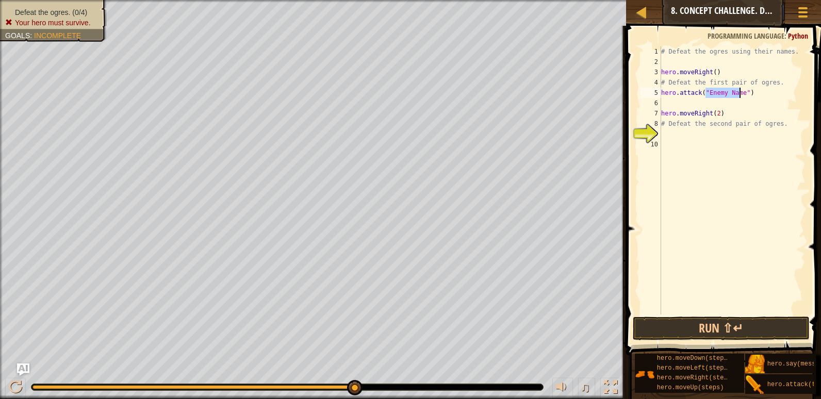
scroll to position [5, 4]
type textarea "hero.attack("Sog")"
click at [683, 102] on div "# Defeat the ogres using their names. hero . moveRight ( ) # Defeat the first p…" at bounding box center [732, 190] width 146 height 289
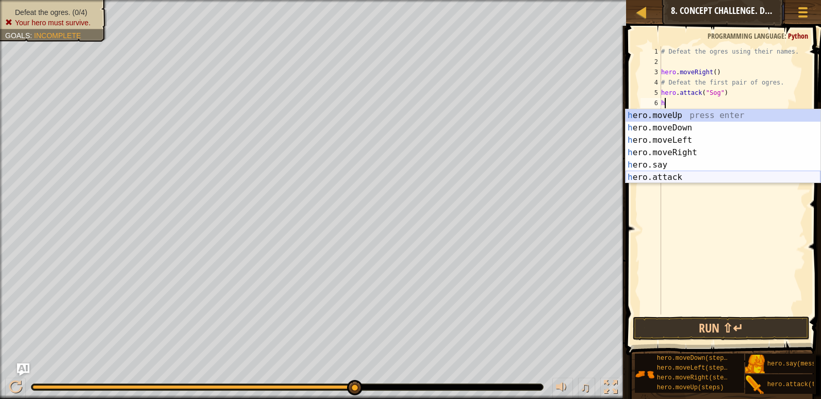
click at [700, 174] on div "h ero.moveUp press enter h ero.moveDown press enter h ero.moveLeft press enter …" at bounding box center [722, 158] width 195 height 99
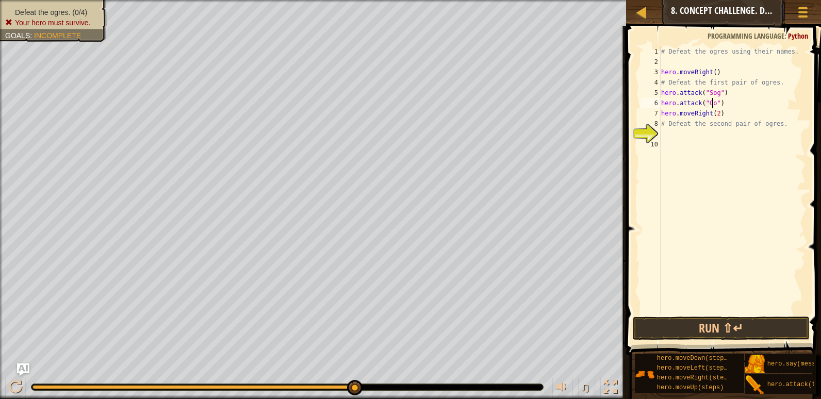
scroll to position [5, 5]
click at [736, 110] on div "# Defeat the ogres using their names. hero . moveRight ( ) # Defeat the first p…" at bounding box center [732, 190] width 146 height 289
click at [738, 105] on div "# Defeat the ogres using their names. hero . moveRight ( ) # Defeat the first p…" at bounding box center [732, 190] width 146 height 289
type textarea "hero.attack("Gos")"
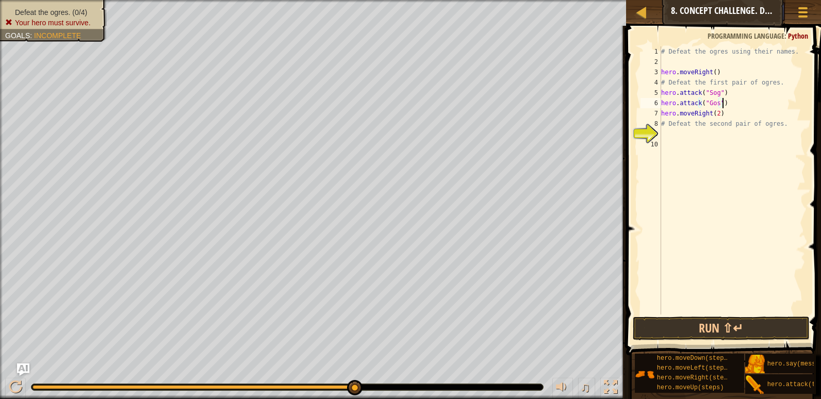
scroll to position [5, 0]
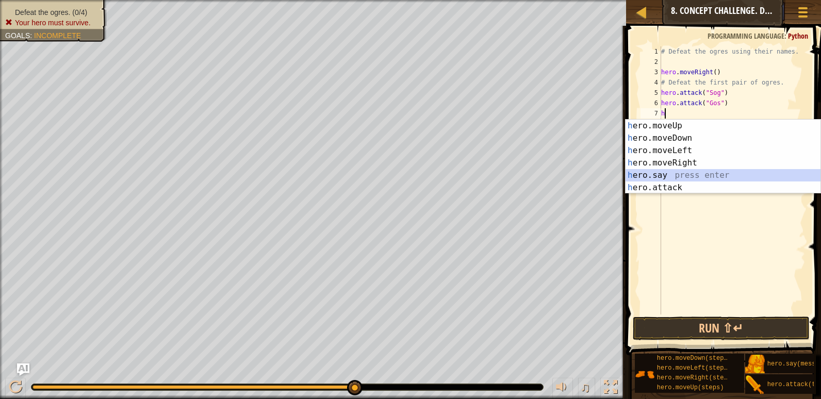
click at [703, 174] on div "h ero.moveUp press enter h ero.moveDown press enter h ero.moveLeft press enter …" at bounding box center [722, 169] width 195 height 99
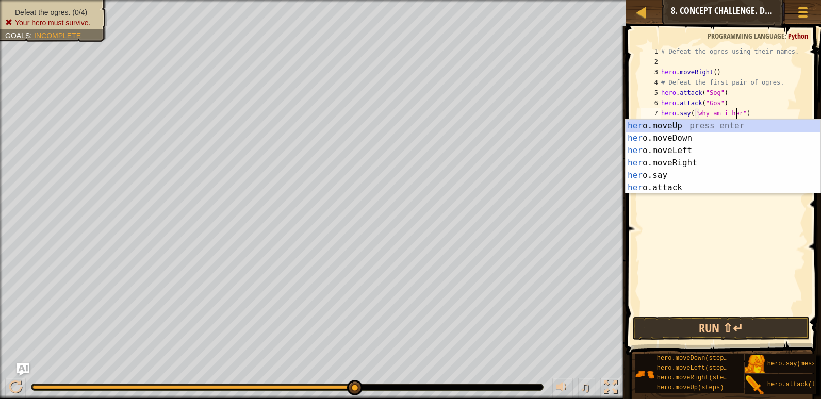
scroll to position [5, 7]
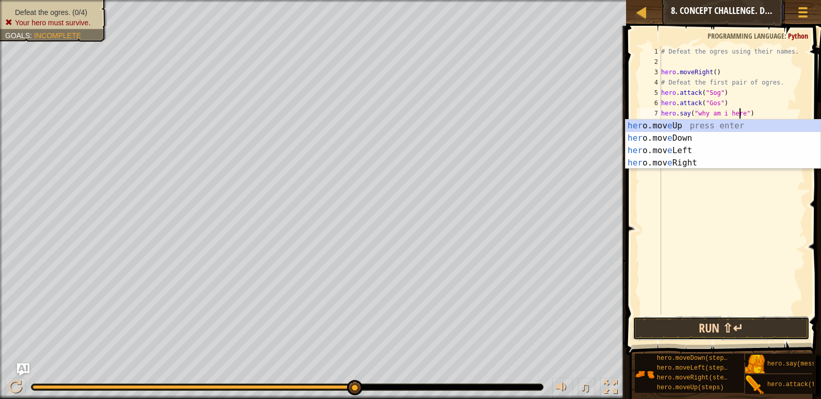
click at [711, 330] on button "Run ⇧↵" at bounding box center [721, 329] width 177 height 24
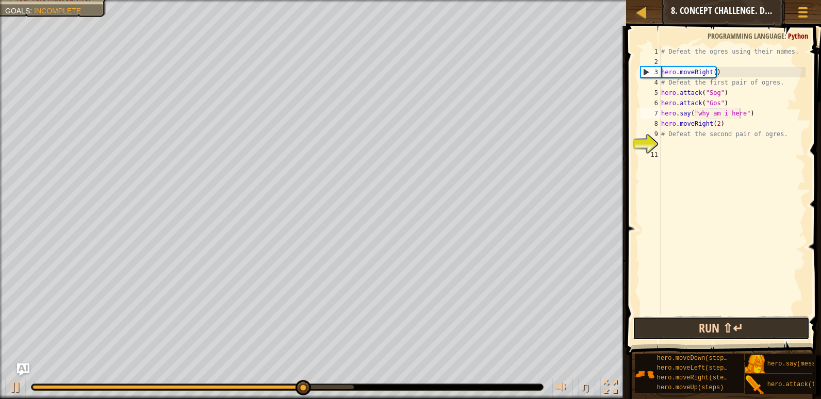
click at [704, 333] on button "Run ⇧↵" at bounding box center [721, 329] width 177 height 24
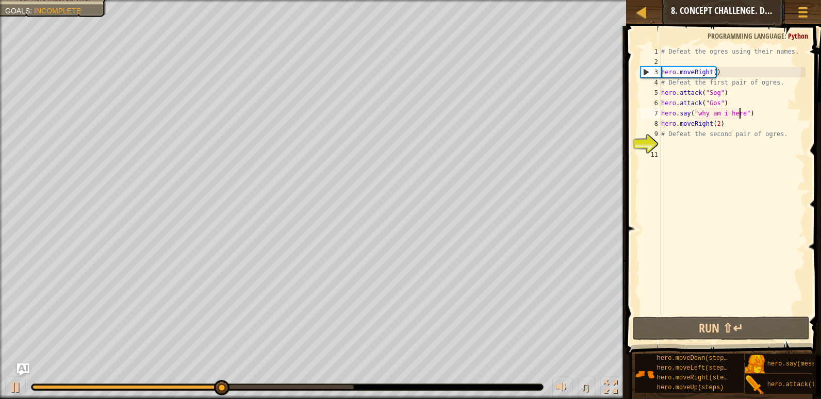
click at [747, 113] on div "# Defeat the ogres using their names. hero . moveRight ( ) # Defeat the first p…" at bounding box center [732, 190] width 146 height 289
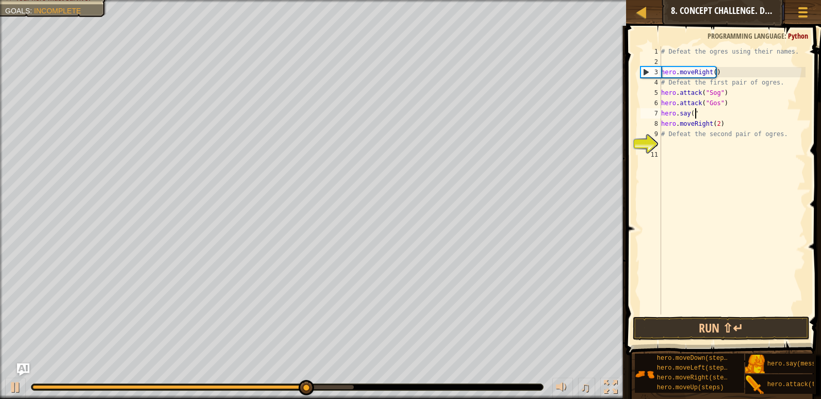
scroll to position [5, 1]
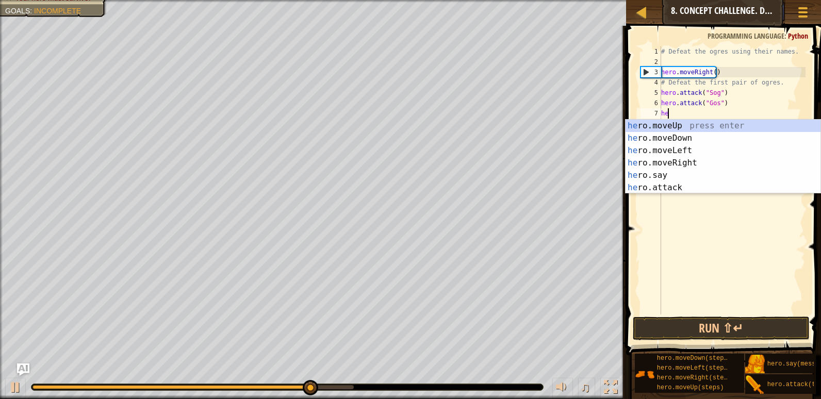
type textarea "h"
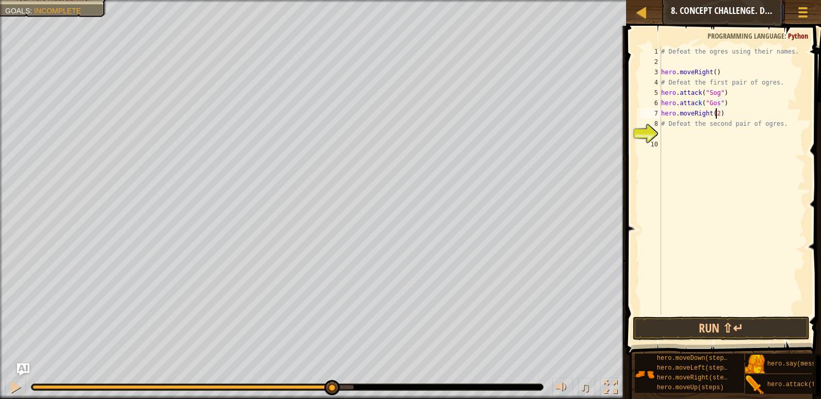
click at [717, 114] on div "# Defeat the ogres using their names. hero . moveRight ( ) # Defeat the first p…" at bounding box center [732, 190] width 146 height 289
click at [720, 113] on div "# Defeat the ogres using their names. hero . moveRight ( ) # Defeat the first p…" at bounding box center [732, 190] width 146 height 289
click at [728, 99] on div "# Defeat the ogres using their names. hero . moveRight ( ) # Defeat the first p…" at bounding box center [732, 190] width 146 height 289
type textarea "hero.attack("Gos")"
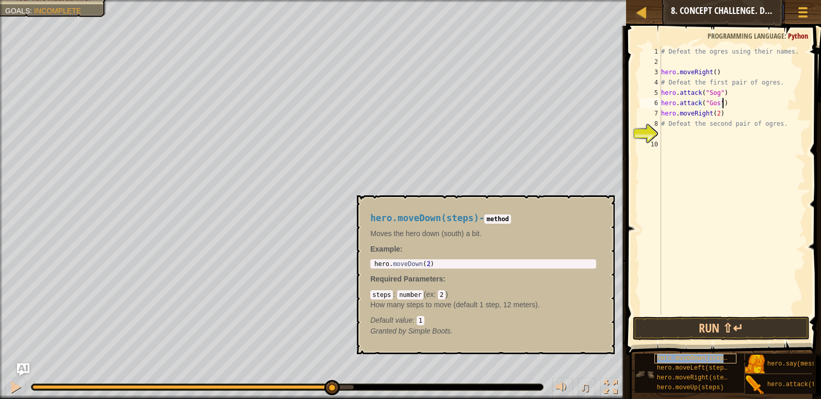
click at [691, 360] on span "hero.moveDown(steps)" at bounding box center [694, 358] width 74 height 7
click at [687, 366] on span "hero.moveLeft(steps)" at bounding box center [694, 368] width 74 height 7
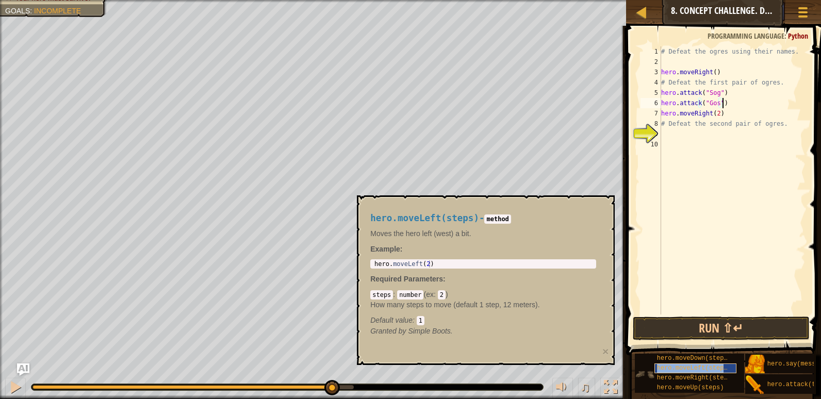
click at [685, 368] on span "hero.moveLeft(steps)" at bounding box center [694, 368] width 74 height 7
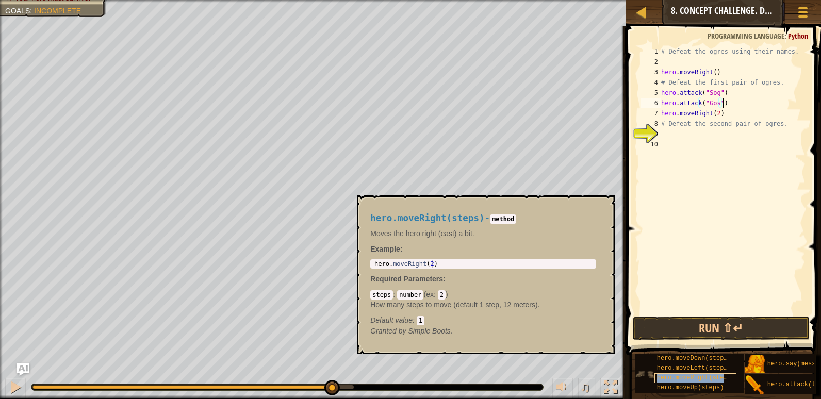
click at [684, 374] on span "hero.moveRight(steps)" at bounding box center [696, 377] width 78 height 7
click at [777, 381] on span "hero.attack(target)" at bounding box center [802, 384] width 71 height 7
